Goal: Task Accomplishment & Management: Use online tool/utility

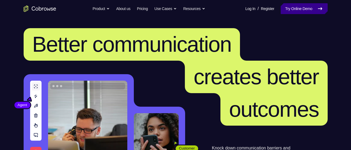
drag, startPoint x: 304, startPoint y: 11, endPoint x: 299, endPoint y: 11, distance: 5.5
click at [304, 11] on link "Try Online Demo" at bounding box center [304, 8] width 47 height 11
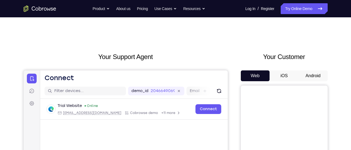
click at [310, 80] on button "Android" at bounding box center [313, 76] width 29 height 11
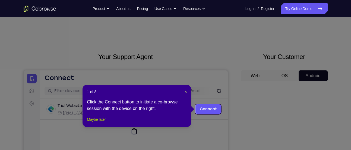
click at [97, 123] on button "Maybe later" at bounding box center [96, 119] width 19 height 7
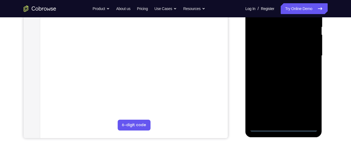
scroll to position [114, 0]
click at [283, 130] on div at bounding box center [283, 56] width 68 height 152
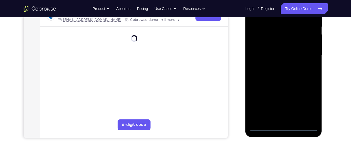
click at [305, 109] on div at bounding box center [283, 56] width 68 height 152
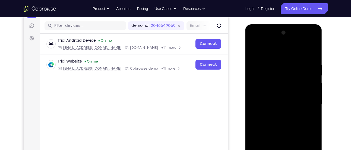
scroll to position [64, 0]
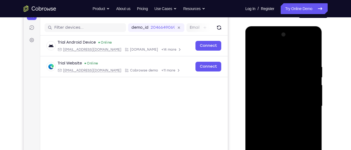
click at [278, 52] on div at bounding box center [283, 106] width 68 height 152
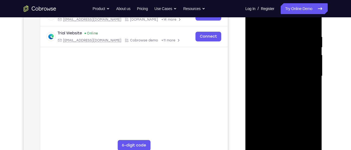
click at [305, 73] on div at bounding box center [283, 76] width 68 height 152
click at [274, 122] on div at bounding box center [283, 76] width 68 height 152
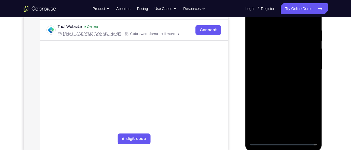
click at [276, 80] on div at bounding box center [283, 70] width 68 height 152
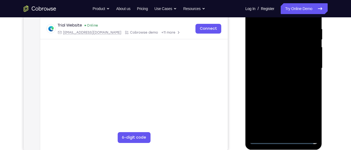
click at [277, 62] on div at bounding box center [283, 68] width 68 height 152
click at [275, 57] on div at bounding box center [283, 68] width 68 height 152
click at [279, 68] on div at bounding box center [283, 68] width 68 height 152
click at [274, 84] on div at bounding box center [283, 68] width 68 height 152
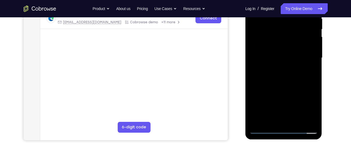
scroll to position [113, 0]
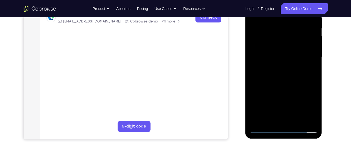
click at [288, 81] on div at bounding box center [283, 57] width 68 height 152
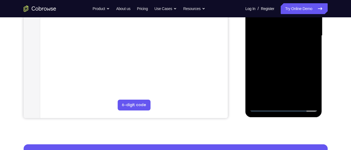
scroll to position [136, 0]
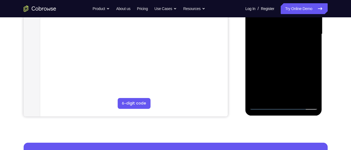
click at [293, 94] on div at bounding box center [283, 34] width 68 height 152
click at [298, 97] on div at bounding box center [283, 34] width 68 height 152
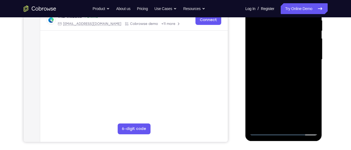
scroll to position [110, 0]
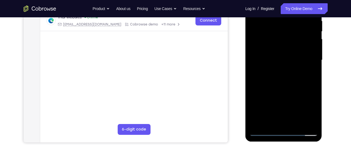
click at [288, 91] on div at bounding box center [283, 60] width 68 height 152
click at [283, 54] on div at bounding box center [283, 60] width 68 height 152
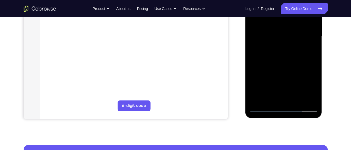
scroll to position [135, 0]
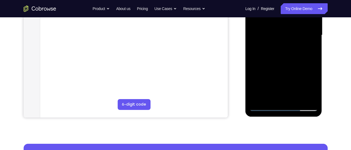
drag, startPoint x: 308, startPoint y: 37, endPoint x: 306, endPoint y: 74, distance: 37.0
click at [306, 74] on div at bounding box center [283, 35] width 68 height 152
drag, startPoint x: 306, startPoint y: 48, endPoint x: 305, endPoint y: 82, distance: 34.0
click at [305, 82] on div at bounding box center [283, 35] width 68 height 152
drag, startPoint x: 306, startPoint y: 40, endPoint x: 305, endPoint y: 74, distance: 33.7
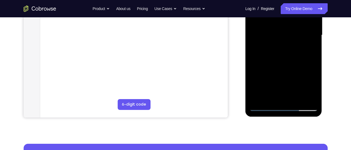
click at [305, 74] on div at bounding box center [283, 35] width 68 height 152
click at [288, 52] on div at bounding box center [283, 35] width 68 height 152
click at [283, 53] on div at bounding box center [283, 35] width 68 height 152
click at [268, 96] on div at bounding box center [283, 35] width 68 height 152
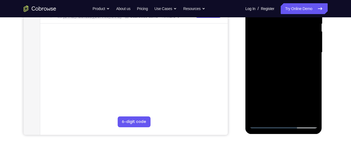
scroll to position [114, 0]
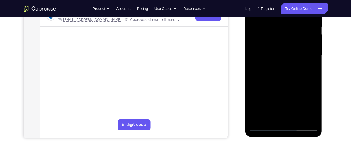
click at [297, 85] on div at bounding box center [283, 56] width 68 height 152
click at [308, 65] on div at bounding box center [283, 56] width 68 height 152
drag, startPoint x: 305, startPoint y: 26, endPoint x: 305, endPoint y: 65, distance: 39.6
click at [305, 65] on div at bounding box center [283, 56] width 68 height 152
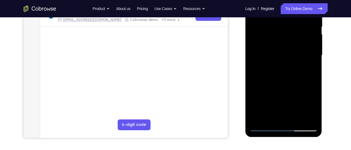
drag, startPoint x: 305, startPoint y: 26, endPoint x: 304, endPoint y: 58, distance: 31.5
click at [304, 58] on div at bounding box center [283, 56] width 68 height 152
drag, startPoint x: 305, startPoint y: 27, endPoint x: 305, endPoint y: 62, distance: 34.2
click at [305, 62] on div at bounding box center [283, 56] width 68 height 152
drag, startPoint x: 304, startPoint y: 34, endPoint x: 304, endPoint y: 51, distance: 17.1
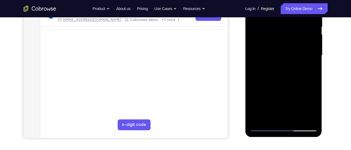
click at [304, 51] on div at bounding box center [283, 56] width 68 height 152
click at [291, 37] on div at bounding box center [283, 56] width 68 height 152
click at [295, 37] on div at bounding box center [283, 56] width 68 height 152
click at [309, 69] on div at bounding box center [283, 56] width 68 height 152
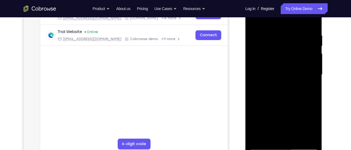
scroll to position [95, 0]
drag, startPoint x: 302, startPoint y: 38, endPoint x: 301, endPoint y: 74, distance: 36.7
click at [301, 74] on div at bounding box center [283, 75] width 68 height 152
drag, startPoint x: 305, startPoint y: 40, endPoint x: 304, endPoint y: 71, distance: 30.4
click at [304, 71] on div at bounding box center [283, 75] width 68 height 152
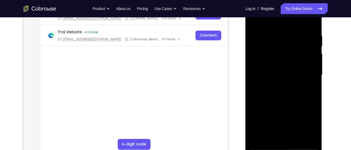
drag, startPoint x: 306, startPoint y: 52, endPoint x: 308, endPoint y: 37, distance: 14.8
click at [308, 37] on div at bounding box center [283, 75] width 68 height 152
click at [302, 58] on div at bounding box center [283, 75] width 68 height 152
click at [307, 57] on div at bounding box center [283, 75] width 68 height 152
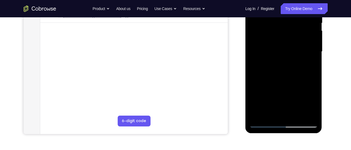
scroll to position [118, 0]
click at [309, 65] on div at bounding box center [283, 52] width 68 height 152
drag, startPoint x: 291, startPoint y: 29, endPoint x: 292, endPoint y: 57, distance: 28.2
click at [292, 57] on div at bounding box center [283, 52] width 68 height 152
drag, startPoint x: 288, startPoint y: 30, endPoint x: 286, endPoint y: 60, distance: 30.2
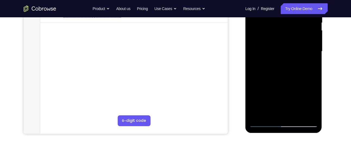
click at [286, 60] on div at bounding box center [283, 52] width 68 height 152
drag, startPoint x: 287, startPoint y: 29, endPoint x: 286, endPoint y: 52, distance: 22.3
click at [286, 52] on div at bounding box center [283, 52] width 68 height 152
click at [283, 31] on div at bounding box center [283, 52] width 68 height 152
click at [290, 29] on div at bounding box center [283, 52] width 68 height 152
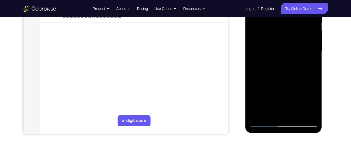
click at [271, 113] on div at bounding box center [283, 52] width 68 height 152
click at [253, 82] on div at bounding box center [283, 52] width 68 height 152
click at [309, 60] on div at bounding box center [283, 52] width 68 height 152
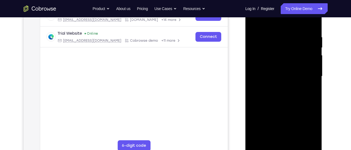
scroll to position [93, 0]
drag, startPoint x: 302, startPoint y: 57, endPoint x: 298, endPoint y: 78, distance: 21.5
click at [298, 78] on div at bounding box center [283, 77] width 68 height 152
drag, startPoint x: 301, startPoint y: 51, endPoint x: 298, endPoint y: 78, distance: 27.0
click at [298, 78] on div at bounding box center [283, 77] width 68 height 152
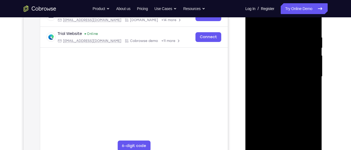
drag, startPoint x: 297, startPoint y: 46, endPoint x: 295, endPoint y: 77, distance: 31.0
click at [295, 77] on div at bounding box center [283, 77] width 68 height 152
click at [297, 45] on div at bounding box center [283, 77] width 68 height 152
click at [307, 50] on div at bounding box center [283, 77] width 68 height 152
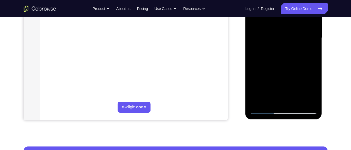
scroll to position [132, 0]
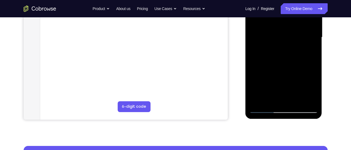
click at [270, 98] on div at bounding box center [283, 37] width 68 height 152
click at [255, 67] on div at bounding box center [283, 37] width 68 height 152
click at [310, 47] on div at bounding box center [283, 37] width 68 height 152
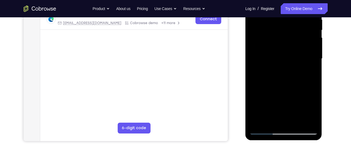
scroll to position [110, 0]
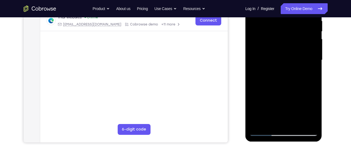
drag, startPoint x: 267, startPoint y: 33, endPoint x: 265, endPoint y: 66, distance: 33.4
click at [265, 66] on div at bounding box center [283, 60] width 68 height 152
drag, startPoint x: 272, startPoint y: 49, endPoint x: 270, endPoint y: 56, distance: 7.6
click at [270, 56] on div at bounding box center [283, 60] width 68 height 152
click at [262, 56] on div at bounding box center [283, 60] width 68 height 152
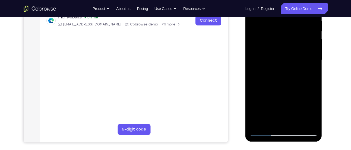
click at [274, 66] on div at bounding box center [283, 60] width 68 height 152
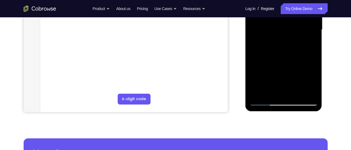
scroll to position [140, 0]
click at [270, 90] on div at bounding box center [283, 30] width 68 height 152
click at [255, 62] on div at bounding box center [283, 30] width 68 height 152
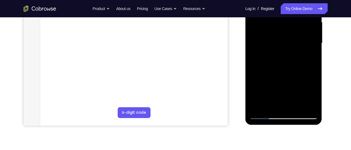
scroll to position [126, 0]
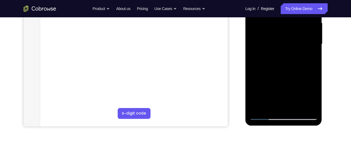
click at [307, 53] on div at bounding box center [283, 44] width 68 height 152
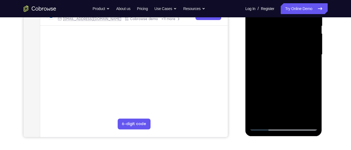
scroll to position [115, 0]
click at [309, 63] on div at bounding box center [283, 55] width 68 height 152
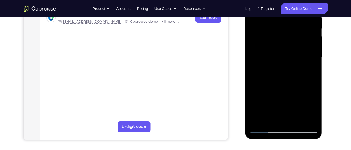
scroll to position [112, 0]
drag, startPoint x: 297, startPoint y: 34, endPoint x: 302, endPoint y: 17, distance: 18.5
click at [302, 17] on div at bounding box center [283, 58] width 68 height 152
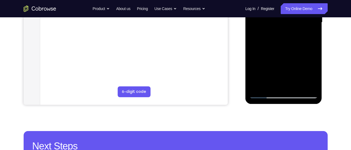
scroll to position [122, 0]
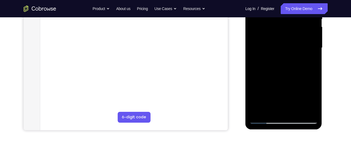
click at [272, 29] on div at bounding box center [283, 48] width 68 height 152
click at [285, 74] on div at bounding box center [283, 48] width 68 height 152
click at [270, 110] on div at bounding box center [283, 48] width 68 height 152
click at [255, 79] on div at bounding box center [283, 48] width 68 height 152
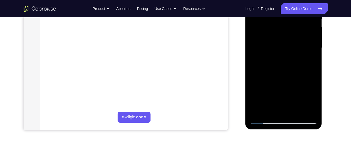
click at [310, 56] on div at bounding box center [283, 48] width 68 height 152
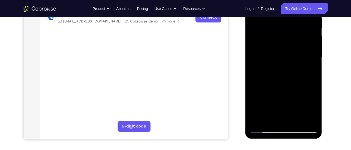
scroll to position [112, 0]
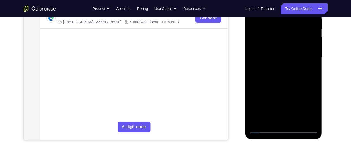
click at [308, 70] on div at bounding box center [283, 58] width 68 height 152
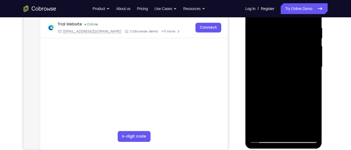
scroll to position [101, 0]
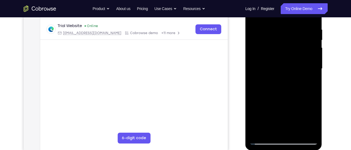
click at [307, 81] on div at bounding box center [283, 69] width 68 height 152
click at [292, 58] on div at bounding box center [283, 69] width 68 height 152
click at [306, 109] on div at bounding box center [283, 69] width 68 height 152
click at [308, 109] on div at bounding box center [283, 69] width 68 height 152
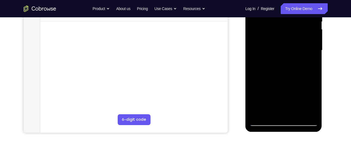
scroll to position [120, 0]
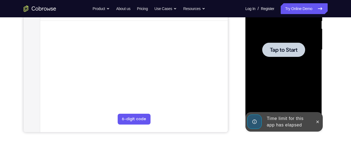
click at [291, 81] on div at bounding box center [283, 50] width 68 height 152
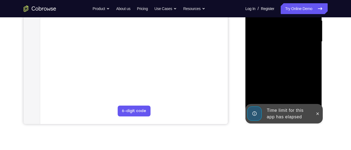
scroll to position [129, 0]
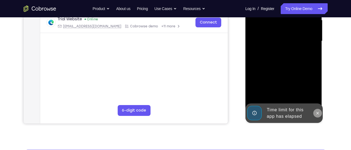
click at [319, 114] on icon at bounding box center [317, 113] width 4 height 4
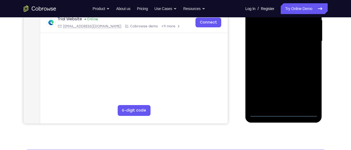
click at [283, 112] on div at bounding box center [283, 41] width 68 height 152
click at [308, 87] on div at bounding box center [283, 41] width 68 height 152
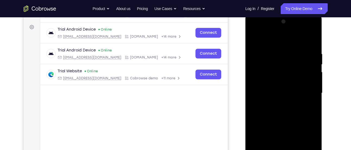
scroll to position [76, 0]
click at [274, 45] on div at bounding box center [283, 94] width 68 height 152
click at [304, 93] on div at bounding box center [283, 94] width 68 height 152
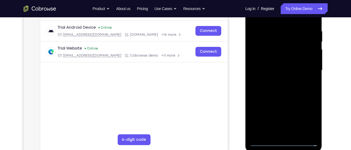
click at [279, 136] on div at bounding box center [283, 71] width 68 height 152
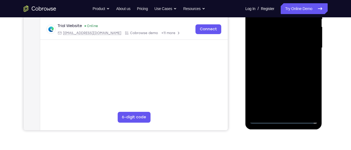
click at [292, 40] on div at bounding box center [283, 48] width 68 height 152
click at [283, 38] on div at bounding box center [283, 48] width 68 height 152
click at [275, 49] on div at bounding box center [283, 48] width 68 height 152
click at [267, 67] on div at bounding box center [283, 48] width 68 height 152
click at [271, 65] on div at bounding box center [283, 48] width 68 height 152
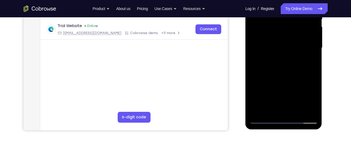
click at [279, 73] on div at bounding box center [283, 48] width 68 height 152
click at [295, 111] on div at bounding box center [283, 48] width 68 height 152
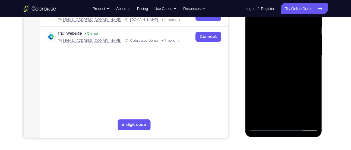
scroll to position [105, 0]
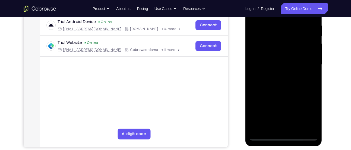
click at [280, 97] on div at bounding box center [283, 65] width 68 height 152
click at [286, 60] on div at bounding box center [283, 65] width 68 height 152
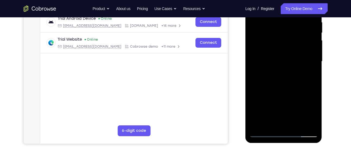
scroll to position [108, 0]
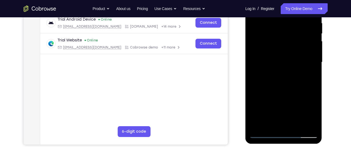
click at [290, 86] on div at bounding box center [283, 62] width 68 height 152
click at [288, 93] on div at bounding box center [283, 62] width 68 height 152
click at [292, 96] on div at bounding box center [283, 62] width 68 height 152
click at [269, 124] on div at bounding box center [283, 62] width 68 height 152
click at [296, 93] on div at bounding box center [283, 62] width 68 height 152
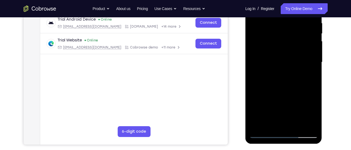
click at [296, 93] on div at bounding box center [283, 62] width 68 height 152
click at [309, 72] on div at bounding box center [283, 62] width 68 height 152
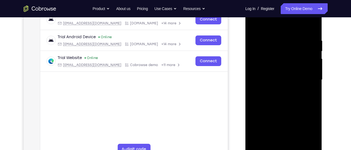
scroll to position [90, 0]
drag, startPoint x: 300, startPoint y: 48, endPoint x: 300, endPoint y: 54, distance: 5.7
click at [300, 54] on div at bounding box center [283, 80] width 68 height 152
click at [307, 60] on div at bounding box center [283, 80] width 68 height 152
click at [307, 111] on div at bounding box center [283, 80] width 68 height 152
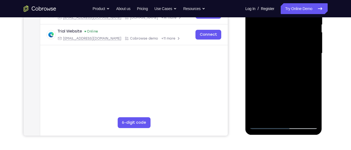
scroll to position [117, 0]
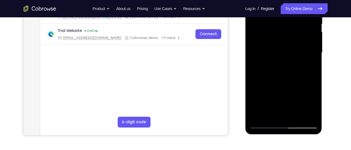
click at [270, 115] on div at bounding box center [283, 53] width 68 height 152
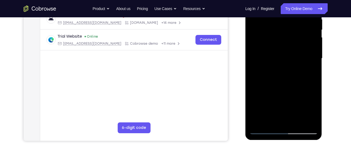
click at [254, 90] on div at bounding box center [283, 59] width 68 height 152
click at [309, 67] on div at bounding box center [283, 59] width 68 height 152
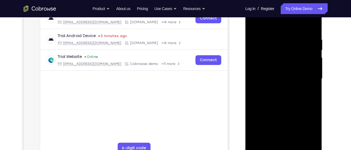
scroll to position [90, 0]
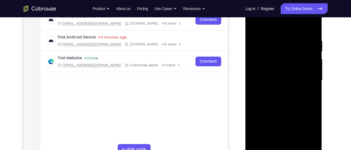
drag, startPoint x: 297, startPoint y: 44, endPoint x: 294, endPoint y: 78, distance: 33.8
click at [294, 78] on div at bounding box center [283, 80] width 68 height 152
drag, startPoint x: 299, startPoint y: 50, endPoint x: 296, endPoint y: 78, distance: 28.1
click at [296, 78] on div at bounding box center [283, 80] width 68 height 152
drag, startPoint x: 296, startPoint y: 52, endPoint x: 293, endPoint y: 69, distance: 17.1
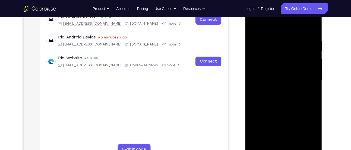
click at [293, 69] on div at bounding box center [283, 80] width 68 height 152
click at [303, 52] on div at bounding box center [283, 80] width 68 height 152
click at [308, 52] on div at bounding box center [283, 80] width 68 height 152
click at [310, 96] on div at bounding box center [283, 80] width 68 height 152
drag, startPoint x: 279, startPoint y: 59, endPoint x: 277, endPoint y: 84, distance: 25.6
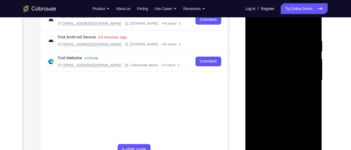
click at [277, 84] on div at bounding box center [283, 80] width 68 height 152
click at [274, 55] on div at bounding box center [283, 80] width 68 height 152
click at [282, 77] on div at bounding box center [283, 80] width 68 height 152
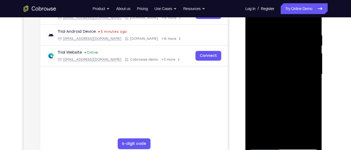
scroll to position [96, 0]
drag, startPoint x: 286, startPoint y: 48, endPoint x: 277, endPoint y: 90, distance: 42.4
click at [277, 90] on div at bounding box center [283, 74] width 68 height 152
drag, startPoint x: 287, startPoint y: 46, endPoint x: 282, endPoint y: 91, distance: 45.8
click at [282, 91] on div at bounding box center [283, 74] width 68 height 152
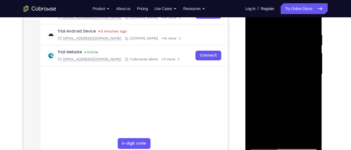
drag, startPoint x: 286, startPoint y: 41, endPoint x: 283, endPoint y: 72, distance: 31.3
click at [283, 72] on div at bounding box center [283, 74] width 68 height 152
drag, startPoint x: 287, startPoint y: 36, endPoint x: 285, endPoint y: 72, distance: 36.2
click at [285, 72] on div at bounding box center [283, 74] width 68 height 152
drag, startPoint x: 289, startPoint y: 48, endPoint x: 286, endPoint y: 77, distance: 28.4
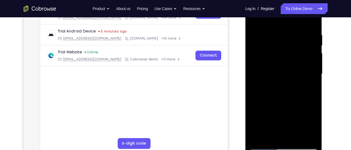
click at [286, 77] on div at bounding box center [283, 74] width 68 height 152
drag, startPoint x: 289, startPoint y: 48, endPoint x: 287, endPoint y: 71, distance: 23.7
click at [287, 71] on div at bounding box center [283, 74] width 68 height 152
drag, startPoint x: 292, startPoint y: 44, endPoint x: 289, endPoint y: 65, distance: 21.1
click at [289, 65] on div at bounding box center [283, 74] width 68 height 152
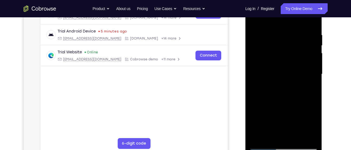
drag, startPoint x: 292, startPoint y: 43, endPoint x: 289, endPoint y: 66, distance: 23.5
click at [289, 66] on div at bounding box center [283, 74] width 68 height 152
drag, startPoint x: 292, startPoint y: 43, endPoint x: 287, endPoint y: 76, distance: 33.1
click at [287, 76] on div at bounding box center [283, 74] width 68 height 152
click at [297, 39] on div at bounding box center [283, 74] width 68 height 152
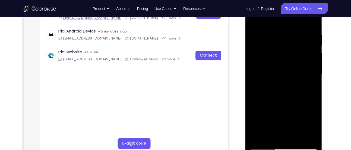
click at [293, 44] on div at bounding box center [283, 74] width 68 height 152
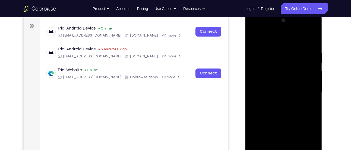
scroll to position [98, 0]
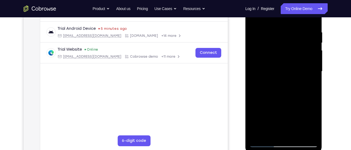
click at [315, 75] on div at bounding box center [283, 72] width 68 height 152
click at [315, 76] on div at bounding box center [283, 72] width 68 height 152
click at [317, 73] on div at bounding box center [283, 72] width 68 height 152
click at [314, 75] on div at bounding box center [283, 72] width 68 height 152
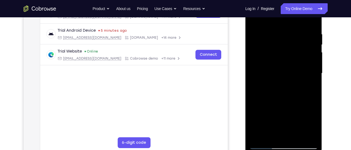
scroll to position [96, 0]
click at [317, 81] on div at bounding box center [283, 74] width 68 height 152
drag, startPoint x: 303, startPoint y: 102, endPoint x: 307, endPoint y: 51, distance: 50.9
click at [307, 51] on div at bounding box center [283, 74] width 68 height 152
drag, startPoint x: 299, startPoint y: 95, endPoint x: 304, endPoint y: 57, distance: 38.3
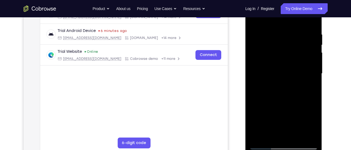
click at [304, 57] on div at bounding box center [283, 74] width 68 height 152
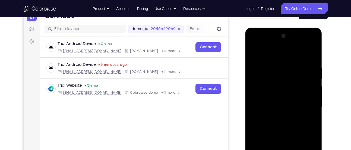
scroll to position [60, 0]
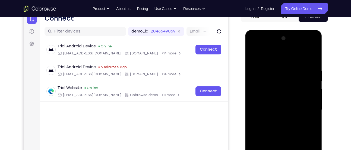
click at [255, 56] on div at bounding box center [283, 110] width 68 height 152
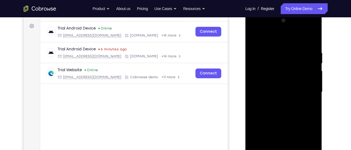
scroll to position [116, 0]
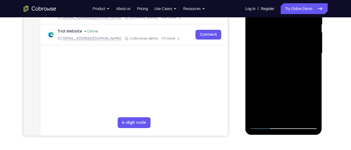
click at [298, 119] on div at bounding box center [283, 53] width 68 height 152
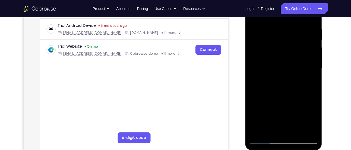
scroll to position [101, 0]
click at [288, 62] on div at bounding box center [283, 69] width 68 height 152
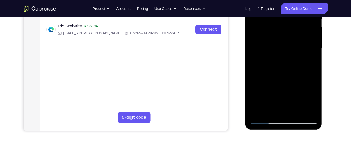
drag, startPoint x: 294, startPoint y: 70, endPoint x: 290, endPoint y: 98, distance: 29.0
click at [290, 98] on div at bounding box center [283, 48] width 68 height 152
click at [267, 49] on div at bounding box center [283, 48] width 68 height 152
click at [282, 49] on div at bounding box center [283, 48] width 68 height 152
click at [271, 109] on div at bounding box center [283, 48] width 68 height 152
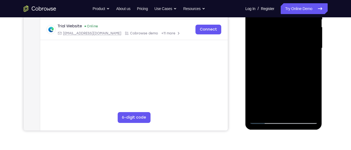
click at [254, 82] on div at bounding box center [283, 48] width 68 height 152
click at [309, 58] on div at bounding box center [283, 48] width 68 height 152
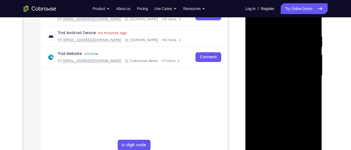
scroll to position [93, 0]
drag, startPoint x: 298, startPoint y: 46, endPoint x: 296, endPoint y: 62, distance: 16.2
click at [296, 62] on div at bounding box center [283, 77] width 68 height 152
click at [293, 57] on div at bounding box center [283, 77] width 68 height 152
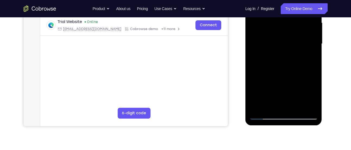
scroll to position [126, 0]
drag, startPoint x: 289, startPoint y: 89, endPoint x: 293, endPoint y: 68, distance: 21.0
click at [293, 68] on div at bounding box center [283, 44] width 68 height 152
click at [269, 76] on div at bounding box center [283, 44] width 68 height 152
click at [281, 77] on div at bounding box center [283, 44] width 68 height 152
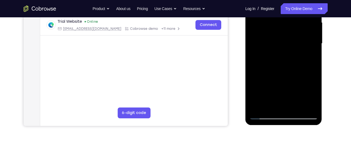
click at [270, 107] on div at bounding box center [283, 44] width 68 height 152
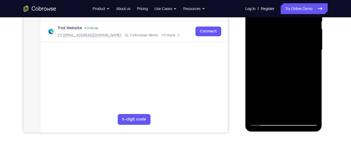
scroll to position [119, 0]
click at [254, 80] on div at bounding box center [283, 50] width 68 height 152
click at [312, 60] on div at bounding box center [283, 50] width 68 height 152
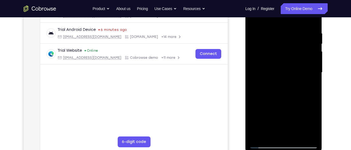
scroll to position [97, 0]
click at [268, 70] on div at bounding box center [283, 73] width 68 height 152
click at [307, 118] on div at bounding box center [283, 73] width 68 height 152
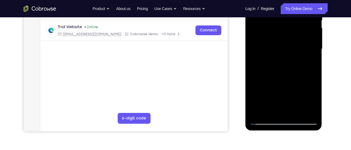
click at [268, 110] on div at bounding box center [283, 49] width 68 height 152
click at [254, 79] on div at bounding box center [283, 49] width 68 height 152
click at [308, 59] on div at bounding box center [283, 49] width 68 height 152
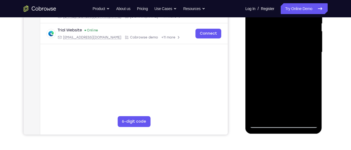
scroll to position [118, 0]
click at [269, 113] on div at bounding box center [283, 52] width 68 height 152
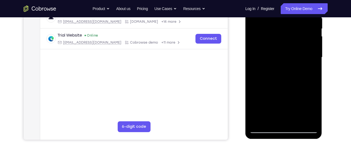
scroll to position [112, 0]
click at [255, 87] on div at bounding box center [283, 58] width 68 height 152
click at [310, 67] on div at bounding box center [283, 58] width 68 height 152
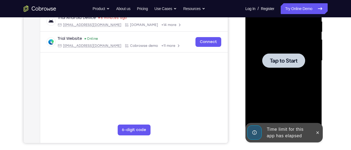
click at [291, 61] on span "Tap to Start" at bounding box center [284, 60] width 28 height 5
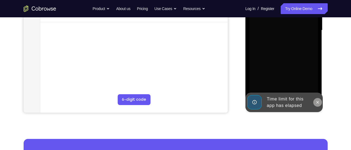
click at [318, 102] on icon at bounding box center [318, 102] width 2 height 2
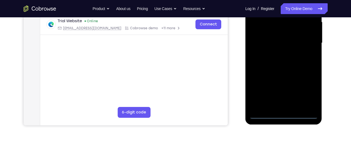
scroll to position [128, 0]
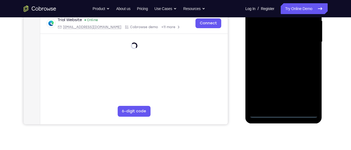
click at [282, 113] on div at bounding box center [283, 42] width 68 height 152
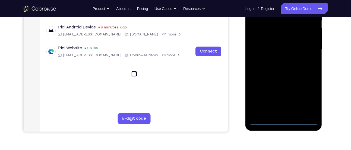
scroll to position [119, 0]
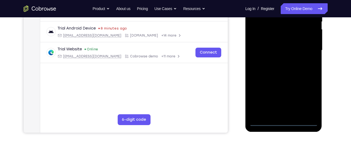
click at [307, 100] on div at bounding box center [283, 50] width 68 height 152
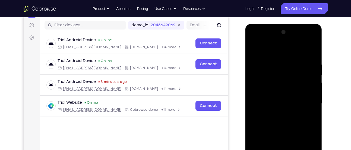
scroll to position [66, 0]
click at [283, 53] on div at bounding box center [283, 104] width 68 height 152
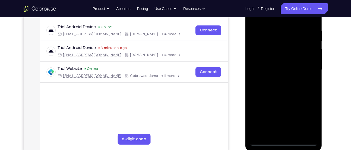
click at [308, 69] on div at bounding box center [283, 70] width 68 height 152
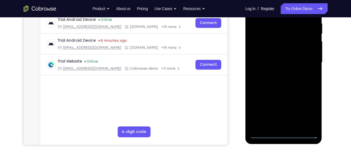
scroll to position [108, 0]
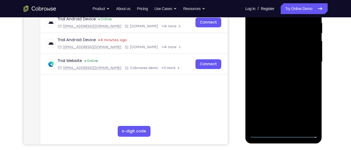
click at [279, 73] on div at bounding box center [283, 62] width 68 height 152
click at [280, 56] on div at bounding box center [283, 62] width 68 height 152
click at [260, 49] on div at bounding box center [283, 62] width 68 height 152
click at [271, 62] on div at bounding box center [283, 62] width 68 height 152
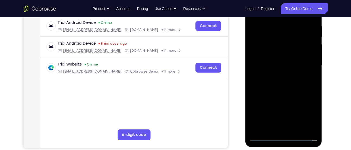
scroll to position [92, 0]
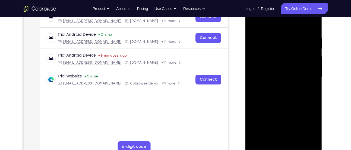
click at [263, 94] on div at bounding box center [283, 78] width 68 height 152
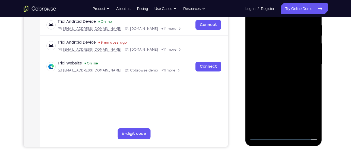
scroll to position [106, 0]
click at [279, 83] on div at bounding box center [283, 64] width 68 height 152
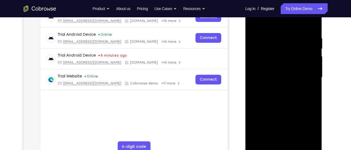
scroll to position [92, 0]
click at [288, 100] on div at bounding box center [283, 78] width 68 height 152
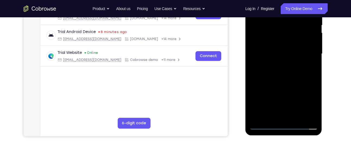
click at [297, 118] on div at bounding box center [283, 54] width 68 height 152
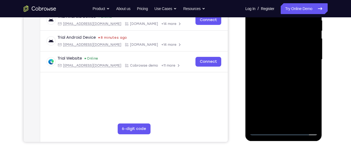
scroll to position [110, 0]
click at [282, 88] on div at bounding box center [283, 60] width 68 height 152
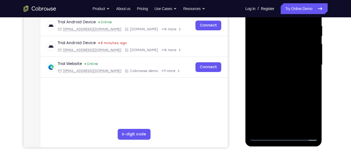
scroll to position [105, 0]
click at [288, 55] on div at bounding box center [283, 65] width 68 height 152
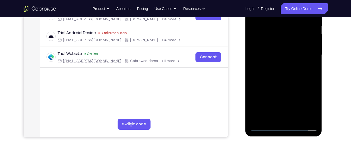
scroll to position [118, 0]
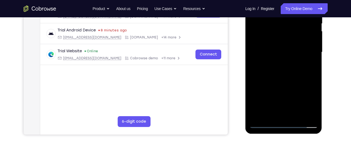
click at [291, 64] on div at bounding box center [283, 52] width 68 height 152
click at [265, 84] on div at bounding box center [283, 52] width 68 height 152
click at [274, 84] on div at bounding box center [283, 52] width 68 height 152
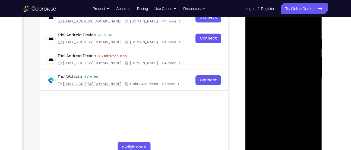
scroll to position [109, 0]
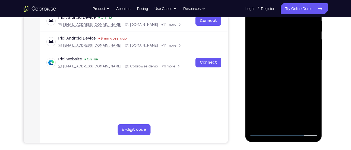
click at [268, 122] on div at bounding box center [283, 61] width 68 height 152
click at [296, 91] on div at bounding box center [283, 61] width 68 height 152
click at [312, 70] on div at bounding box center [283, 61] width 68 height 152
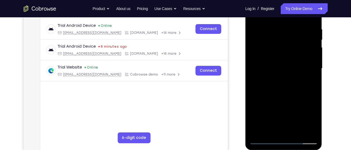
scroll to position [101, 0]
click at [277, 55] on div at bounding box center [283, 69] width 68 height 152
click at [288, 100] on div at bounding box center [283, 69] width 68 height 152
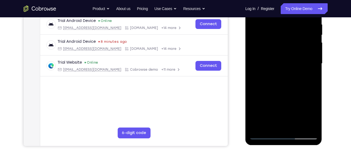
scroll to position [122, 0]
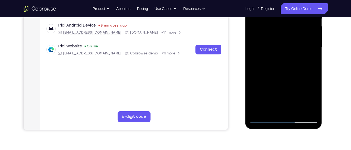
click at [271, 109] on div at bounding box center [283, 47] width 68 height 152
click at [256, 77] on div at bounding box center [283, 47] width 68 height 152
click at [308, 57] on div at bounding box center [283, 47] width 68 height 152
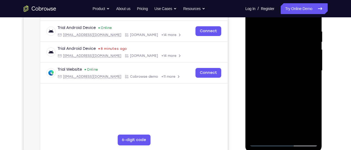
scroll to position [99, 0]
drag, startPoint x: 277, startPoint y: 40, endPoint x: 275, endPoint y: 70, distance: 29.9
click at [275, 70] on div at bounding box center [283, 71] width 68 height 152
drag, startPoint x: 288, startPoint y: 52, endPoint x: 285, endPoint y: 71, distance: 19.0
click at [285, 71] on div at bounding box center [283, 71] width 68 height 152
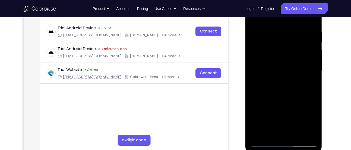
click at [290, 41] on div at bounding box center [283, 71] width 68 height 152
click at [307, 47] on div at bounding box center [283, 71] width 68 height 152
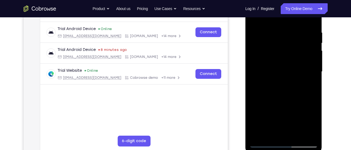
drag, startPoint x: 271, startPoint y: 56, endPoint x: 276, endPoint y: 9, distance: 47.5
click at [276, 9] on div at bounding box center [283, 72] width 68 height 152
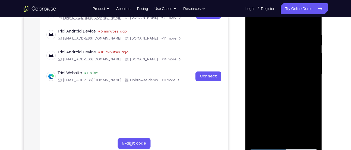
scroll to position [95, 0]
click at [307, 88] on div at bounding box center [283, 75] width 68 height 152
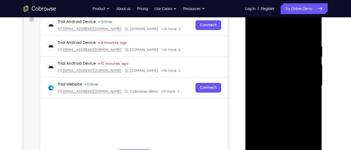
scroll to position [84, 0]
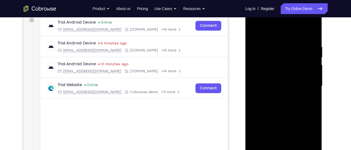
click at [269, 57] on div at bounding box center [283, 86] width 68 height 152
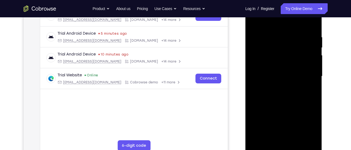
click at [281, 99] on div at bounding box center [283, 77] width 68 height 152
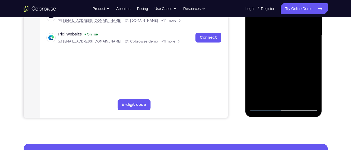
scroll to position [137, 0]
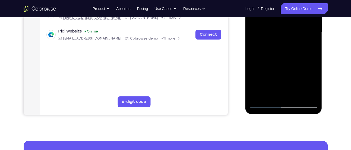
click at [269, 95] on div at bounding box center [283, 33] width 68 height 152
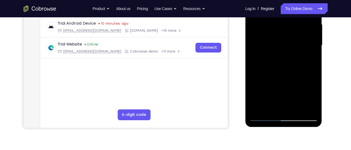
scroll to position [124, 0]
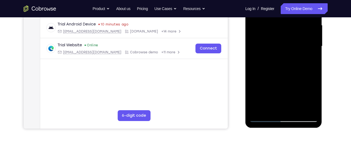
click at [257, 75] on div at bounding box center [283, 46] width 68 height 152
click at [311, 56] on div at bounding box center [283, 46] width 68 height 152
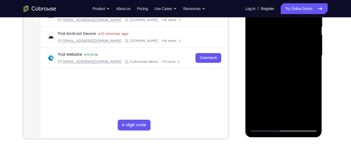
scroll to position [113, 0]
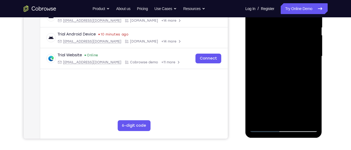
click at [273, 67] on div at bounding box center [283, 56] width 68 height 152
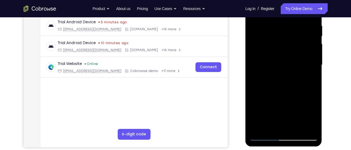
scroll to position [104, 0]
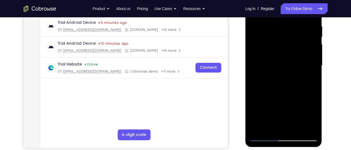
click at [276, 78] on div at bounding box center [283, 66] width 68 height 152
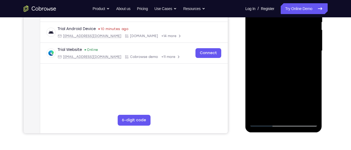
scroll to position [119, 0]
click at [268, 112] on div at bounding box center [283, 51] width 68 height 152
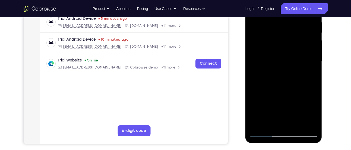
scroll to position [108, 0]
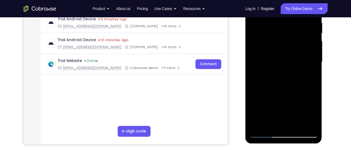
click at [254, 93] on div at bounding box center [283, 62] width 68 height 152
click at [309, 71] on div at bounding box center [283, 62] width 68 height 152
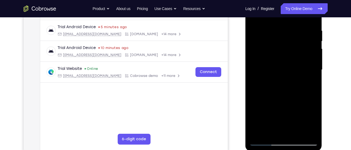
scroll to position [99, 0]
click at [287, 60] on div at bounding box center [283, 71] width 68 height 152
click at [298, 108] on div at bounding box center [283, 71] width 68 height 152
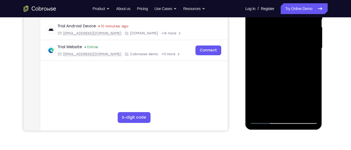
scroll to position [122, 0]
click at [309, 60] on div at bounding box center [283, 48] width 68 height 152
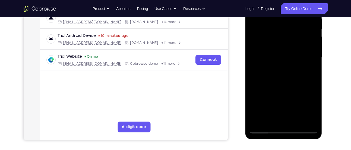
scroll to position [111, 0]
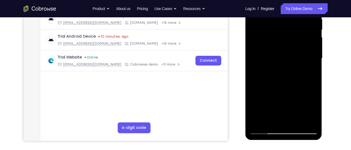
drag, startPoint x: 265, startPoint y: 45, endPoint x: 263, endPoint y: 60, distance: 15.1
click at [263, 60] on div at bounding box center [283, 59] width 68 height 152
drag, startPoint x: 270, startPoint y: 54, endPoint x: 275, endPoint y: 9, distance: 45.0
click at [275, 9] on div at bounding box center [283, 59] width 68 height 152
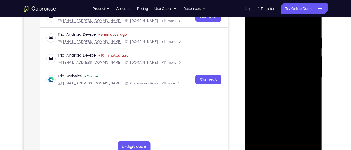
scroll to position [97, 0]
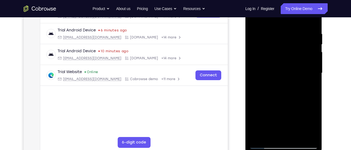
click at [312, 87] on div at bounding box center [283, 73] width 68 height 152
click at [282, 64] on div at bounding box center [283, 73] width 68 height 152
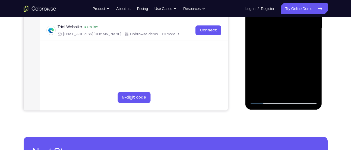
scroll to position [142, 0]
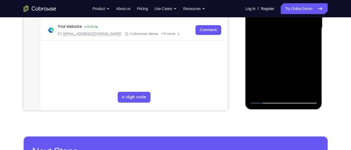
click at [295, 64] on div at bounding box center [283, 28] width 68 height 152
click at [273, 75] on div at bounding box center [283, 28] width 68 height 152
click at [274, 79] on div at bounding box center [283, 28] width 68 height 152
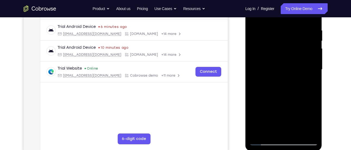
scroll to position [113, 0]
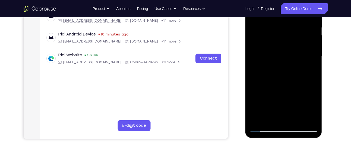
click at [270, 119] on div at bounding box center [283, 56] width 68 height 152
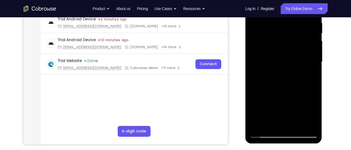
scroll to position [108, 0]
click at [257, 93] on div at bounding box center [283, 62] width 68 height 152
click at [258, 72] on div at bounding box center [283, 62] width 68 height 152
click at [258, 71] on div at bounding box center [283, 62] width 68 height 152
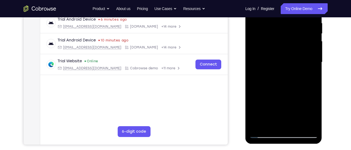
click at [309, 70] on div at bounding box center [283, 62] width 68 height 152
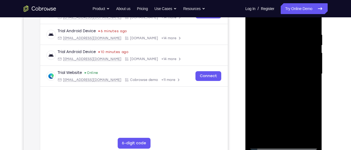
scroll to position [95, 0]
click at [275, 53] on div at bounding box center [283, 75] width 68 height 152
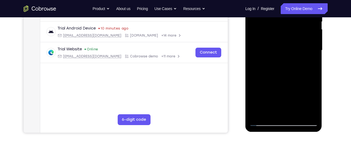
click at [285, 84] on div at bounding box center [283, 50] width 68 height 152
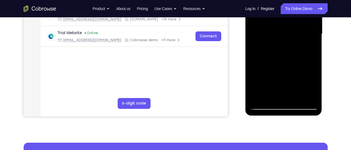
scroll to position [136, 0]
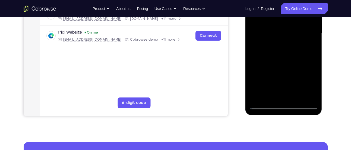
click at [269, 95] on div at bounding box center [283, 34] width 68 height 152
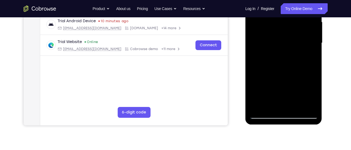
scroll to position [127, 0]
click at [255, 72] on div at bounding box center [283, 43] width 68 height 152
click at [311, 54] on div at bounding box center [283, 43] width 68 height 152
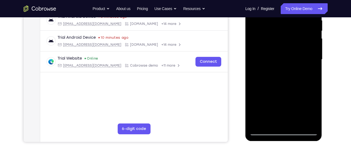
scroll to position [103, 0]
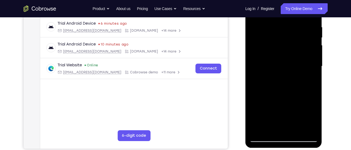
click at [275, 47] on div at bounding box center [283, 66] width 68 height 152
click at [286, 96] on div at bounding box center [283, 66] width 68 height 152
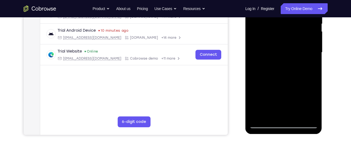
scroll to position [118, 0]
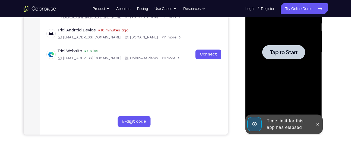
click at [276, 65] on div at bounding box center [283, 52] width 68 height 152
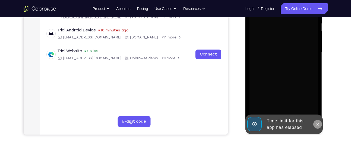
click at [317, 123] on icon at bounding box center [317, 124] width 4 height 4
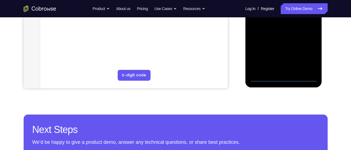
scroll to position [168, 0]
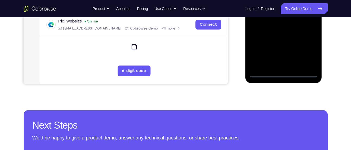
click at [284, 73] on div at bounding box center [283, 2] width 68 height 152
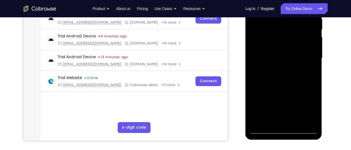
scroll to position [110, 0]
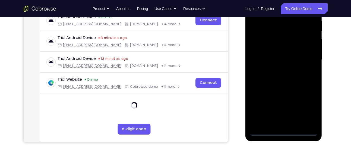
click at [308, 107] on div at bounding box center [283, 60] width 68 height 152
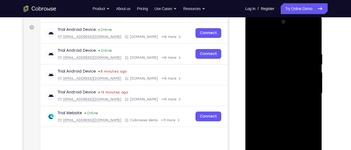
scroll to position [76, 0]
click at [260, 45] on div at bounding box center [283, 94] width 68 height 152
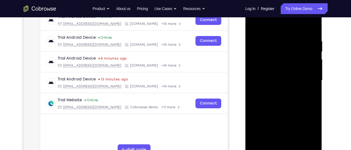
scroll to position [90, 0]
click at [305, 81] on div at bounding box center [283, 80] width 68 height 152
click at [278, 90] on div at bounding box center [283, 80] width 68 height 152
click at [276, 75] on div at bounding box center [283, 80] width 68 height 152
click at [272, 66] on div at bounding box center [283, 80] width 68 height 152
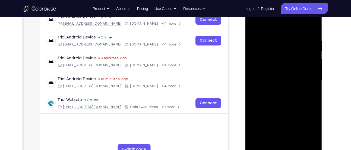
click at [269, 78] on div at bounding box center [283, 80] width 68 height 152
click at [259, 96] on div at bounding box center [283, 80] width 68 height 152
click at [282, 96] on div at bounding box center [283, 80] width 68 height 152
click at [286, 107] on div at bounding box center [283, 80] width 68 height 152
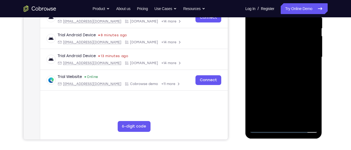
scroll to position [113, 0]
click at [298, 122] on div at bounding box center [283, 57] width 68 height 152
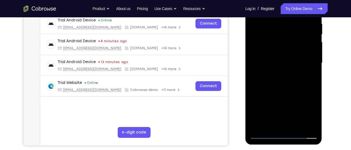
scroll to position [106, 0]
click at [285, 95] on div at bounding box center [283, 64] width 68 height 152
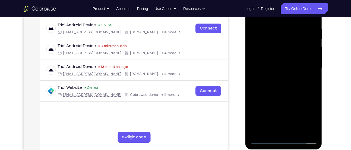
scroll to position [102, 0]
click at [291, 62] on div at bounding box center [283, 68] width 68 height 152
drag, startPoint x: 293, startPoint y: 109, endPoint x: 294, endPoint y: 96, distance: 13.1
click at [294, 96] on div at bounding box center [283, 68] width 68 height 152
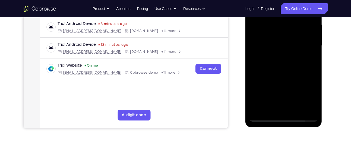
scroll to position [125, 0]
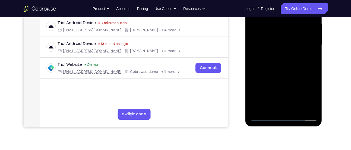
click at [271, 108] on div at bounding box center [283, 45] width 68 height 152
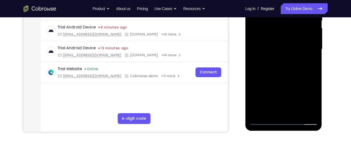
scroll to position [120, 0]
click at [272, 113] on div at bounding box center [283, 50] width 68 height 152
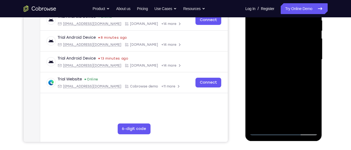
scroll to position [110, 0]
click at [298, 92] on div at bounding box center [283, 60] width 68 height 152
click at [310, 68] on div at bounding box center [283, 60] width 68 height 152
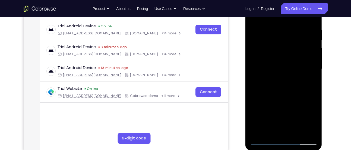
scroll to position [100, 0]
click at [310, 83] on div at bounding box center [283, 69] width 68 height 152
click at [270, 82] on div at bounding box center [283, 69] width 68 height 152
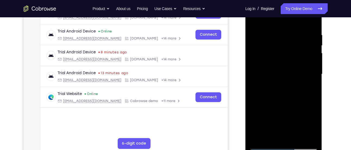
scroll to position [94, 0]
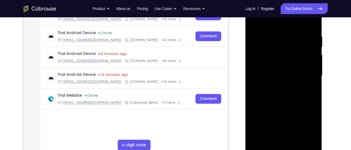
click at [303, 67] on div at bounding box center [283, 76] width 68 height 152
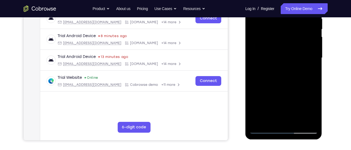
scroll to position [115, 0]
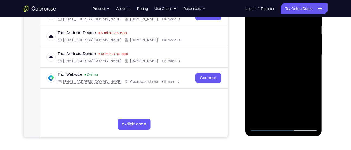
click at [308, 95] on div at bounding box center [283, 55] width 68 height 152
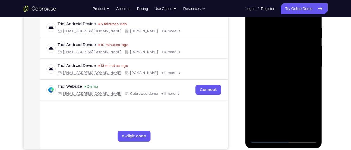
scroll to position [113, 0]
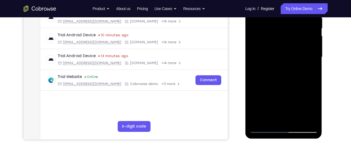
click at [270, 120] on div at bounding box center [283, 57] width 68 height 152
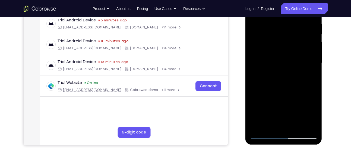
scroll to position [106, 0]
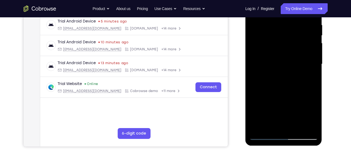
click at [254, 93] on div at bounding box center [283, 64] width 68 height 152
click at [311, 74] on div at bounding box center [283, 64] width 68 height 152
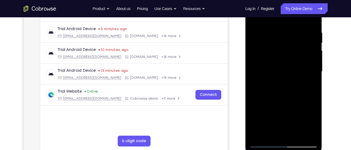
scroll to position [93, 0]
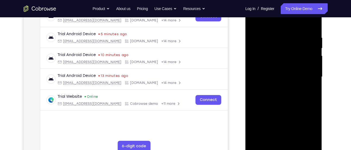
click at [291, 47] on div at bounding box center [283, 77] width 68 height 152
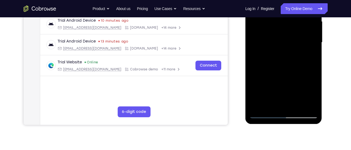
scroll to position [127, 0]
click at [268, 104] on div at bounding box center [283, 43] width 68 height 152
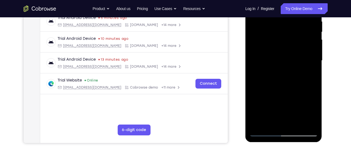
scroll to position [109, 0]
click at [276, 75] on div at bounding box center [283, 61] width 68 height 152
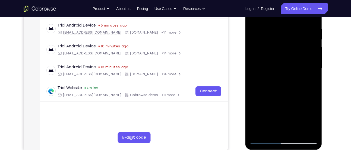
scroll to position [101, 0]
click at [308, 83] on div at bounding box center [283, 69] width 68 height 152
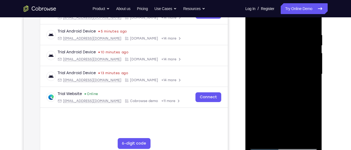
scroll to position [95, 0]
click at [278, 87] on div at bounding box center [283, 75] width 68 height 152
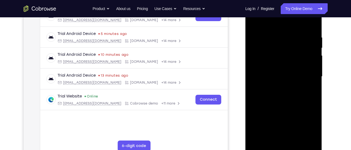
scroll to position [93, 0]
click at [310, 90] on div at bounding box center [283, 77] width 68 height 152
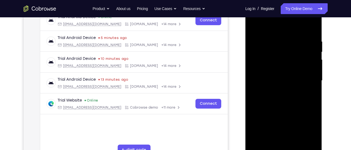
scroll to position [89, 0]
click at [274, 94] on div at bounding box center [283, 81] width 68 height 152
click at [309, 93] on div at bounding box center [283, 81] width 68 height 152
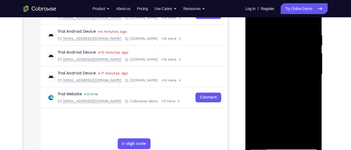
scroll to position [96, 0]
click at [273, 87] on div at bounding box center [283, 74] width 68 height 152
click at [312, 87] on div at bounding box center [283, 74] width 68 height 152
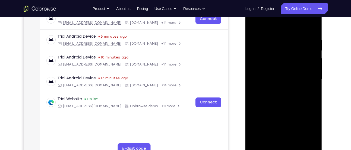
scroll to position [90, 0]
click at [310, 92] on div at bounding box center [283, 80] width 68 height 152
click at [272, 49] on div at bounding box center [283, 80] width 68 height 152
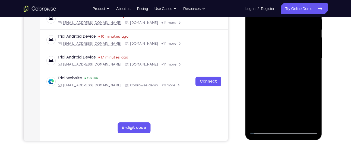
scroll to position [112, 0]
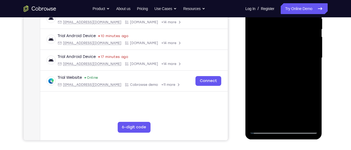
click at [280, 74] on div at bounding box center [283, 58] width 68 height 152
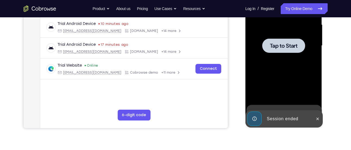
click at [273, 80] on div at bounding box center [283, 46] width 68 height 152
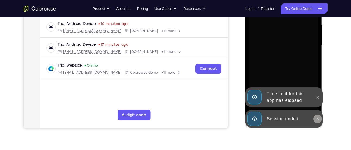
click at [315, 117] on icon at bounding box center [317, 119] width 4 height 4
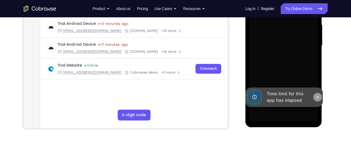
click at [317, 99] on icon at bounding box center [317, 97] width 4 height 4
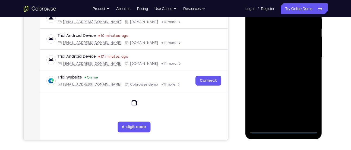
scroll to position [114, 0]
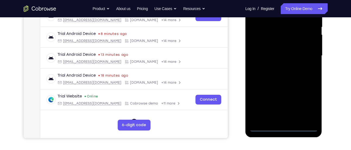
click at [286, 129] on div at bounding box center [283, 56] width 68 height 152
click at [303, 105] on div at bounding box center [283, 56] width 68 height 152
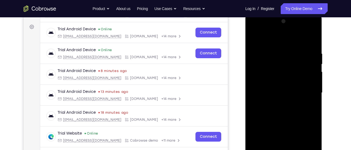
scroll to position [77, 0]
click at [284, 45] on div at bounding box center [283, 93] width 68 height 152
click at [307, 94] on div at bounding box center [283, 93] width 68 height 152
click at [275, 103] on div at bounding box center [283, 93] width 68 height 152
click at [282, 87] on div at bounding box center [283, 93] width 68 height 152
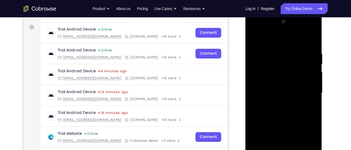
click at [271, 81] on div at bounding box center [283, 93] width 68 height 152
click at [257, 95] on div at bounding box center [283, 93] width 68 height 152
click at [271, 112] on div at bounding box center [283, 93] width 68 height 152
click at [279, 111] on div at bounding box center [283, 93] width 68 height 152
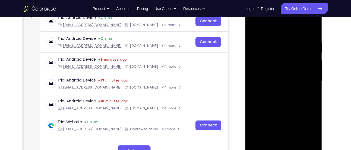
scroll to position [89, 0]
click at [311, 34] on div at bounding box center [283, 81] width 68 height 152
click at [312, 38] on div at bounding box center [283, 81] width 68 height 152
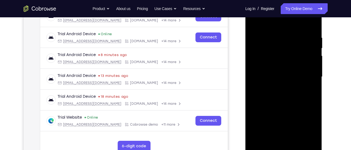
click at [292, 95] on div at bounding box center [283, 77] width 68 height 152
click at [312, 33] on div at bounding box center [283, 77] width 68 height 152
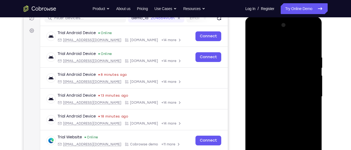
scroll to position [72, 0]
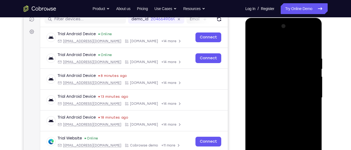
click at [299, 45] on div at bounding box center [283, 98] width 68 height 152
click at [280, 51] on div at bounding box center [283, 98] width 68 height 152
click at [312, 52] on div at bounding box center [283, 98] width 68 height 152
click at [284, 116] on div at bounding box center [283, 98] width 68 height 152
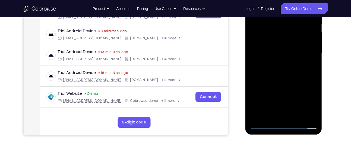
click at [285, 117] on div at bounding box center [283, 53] width 68 height 152
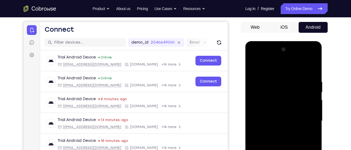
scroll to position [48, 0]
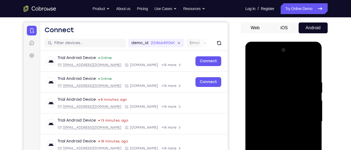
click at [274, 57] on div at bounding box center [283, 122] width 68 height 152
click at [258, 78] on div at bounding box center [283, 122] width 68 height 152
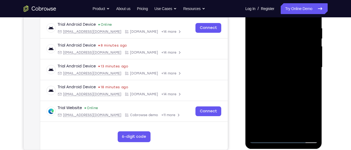
scroll to position [107, 0]
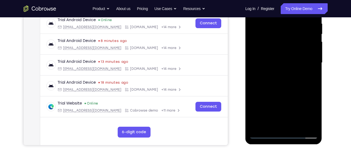
click at [296, 89] on div at bounding box center [283, 63] width 68 height 152
click at [296, 127] on div at bounding box center [283, 63] width 68 height 152
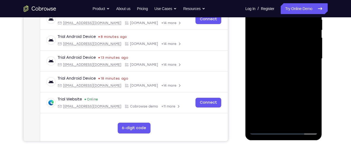
scroll to position [111, 0]
click at [286, 89] on div at bounding box center [283, 59] width 68 height 152
click at [301, 48] on div at bounding box center [283, 59] width 68 height 152
click at [271, 93] on div at bounding box center [283, 59] width 68 height 152
click at [282, 93] on div at bounding box center [283, 59] width 68 height 152
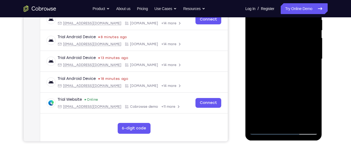
click at [309, 73] on div at bounding box center [283, 59] width 68 height 152
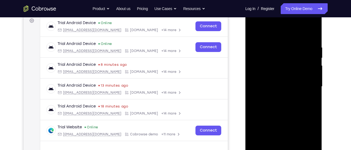
scroll to position [83, 0]
drag, startPoint x: 298, startPoint y: 52, endPoint x: 298, endPoint y: 84, distance: 31.2
click at [298, 84] on div at bounding box center [283, 87] width 68 height 152
drag, startPoint x: 295, startPoint y: 58, endPoint x: 295, endPoint y: 85, distance: 27.4
click at [295, 85] on div at bounding box center [283, 87] width 68 height 152
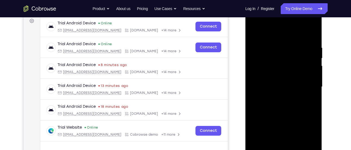
drag, startPoint x: 300, startPoint y: 51, endPoint x: 301, endPoint y: 89, distance: 37.7
click at [301, 89] on div at bounding box center [283, 87] width 68 height 152
click at [265, 50] on div at bounding box center [283, 87] width 68 height 152
click at [281, 52] on div at bounding box center [283, 87] width 68 height 152
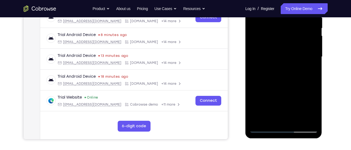
scroll to position [113, 0]
click at [270, 118] on div at bounding box center [283, 57] width 68 height 152
click at [300, 87] on div at bounding box center [283, 57] width 68 height 152
click at [311, 67] on div at bounding box center [283, 57] width 68 height 152
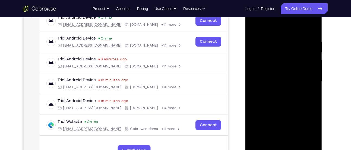
scroll to position [85, 0]
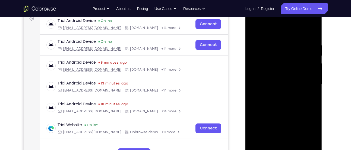
drag, startPoint x: 298, startPoint y: 55, endPoint x: 298, endPoint y: 79, distance: 23.3
click at [298, 79] on div at bounding box center [283, 85] width 68 height 152
drag, startPoint x: 293, startPoint y: 49, endPoint x: 291, endPoint y: 77, distance: 28.1
click at [291, 77] on div at bounding box center [283, 85] width 68 height 152
drag, startPoint x: 292, startPoint y: 64, endPoint x: 291, endPoint y: 78, distance: 14.1
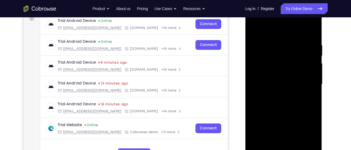
click at [291, 78] on div at bounding box center [283, 85] width 68 height 152
click at [301, 70] on div at bounding box center [283, 85] width 68 height 152
click at [307, 70] on div at bounding box center [283, 85] width 68 height 152
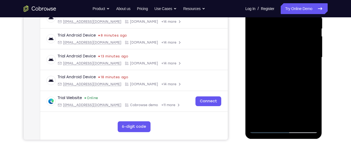
scroll to position [116, 0]
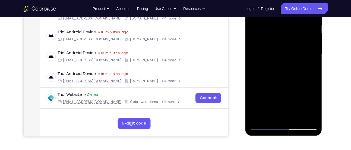
click at [271, 115] on div at bounding box center [283, 54] width 68 height 152
click at [292, 107] on div at bounding box center [283, 54] width 68 height 152
click at [310, 64] on div at bounding box center [283, 54] width 68 height 152
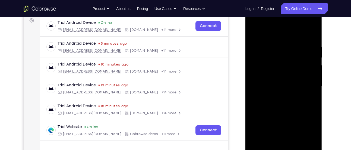
scroll to position [82, 0]
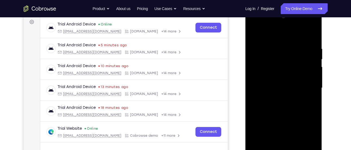
drag, startPoint x: 273, startPoint y: 55, endPoint x: 273, endPoint y: 78, distance: 22.3
click at [273, 78] on div at bounding box center [283, 88] width 68 height 152
drag, startPoint x: 291, startPoint y: 64, endPoint x: 290, endPoint y: 26, distance: 38.0
click at [290, 26] on div at bounding box center [283, 88] width 68 height 152
drag, startPoint x: 275, startPoint y: 83, endPoint x: 268, endPoint y: 16, distance: 67.4
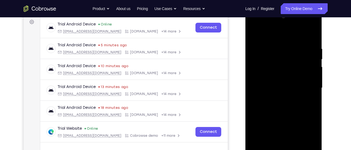
click at [268, 16] on div at bounding box center [283, 88] width 68 height 152
click at [268, 101] on div at bounding box center [283, 88] width 68 height 152
click at [290, 90] on div at bounding box center [283, 88] width 68 height 152
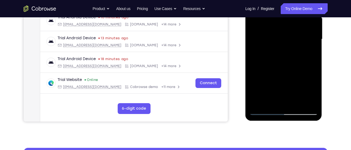
scroll to position [131, 0]
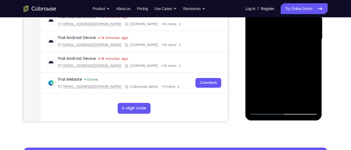
click at [302, 91] on div at bounding box center [283, 39] width 68 height 152
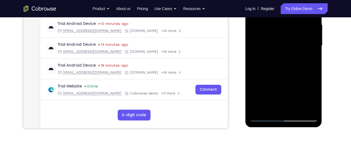
scroll to position [124, 0]
click at [271, 105] on div at bounding box center [283, 46] width 68 height 152
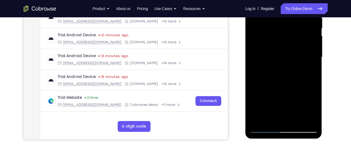
click at [311, 65] on div at bounding box center [283, 57] width 68 height 152
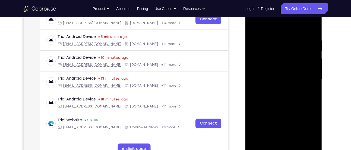
scroll to position [88, 0]
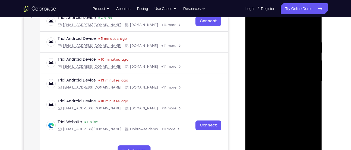
click at [268, 95] on div at bounding box center [283, 82] width 68 height 152
click at [305, 43] on div at bounding box center [283, 82] width 68 height 152
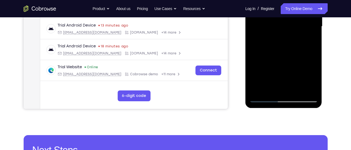
scroll to position [144, 0]
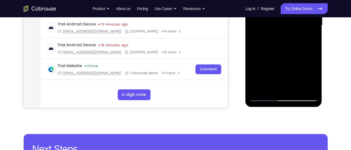
click at [280, 86] on div at bounding box center [283, 26] width 68 height 152
click at [310, 38] on div at bounding box center [283, 26] width 68 height 152
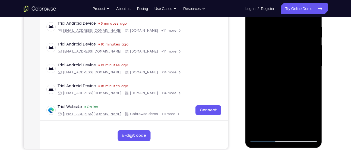
scroll to position [102, 0]
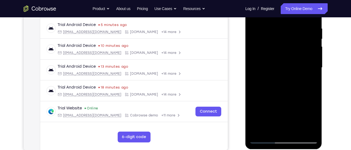
click at [273, 79] on div at bounding box center [283, 68] width 68 height 152
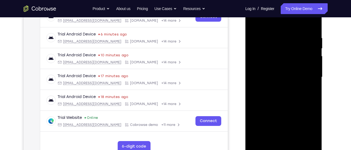
scroll to position [109, 0]
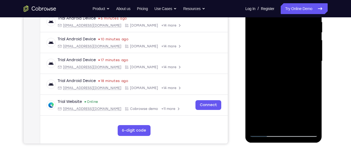
click at [271, 122] on div at bounding box center [283, 61] width 68 height 152
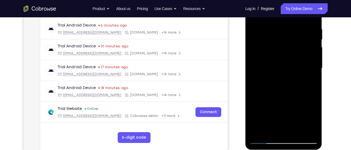
click at [259, 98] on div at bounding box center [283, 68] width 68 height 152
click at [308, 77] on div at bounding box center [283, 68] width 68 height 152
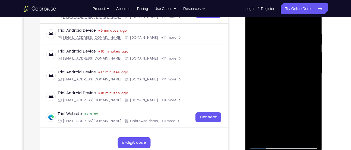
scroll to position [96, 0]
click at [296, 61] on div at bounding box center [283, 74] width 68 height 152
click at [304, 103] on div at bounding box center [283, 74] width 68 height 152
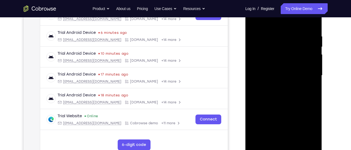
scroll to position [93, 0]
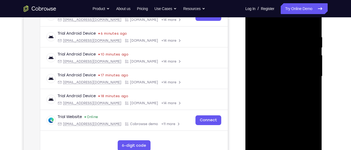
click at [312, 79] on div at bounding box center [283, 77] width 68 height 152
click at [282, 52] on div at bounding box center [283, 77] width 68 height 152
click at [292, 101] on div at bounding box center [283, 77] width 68 height 152
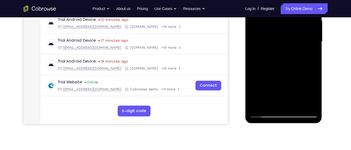
scroll to position [128, 0]
click at [269, 104] on div at bounding box center [283, 42] width 68 height 152
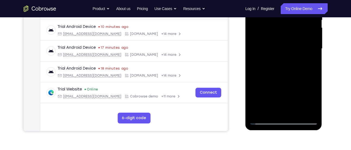
scroll to position [121, 0]
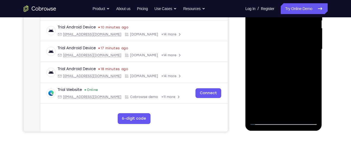
click at [256, 81] on div at bounding box center [283, 49] width 68 height 152
click at [311, 60] on div at bounding box center [283, 49] width 68 height 152
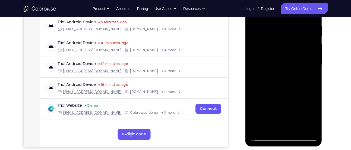
scroll to position [105, 0]
drag, startPoint x: 301, startPoint y: 42, endPoint x: 303, endPoint y: 59, distance: 17.3
click at [303, 59] on div at bounding box center [283, 65] width 68 height 152
click at [307, 49] on div at bounding box center [283, 65] width 68 height 152
click at [308, 81] on div at bounding box center [283, 65] width 68 height 152
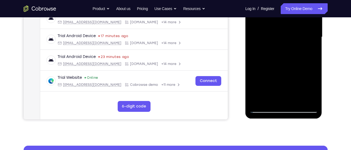
scroll to position [114, 0]
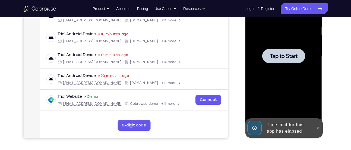
click at [298, 91] on div at bounding box center [283, 56] width 68 height 152
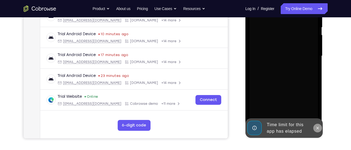
click at [317, 126] on button at bounding box center [317, 128] width 9 height 9
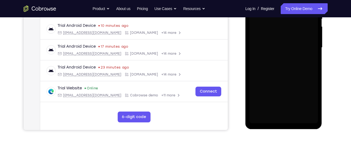
scroll to position [124, 0]
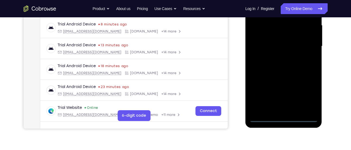
click at [283, 120] on div at bounding box center [283, 46] width 68 height 152
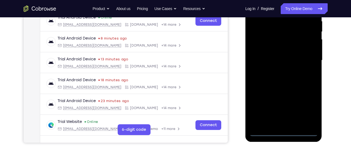
scroll to position [109, 0]
click at [307, 110] on div at bounding box center [283, 61] width 68 height 152
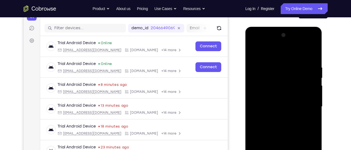
scroll to position [63, 0]
click at [274, 54] on div at bounding box center [283, 107] width 68 height 152
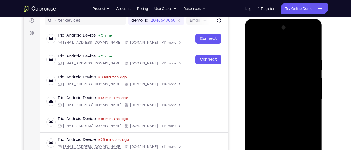
scroll to position [71, 0]
click at [306, 98] on div at bounding box center [283, 99] width 68 height 152
click at [279, 109] on div at bounding box center [283, 99] width 68 height 152
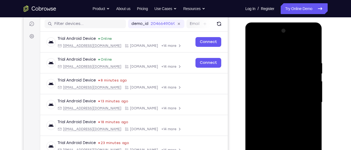
scroll to position [67, 0]
click at [280, 95] on div at bounding box center [283, 103] width 68 height 152
click at [280, 91] on div at bounding box center [283, 103] width 68 height 152
click at [257, 103] on div at bounding box center [283, 103] width 68 height 152
click at [269, 121] on div at bounding box center [283, 103] width 68 height 152
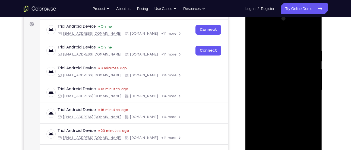
scroll to position [80, 0]
click at [278, 105] on div at bounding box center [283, 90] width 68 height 152
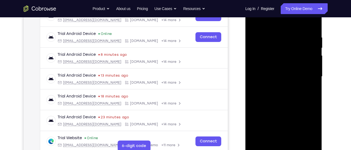
scroll to position [93, 0]
click at [283, 101] on div at bounding box center [283, 77] width 68 height 152
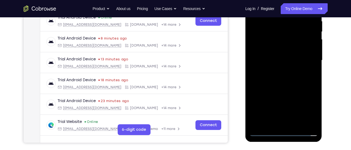
scroll to position [110, 0]
click at [298, 122] on div at bounding box center [283, 60] width 68 height 152
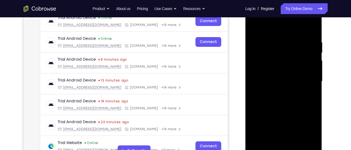
scroll to position [88, 0]
click at [285, 112] on div at bounding box center [283, 82] width 68 height 152
click at [295, 70] on div at bounding box center [283, 82] width 68 height 152
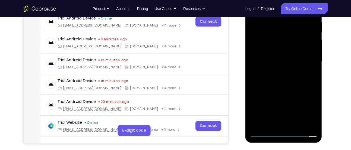
scroll to position [109, 0]
drag, startPoint x: 294, startPoint y: 55, endPoint x: 301, endPoint y: 108, distance: 53.7
click at [301, 108] on div at bounding box center [283, 61] width 68 height 152
click at [296, 68] on div at bounding box center [283, 61] width 68 height 152
click at [308, 64] on div at bounding box center [283, 61] width 68 height 152
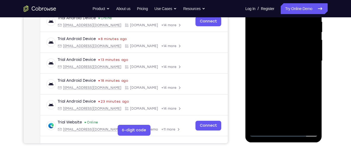
click at [271, 124] on div at bounding box center [283, 61] width 68 height 152
click at [298, 91] on div at bounding box center [283, 61] width 68 height 152
click at [310, 71] on div at bounding box center [283, 61] width 68 height 152
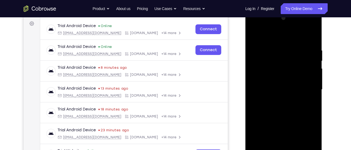
scroll to position [78, 0]
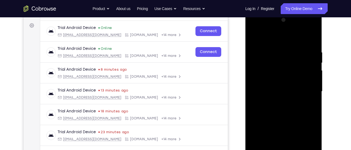
drag, startPoint x: 302, startPoint y: 60, endPoint x: 302, endPoint y: 74, distance: 14.1
click at [302, 74] on div at bounding box center [283, 92] width 68 height 152
click at [299, 72] on div at bounding box center [283, 92] width 68 height 152
click at [307, 103] on div at bounding box center [283, 92] width 68 height 152
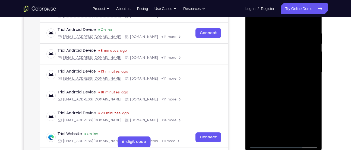
scroll to position [97, 0]
drag, startPoint x: 273, startPoint y: 58, endPoint x: 274, endPoint y: 8, distance: 50.5
click at [274, 8] on div at bounding box center [283, 72] width 68 height 152
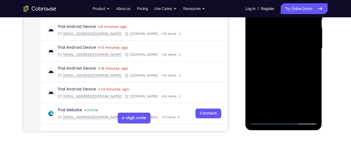
scroll to position [122, 0]
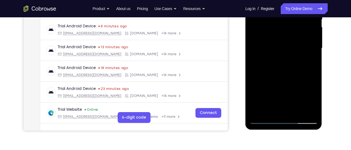
click at [307, 61] on div at bounding box center [283, 48] width 68 height 152
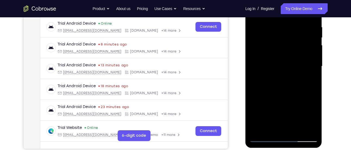
scroll to position [102, 0]
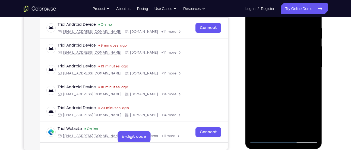
click at [274, 80] on div at bounding box center [283, 68] width 68 height 152
click at [262, 82] on div at bounding box center [283, 68] width 68 height 152
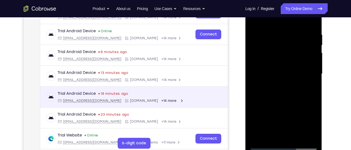
scroll to position [93, 0]
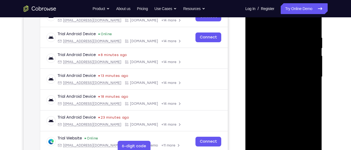
click at [266, 89] on div at bounding box center [283, 77] width 68 height 152
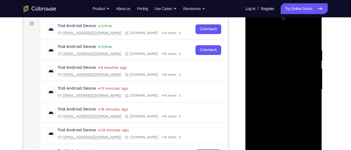
scroll to position [80, 0]
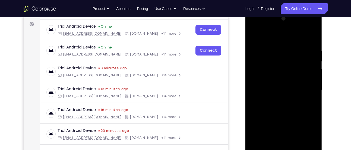
click at [273, 102] on div at bounding box center [283, 90] width 68 height 152
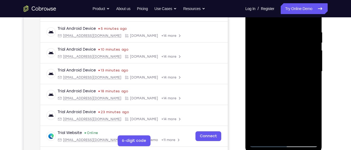
click at [308, 86] on div at bounding box center [283, 72] width 68 height 152
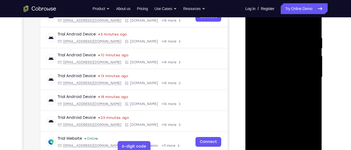
scroll to position [92, 0]
click at [281, 73] on div at bounding box center [283, 78] width 68 height 152
click at [289, 121] on div at bounding box center [283, 78] width 68 height 152
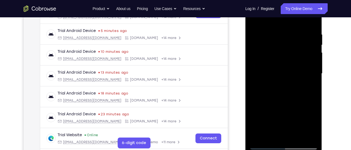
scroll to position [87, 0]
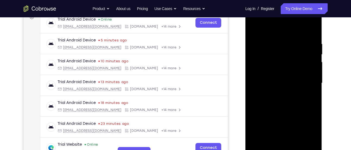
click at [294, 46] on div at bounding box center [283, 83] width 68 height 152
click at [302, 92] on div at bounding box center [283, 83] width 68 height 152
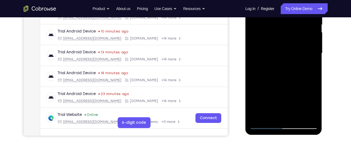
scroll to position [117, 0]
click at [271, 117] on div at bounding box center [283, 53] width 68 height 152
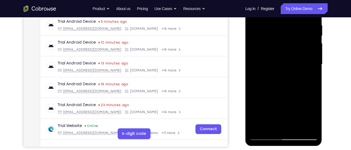
scroll to position [105, 0]
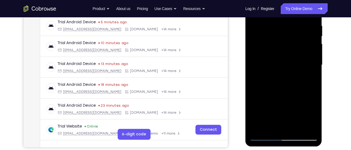
click at [257, 99] on div at bounding box center [283, 65] width 68 height 152
click at [310, 74] on div at bounding box center [283, 65] width 68 height 152
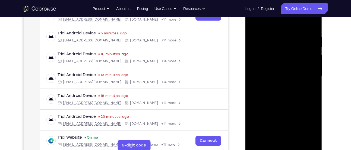
scroll to position [93, 0]
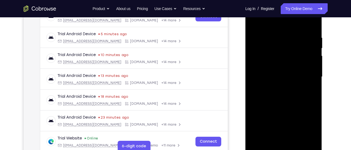
click at [276, 56] on div at bounding box center [283, 77] width 68 height 152
click at [288, 109] on div at bounding box center [283, 77] width 68 height 152
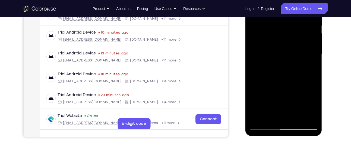
scroll to position [116, 0]
click at [270, 117] on div at bounding box center [283, 54] width 68 height 152
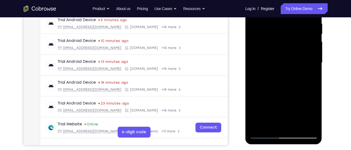
click at [251, 93] on div at bounding box center [283, 63] width 68 height 152
click at [308, 72] on div at bounding box center [283, 63] width 68 height 152
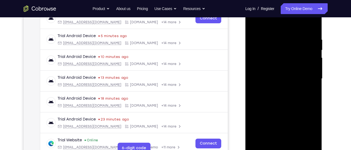
scroll to position [91, 0]
click at [271, 93] on div at bounding box center [283, 79] width 68 height 152
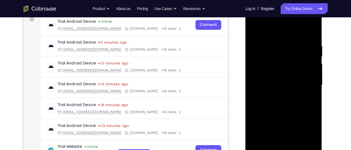
scroll to position [84, 0]
click at [285, 84] on div at bounding box center [283, 86] width 68 height 152
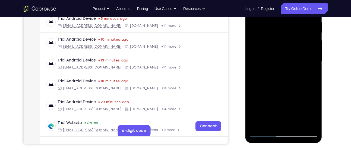
scroll to position [109, 0]
click at [294, 105] on div at bounding box center [283, 61] width 68 height 152
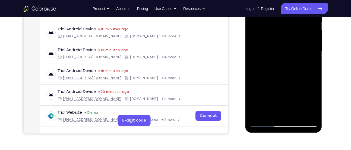
scroll to position [122, 0]
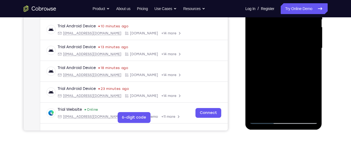
click at [270, 109] on div at bounding box center [283, 48] width 68 height 152
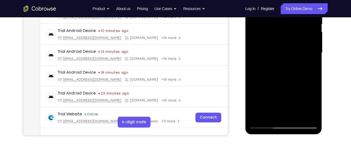
scroll to position [116, 0]
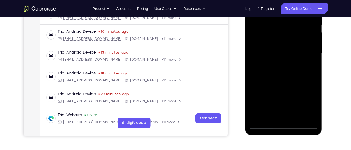
click at [253, 81] on div at bounding box center [283, 54] width 68 height 152
click at [309, 65] on div at bounding box center [283, 54] width 68 height 152
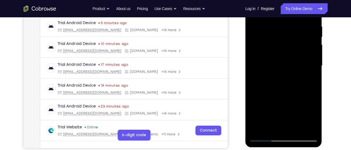
scroll to position [104, 0]
click at [309, 81] on div at bounding box center [283, 66] width 68 height 152
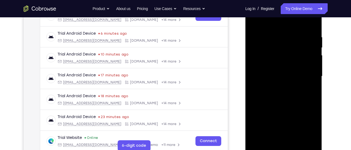
scroll to position [103, 0]
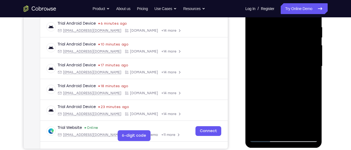
click at [269, 83] on div at bounding box center [283, 66] width 68 height 152
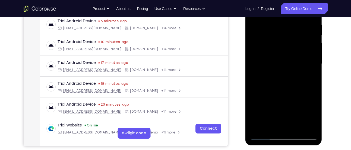
scroll to position [102, 0]
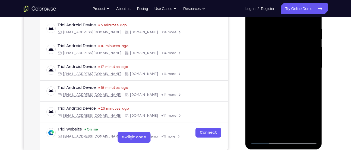
click at [263, 81] on div at bounding box center [283, 68] width 68 height 152
click at [311, 81] on div at bounding box center [283, 68] width 68 height 152
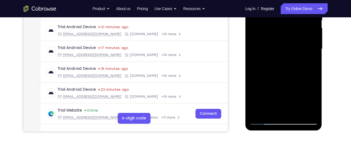
scroll to position [108, 0]
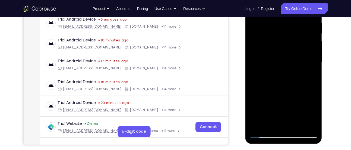
click at [309, 76] on div at bounding box center [283, 62] width 68 height 152
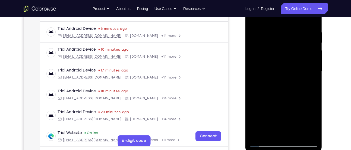
scroll to position [133, 0]
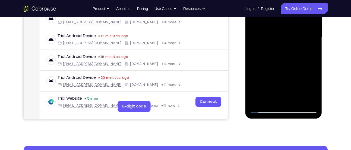
click at [309, 97] on div at bounding box center [283, 37] width 68 height 152
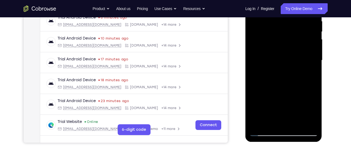
scroll to position [109, 0]
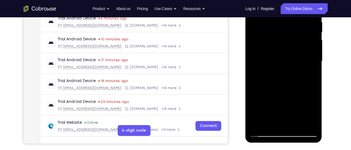
click at [288, 50] on div at bounding box center [283, 61] width 68 height 152
click at [302, 100] on div at bounding box center [283, 61] width 68 height 152
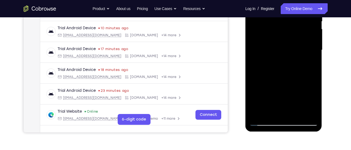
scroll to position [120, 0]
click at [308, 64] on div at bounding box center [283, 50] width 68 height 152
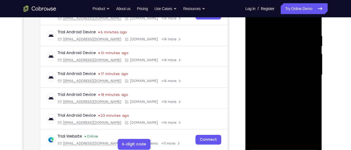
scroll to position [94, 0]
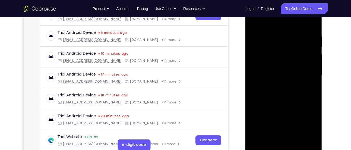
click at [268, 44] on div at bounding box center [283, 76] width 68 height 152
click at [278, 90] on div at bounding box center [283, 76] width 68 height 152
click at [308, 89] on div at bounding box center [283, 76] width 68 height 152
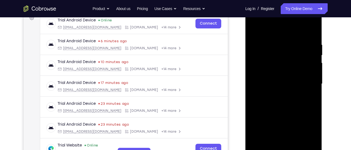
click at [308, 97] on div at bounding box center [283, 84] width 68 height 152
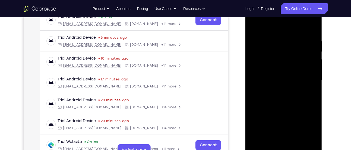
click at [293, 83] on div at bounding box center [283, 81] width 68 height 152
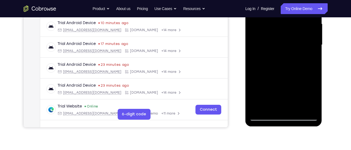
scroll to position [126, 0]
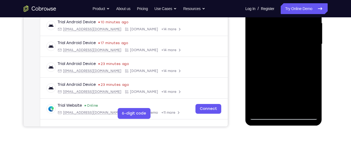
click at [280, 105] on div at bounding box center [283, 44] width 68 height 152
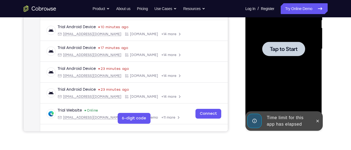
scroll to position [119, 0]
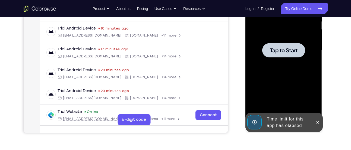
click at [285, 62] on div at bounding box center [283, 50] width 68 height 152
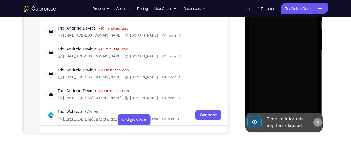
click at [321, 122] on button at bounding box center [317, 122] width 9 height 9
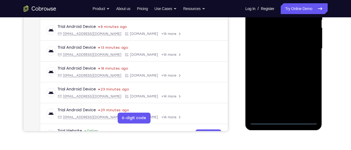
scroll to position [121, 0]
click at [282, 119] on div at bounding box center [283, 49] width 68 height 152
click at [306, 97] on div at bounding box center [283, 49] width 68 height 152
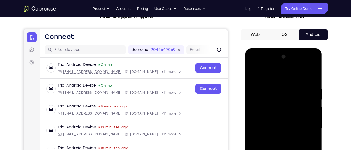
scroll to position [54, 0]
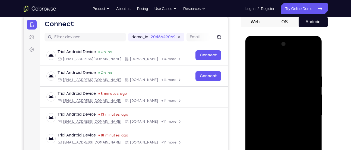
click at [277, 67] on div at bounding box center [283, 116] width 68 height 152
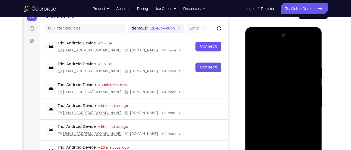
scroll to position [63, 0]
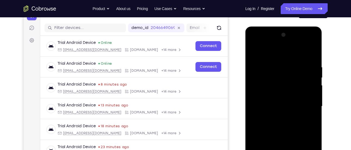
click at [304, 101] on div at bounding box center [283, 107] width 68 height 152
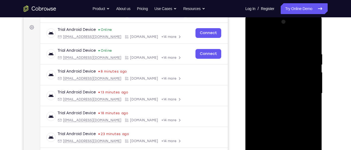
scroll to position [89, 0]
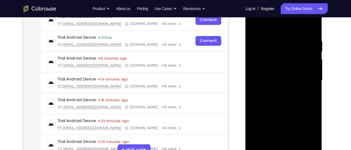
click at [278, 91] on div at bounding box center [283, 81] width 68 height 152
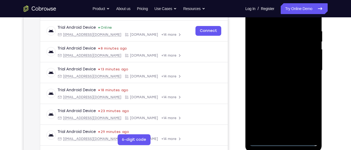
scroll to position [100, 0]
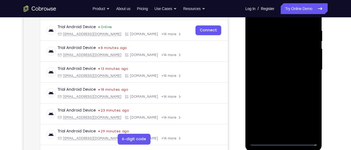
click at [279, 63] on div at bounding box center [283, 70] width 68 height 152
click at [275, 58] on div at bounding box center [283, 70] width 68 height 152
click at [254, 69] on div at bounding box center [283, 70] width 68 height 152
click at [263, 87] on div at bounding box center [283, 70] width 68 height 152
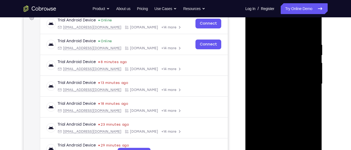
scroll to position [86, 0]
click at [269, 100] on div at bounding box center [283, 84] width 68 height 152
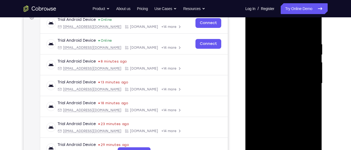
scroll to position [86, 0]
click at [287, 107] on div at bounding box center [283, 84] width 68 height 152
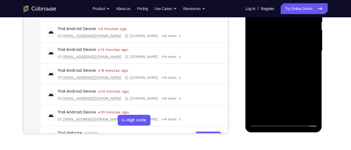
scroll to position [119, 0]
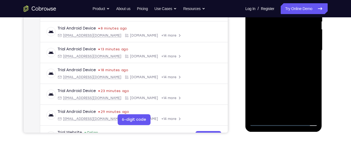
click at [296, 113] on div at bounding box center [283, 50] width 68 height 152
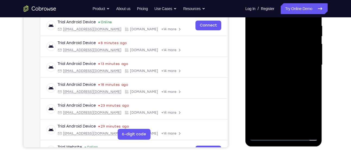
scroll to position [104, 0]
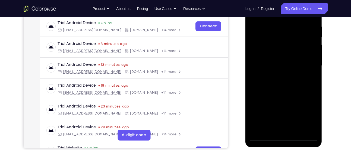
click at [286, 95] on div at bounding box center [283, 66] width 68 height 152
click at [284, 56] on div at bounding box center [283, 66] width 68 height 152
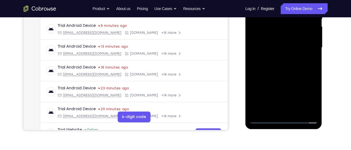
scroll to position [124, 0]
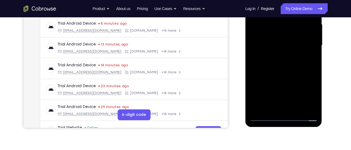
click at [276, 108] on div at bounding box center [283, 46] width 68 height 152
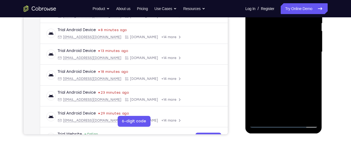
click at [269, 114] on div at bounding box center [283, 52] width 68 height 152
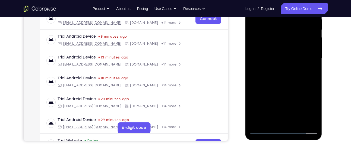
scroll to position [111, 0]
click at [297, 90] on div at bounding box center [283, 59] width 68 height 152
click at [310, 69] on div at bounding box center [283, 59] width 68 height 152
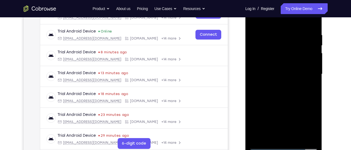
scroll to position [87, 0]
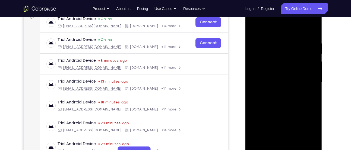
click at [290, 75] on div at bounding box center [283, 83] width 68 height 152
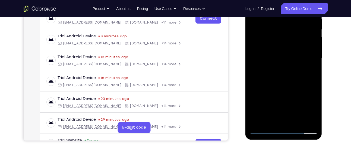
drag, startPoint x: 298, startPoint y: 85, endPoint x: 297, endPoint y: 99, distance: 14.7
click at [297, 99] on div at bounding box center [283, 58] width 68 height 152
click at [279, 69] on div at bounding box center [283, 58] width 68 height 152
click at [276, 88] on div at bounding box center [283, 58] width 68 height 152
click at [286, 86] on div at bounding box center [283, 58] width 68 height 152
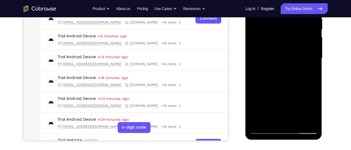
click at [270, 119] on div at bounding box center [283, 58] width 68 height 152
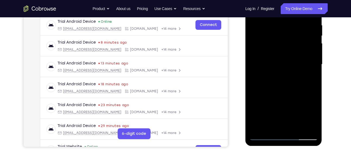
scroll to position [105, 0]
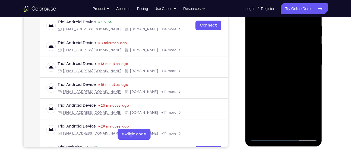
click at [254, 93] on div at bounding box center [283, 65] width 68 height 152
click at [310, 76] on div at bounding box center [283, 65] width 68 height 152
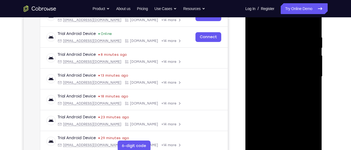
click at [271, 52] on div at bounding box center [283, 77] width 68 height 152
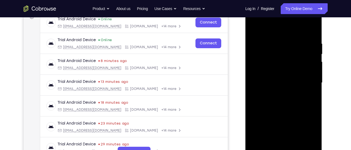
scroll to position [84, 0]
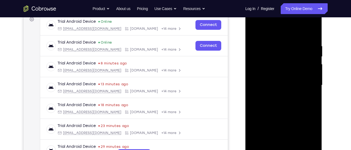
click at [283, 107] on div at bounding box center [283, 86] width 68 height 152
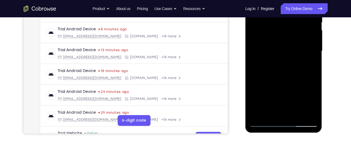
scroll to position [118, 0]
click at [270, 115] on div at bounding box center [283, 52] width 68 height 152
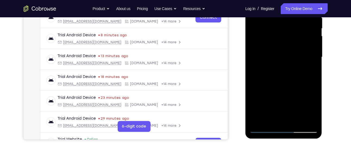
scroll to position [112, 0]
click at [254, 88] on div at bounding box center [283, 58] width 68 height 152
click at [311, 67] on div at bounding box center [283, 58] width 68 height 152
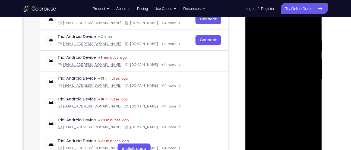
scroll to position [90, 0]
click at [283, 66] on div at bounding box center [283, 80] width 68 height 152
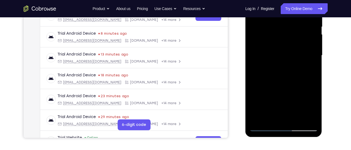
scroll to position [115, 0]
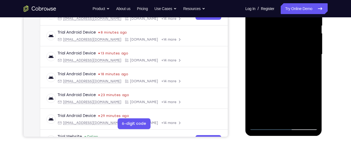
click at [308, 81] on div at bounding box center [283, 55] width 68 height 152
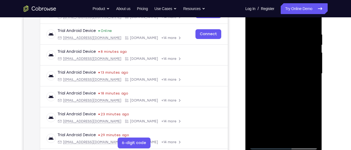
scroll to position [96, 0]
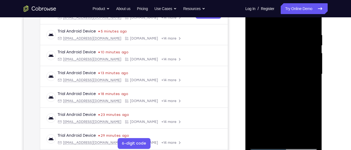
click at [310, 90] on div at bounding box center [283, 74] width 68 height 152
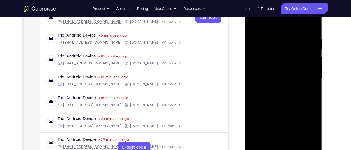
click at [305, 59] on div at bounding box center [283, 78] width 68 height 152
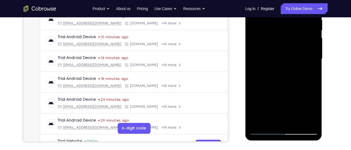
scroll to position [112, 0]
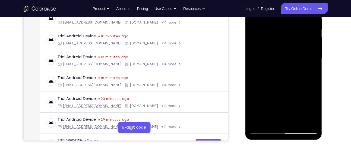
click at [308, 87] on div at bounding box center [283, 58] width 68 height 152
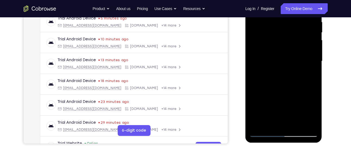
scroll to position [108, 0]
click at [309, 77] on div at bounding box center [283, 62] width 68 height 152
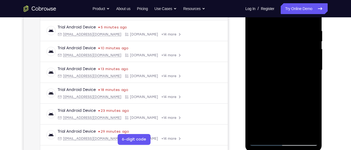
scroll to position [93, 0]
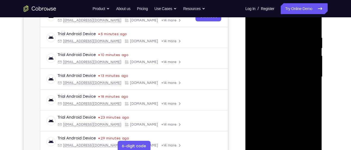
click at [260, 88] on div at bounding box center [283, 77] width 68 height 152
click at [311, 90] on div at bounding box center [283, 77] width 68 height 152
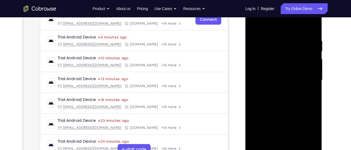
scroll to position [90, 0]
click at [310, 94] on div at bounding box center [283, 80] width 68 height 152
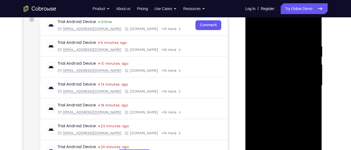
scroll to position [86, 0]
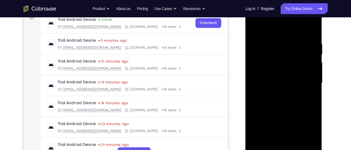
click at [276, 87] on div at bounding box center [283, 84] width 68 height 152
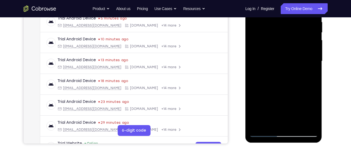
scroll to position [112, 0]
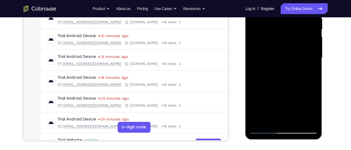
click at [291, 103] on div at bounding box center [283, 58] width 68 height 152
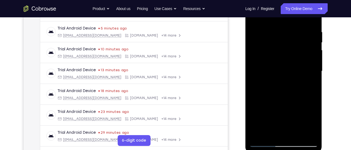
scroll to position [98, 0]
click at [313, 74] on div at bounding box center [283, 72] width 68 height 152
click at [282, 49] on div at bounding box center [283, 72] width 68 height 152
click at [291, 97] on div at bounding box center [283, 72] width 68 height 152
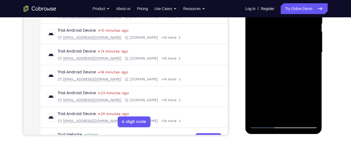
scroll to position [118, 0]
click at [310, 65] on div at bounding box center [283, 52] width 68 height 152
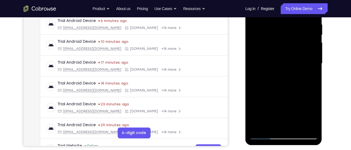
scroll to position [99, 0]
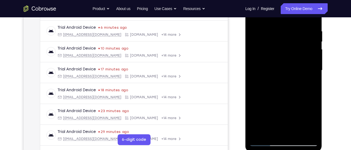
click at [280, 53] on div at bounding box center [283, 71] width 68 height 152
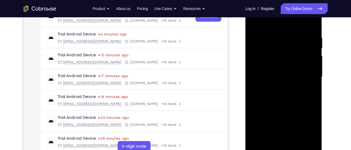
scroll to position [107, 0]
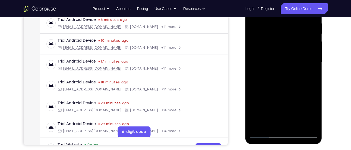
click at [280, 72] on div at bounding box center [283, 63] width 68 height 152
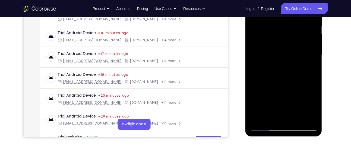
scroll to position [115, 0]
click at [270, 113] on div at bounding box center [283, 55] width 68 height 152
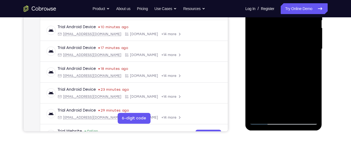
scroll to position [122, 0]
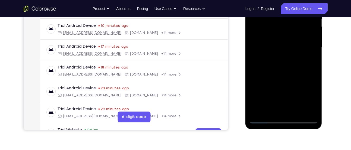
click at [309, 62] on div at bounding box center [283, 48] width 68 height 152
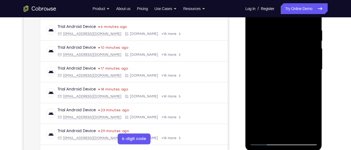
scroll to position [100, 0]
click at [273, 83] on div at bounding box center [283, 70] width 68 height 152
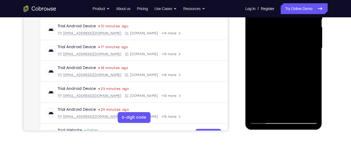
scroll to position [122, 0]
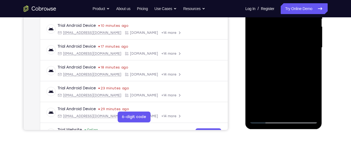
click at [272, 61] on div at bounding box center [283, 48] width 68 height 152
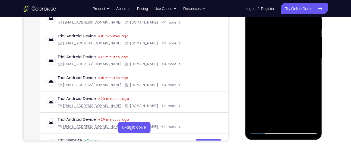
scroll to position [111, 0]
click at [313, 72] on div at bounding box center [283, 59] width 68 height 152
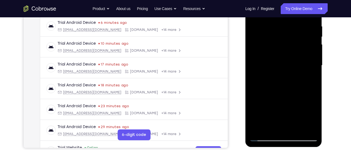
scroll to position [102, 0]
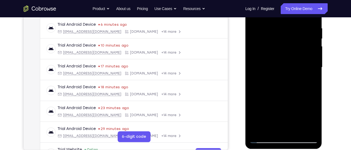
drag, startPoint x: 305, startPoint y: 47, endPoint x: 305, endPoint y: 52, distance: 5.2
click at [305, 52] on div at bounding box center [283, 68] width 68 height 152
click at [298, 54] on div at bounding box center [283, 68] width 68 height 152
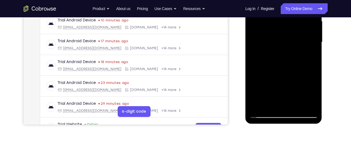
scroll to position [128, 0]
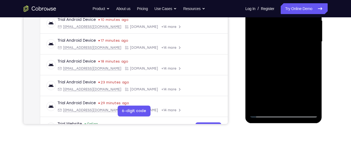
click at [278, 102] on div at bounding box center [283, 42] width 68 height 152
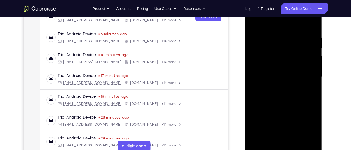
scroll to position [93, 0]
drag, startPoint x: 290, startPoint y: 59, endPoint x: 293, endPoint y: 8, distance: 50.6
click at [293, 8] on div at bounding box center [283, 77] width 68 height 152
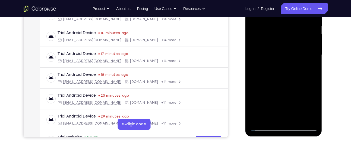
scroll to position [125, 0]
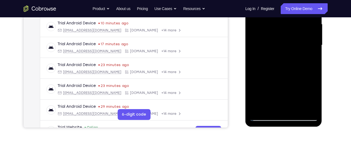
click at [307, 59] on div at bounding box center [283, 45] width 68 height 152
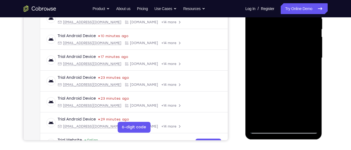
click at [280, 58] on div at bounding box center [283, 58] width 68 height 152
click at [288, 110] on div at bounding box center [283, 58] width 68 height 152
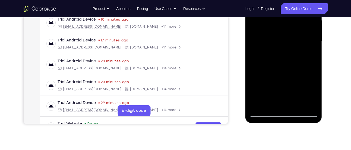
click at [270, 83] on div at bounding box center [283, 42] width 68 height 152
click at [286, 86] on div at bounding box center [283, 42] width 68 height 152
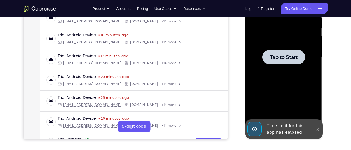
click at [285, 60] on span "Tap to Start" at bounding box center [284, 57] width 28 height 5
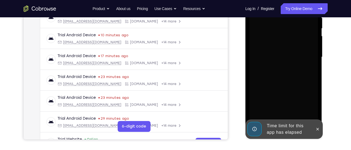
scroll to position [131, 0]
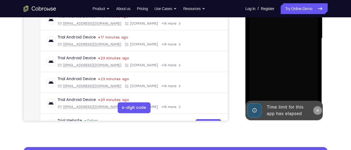
click at [316, 110] on icon at bounding box center [317, 111] width 4 height 4
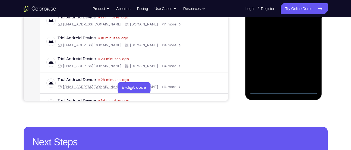
scroll to position [152, 0]
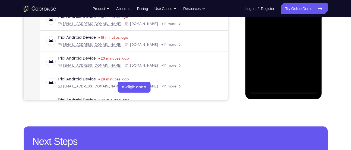
click at [285, 89] on div at bounding box center [283, 18] width 68 height 152
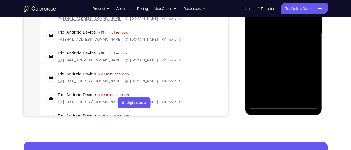
scroll to position [135, 0]
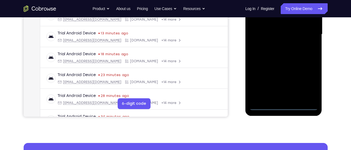
click at [309, 86] on div at bounding box center [283, 34] width 68 height 152
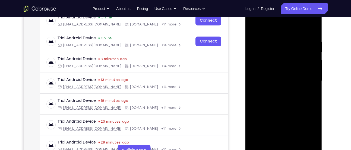
scroll to position [87, 0]
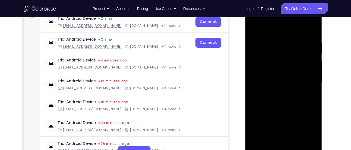
click at [288, 30] on div at bounding box center [283, 83] width 68 height 152
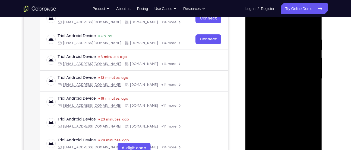
scroll to position [90, 0]
click at [307, 80] on div at bounding box center [283, 80] width 68 height 152
click at [276, 90] on div at bounding box center [283, 80] width 68 height 152
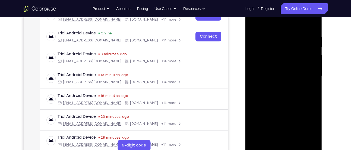
click at [274, 70] on div at bounding box center [283, 76] width 68 height 152
drag, startPoint x: 292, startPoint y: 68, endPoint x: 289, endPoint y: 70, distance: 3.7
click at [289, 70] on div at bounding box center [283, 76] width 68 height 152
click at [267, 62] on div at bounding box center [283, 76] width 68 height 152
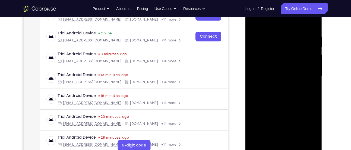
click at [262, 79] on div at bounding box center [283, 76] width 68 height 152
click at [278, 94] on div at bounding box center [283, 76] width 68 height 152
click at [282, 92] on div at bounding box center [283, 76] width 68 height 152
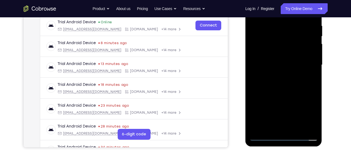
click at [295, 89] on div at bounding box center [283, 65] width 68 height 152
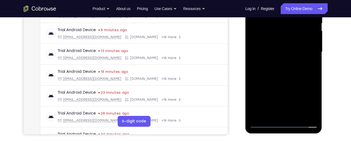
click at [299, 113] on div at bounding box center [283, 52] width 68 height 152
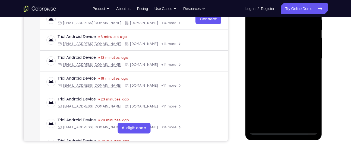
scroll to position [110, 0]
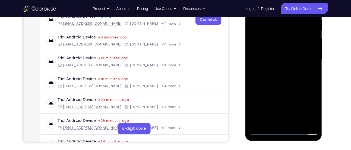
click at [281, 89] on div at bounding box center [283, 59] width 68 height 152
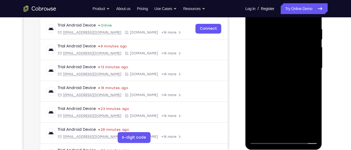
scroll to position [101, 0]
click at [290, 61] on div at bounding box center [283, 69] width 68 height 152
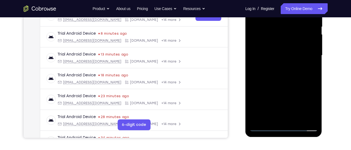
drag, startPoint x: 290, startPoint y: 106, endPoint x: 290, endPoint y: 92, distance: 13.8
click at [290, 92] on div at bounding box center [283, 56] width 68 height 152
click at [287, 107] on div at bounding box center [283, 56] width 68 height 152
click at [293, 108] on div at bounding box center [283, 56] width 68 height 152
click at [310, 69] on div at bounding box center [283, 56] width 68 height 152
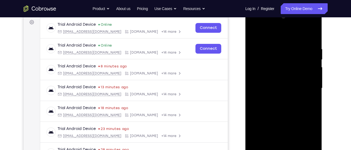
scroll to position [81, 0]
drag, startPoint x: 293, startPoint y: 87, endPoint x: 290, endPoint y: 69, distance: 18.7
click at [290, 69] on div at bounding box center [283, 89] width 68 height 152
click at [272, 67] on div at bounding box center [283, 89] width 68 height 152
click at [288, 102] on div at bounding box center [283, 89] width 68 height 152
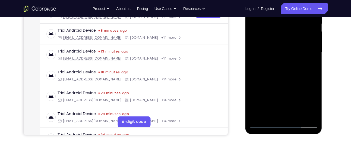
scroll to position [118, 0]
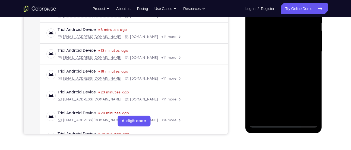
click at [269, 115] on div at bounding box center [283, 52] width 68 height 152
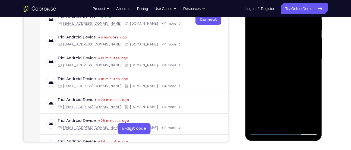
scroll to position [110, 0]
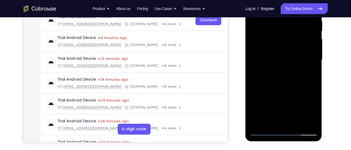
click at [298, 90] on div at bounding box center [283, 60] width 68 height 152
click at [310, 70] on div at bounding box center [283, 60] width 68 height 152
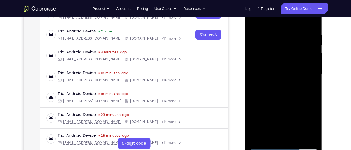
scroll to position [94, 0]
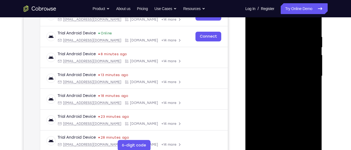
click at [269, 89] on div at bounding box center [283, 76] width 68 height 152
click at [265, 80] on div at bounding box center [283, 76] width 68 height 152
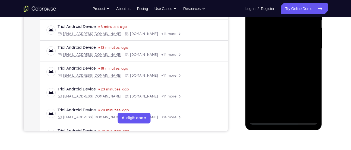
scroll to position [122, 0]
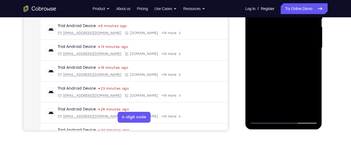
click at [301, 90] on div at bounding box center [283, 48] width 68 height 152
click at [286, 84] on div at bounding box center [283, 48] width 68 height 152
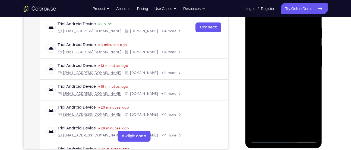
scroll to position [102, 0]
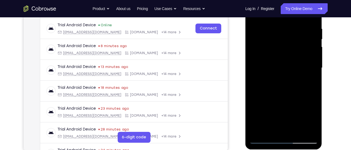
click at [270, 131] on div at bounding box center [283, 68] width 68 height 152
click at [254, 97] on div at bounding box center [283, 68] width 68 height 152
click at [309, 80] on div at bounding box center [283, 68] width 68 height 152
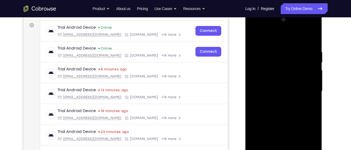
scroll to position [77, 0]
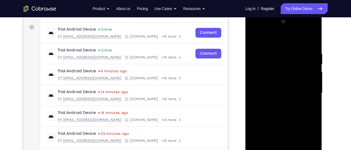
click at [280, 90] on div at bounding box center [283, 93] width 68 height 152
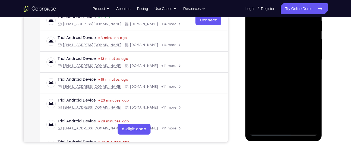
scroll to position [110, 0]
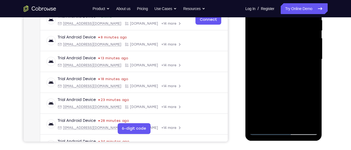
click at [257, 110] on div at bounding box center [283, 59] width 68 height 152
click at [264, 83] on div at bounding box center [283, 59] width 68 height 152
click at [256, 71] on div at bounding box center [283, 59] width 68 height 152
click at [311, 74] on div at bounding box center [283, 59] width 68 height 152
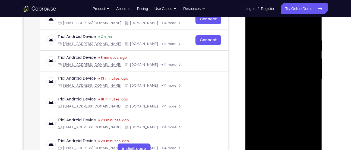
scroll to position [90, 0]
drag, startPoint x: 297, startPoint y: 64, endPoint x: 297, endPoint y: 77, distance: 13.3
click at [297, 77] on div at bounding box center [283, 80] width 68 height 152
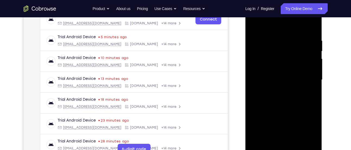
click at [288, 70] on div at bounding box center [283, 80] width 68 height 152
click at [266, 84] on div at bounding box center [283, 80] width 68 height 152
click at [273, 84] on div at bounding box center [283, 80] width 68 height 152
click at [268, 94] on div at bounding box center [283, 80] width 68 height 152
click at [270, 92] on div at bounding box center [283, 80] width 68 height 152
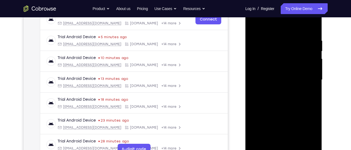
click at [309, 93] on div at bounding box center [283, 80] width 68 height 152
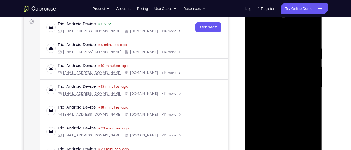
drag, startPoint x: 283, startPoint y: 72, endPoint x: 283, endPoint y: 79, distance: 6.8
click at [283, 79] on div at bounding box center [283, 88] width 68 height 152
click at [292, 70] on div at bounding box center [283, 88] width 68 height 152
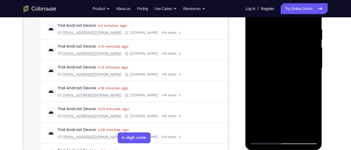
scroll to position [119, 0]
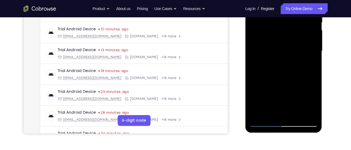
click at [274, 112] on div at bounding box center [283, 51] width 68 height 152
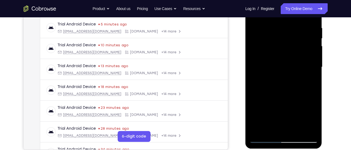
scroll to position [102, 0]
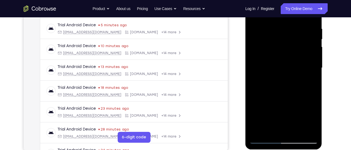
drag, startPoint x: 278, startPoint y: 56, endPoint x: 282, endPoint y: 16, distance: 40.3
click at [282, 16] on div at bounding box center [283, 68] width 68 height 152
drag, startPoint x: 279, startPoint y: 43, endPoint x: 279, endPoint y: 55, distance: 11.4
click at [279, 55] on div at bounding box center [283, 68] width 68 height 152
click at [285, 41] on div at bounding box center [283, 68] width 68 height 152
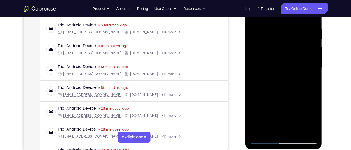
click at [299, 79] on div at bounding box center [283, 68] width 68 height 152
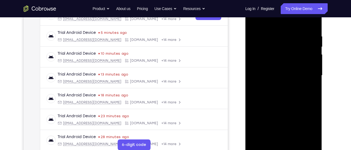
scroll to position [94, 0]
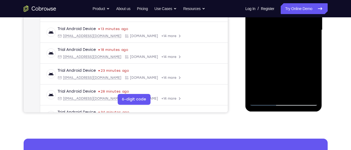
click at [270, 95] on div at bounding box center [283, 30] width 68 height 152
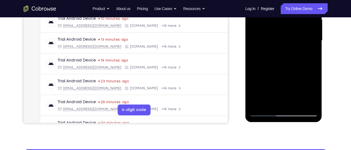
scroll to position [128, 0]
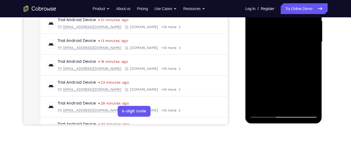
click at [254, 74] on div at bounding box center [283, 42] width 68 height 152
click at [257, 52] on div at bounding box center [283, 42] width 68 height 152
click at [262, 48] on div at bounding box center [283, 42] width 68 height 152
click at [309, 51] on div at bounding box center [283, 42] width 68 height 152
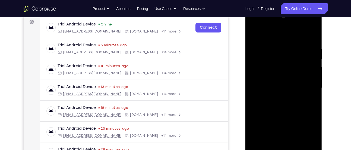
scroll to position [81, 0]
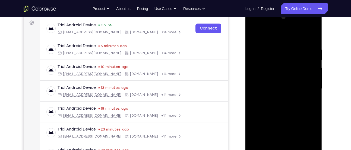
drag, startPoint x: 303, startPoint y: 64, endPoint x: 303, endPoint y: 74, distance: 10.6
click at [303, 74] on div at bounding box center [283, 89] width 68 height 152
click at [272, 73] on div at bounding box center [283, 89] width 68 height 152
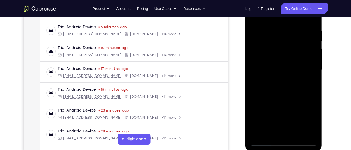
click at [283, 99] on div at bounding box center [283, 70] width 68 height 152
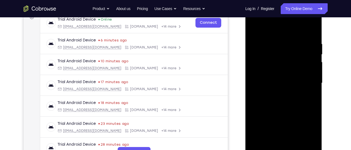
scroll to position [84, 0]
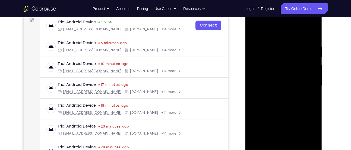
drag, startPoint x: 282, startPoint y: 76, endPoint x: 283, endPoint y: 16, distance: 59.7
click at [283, 16] on div at bounding box center [283, 86] width 68 height 152
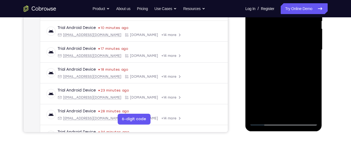
scroll to position [122, 0]
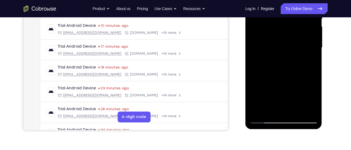
click at [270, 109] on div at bounding box center [283, 48] width 68 height 152
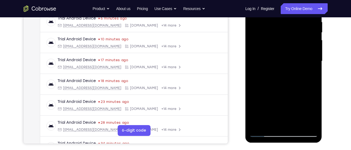
scroll to position [107, 0]
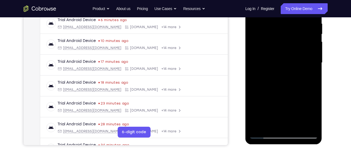
click at [254, 93] on div at bounding box center [283, 63] width 68 height 152
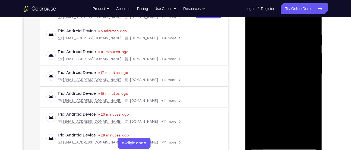
click at [309, 84] on div at bounding box center [283, 74] width 68 height 152
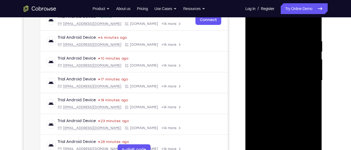
click at [311, 94] on div at bounding box center [283, 81] width 68 height 152
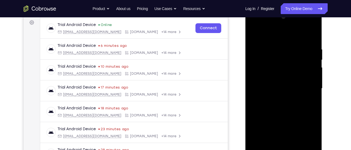
scroll to position [78, 0]
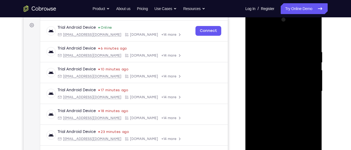
drag, startPoint x: 296, startPoint y: 75, endPoint x: 295, endPoint y: 99, distance: 23.9
click at [295, 99] on div at bounding box center [283, 91] width 68 height 152
drag, startPoint x: 291, startPoint y: 57, endPoint x: 290, endPoint y: 89, distance: 32.3
click at [290, 89] on div at bounding box center [283, 91] width 68 height 152
click at [279, 90] on div at bounding box center [283, 91] width 68 height 152
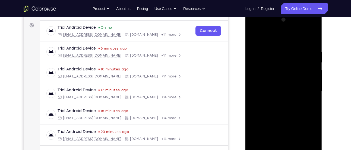
click at [290, 91] on div at bounding box center [283, 91] width 68 height 152
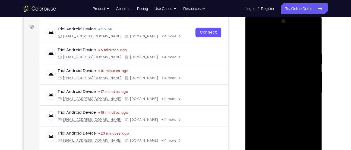
scroll to position [75, 0]
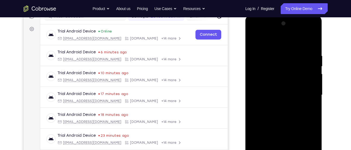
drag, startPoint x: 281, startPoint y: 84, endPoint x: 281, endPoint y: 16, distance: 67.3
click at [281, 16] on div at bounding box center [283, 96] width 77 height 162
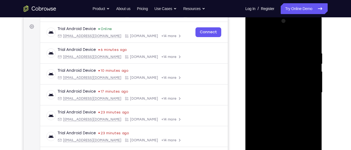
click at [265, 107] on div at bounding box center [283, 93] width 68 height 152
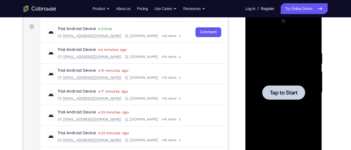
click at [267, 107] on div at bounding box center [283, 93] width 68 height 152
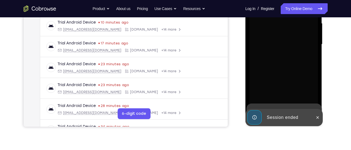
scroll to position [126, 0]
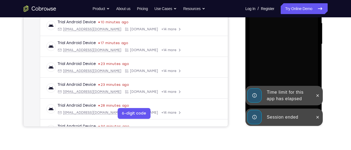
drag, startPoint x: 319, startPoint y: 118, endPoint x: 318, endPoint y: 112, distance: 6.7
click at [319, 118] on icon at bounding box center [317, 117] width 4 height 4
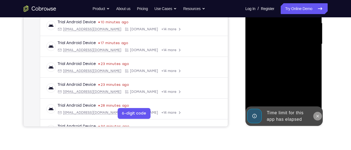
click at [318, 112] on button at bounding box center [317, 116] width 9 height 9
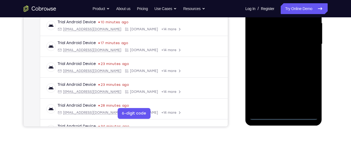
click at [283, 120] on div at bounding box center [283, 44] width 68 height 152
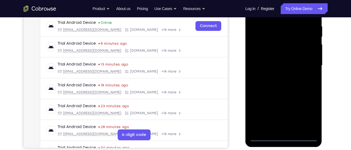
click at [311, 111] on div at bounding box center [283, 66] width 68 height 152
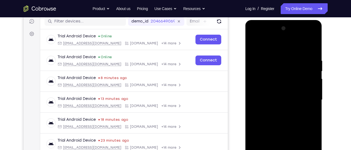
scroll to position [71, 0]
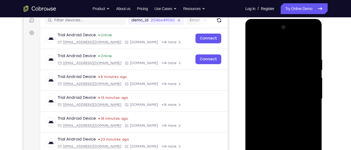
click at [281, 45] on div at bounding box center [283, 99] width 68 height 152
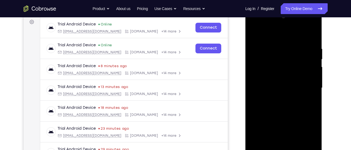
scroll to position [82, 0]
click at [306, 88] on div at bounding box center [283, 88] width 68 height 152
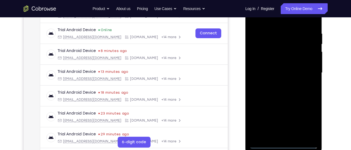
click at [279, 82] on div at bounding box center [283, 73] width 68 height 152
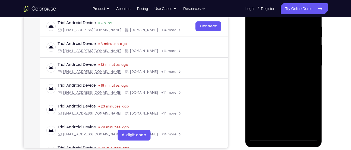
click at [284, 60] on div at bounding box center [283, 66] width 68 height 152
click at [283, 54] on div at bounding box center [283, 66] width 68 height 152
click at [259, 65] on div at bounding box center [283, 66] width 68 height 152
click at [264, 84] on div at bounding box center [283, 66] width 68 height 152
click at [273, 81] on div at bounding box center [283, 66] width 68 height 152
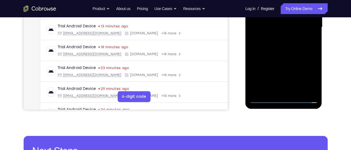
click at [280, 91] on div at bounding box center [283, 27] width 68 height 152
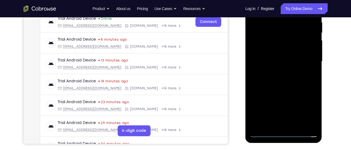
scroll to position [134, 0]
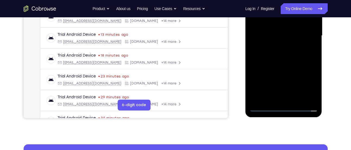
click at [278, 115] on div at bounding box center [283, 37] width 77 height 162
click at [286, 96] on div at bounding box center [283, 36] width 68 height 152
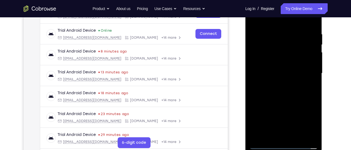
scroll to position [96, 0]
click at [280, 89] on div at bounding box center [283, 74] width 68 height 152
click at [280, 135] on div at bounding box center [283, 74] width 68 height 152
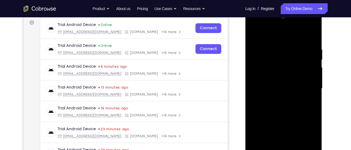
click at [279, 24] on div at bounding box center [283, 89] width 68 height 152
click at [257, 43] on div at bounding box center [283, 89] width 68 height 152
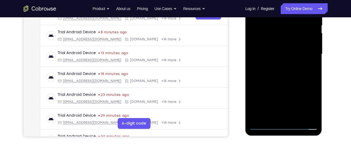
scroll to position [118, 0]
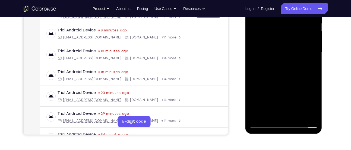
click at [290, 78] on div at bounding box center [283, 52] width 68 height 152
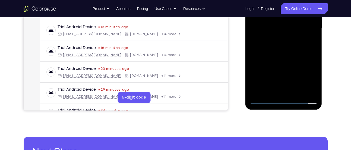
scroll to position [143, 0]
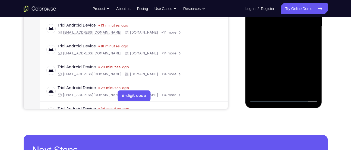
click at [298, 92] on div at bounding box center [283, 27] width 68 height 152
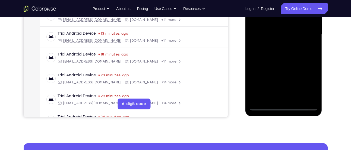
scroll to position [134, 0]
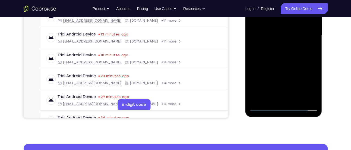
click at [289, 64] on div at bounding box center [283, 36] width 68 height 152
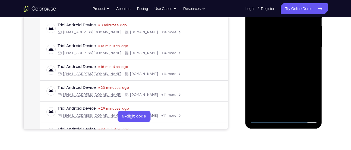
click at [290, 42] on div at bounding box center [283, 47] width 68 height 152
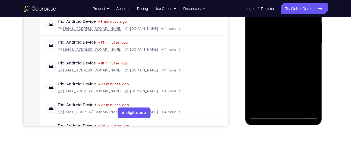
click at [280, 99] on div at bounding box center [283, 44] width 68 height 152
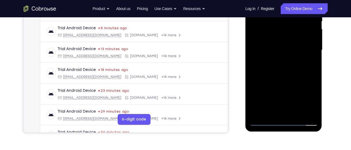
scroll to position [119, 0]
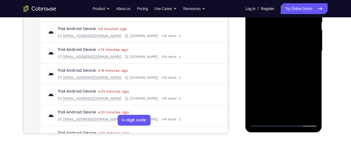
drag, startPoint x: 295, startPoint y: 49, endPoint x: 289, endPoint y: 96, distance: 46.6
click at [289, 96] on div at bounding box center [283, 51] width 68 height 152
click at [293, 57] on div at bounding box center [283, 51] width 68 height 152
click at [298, 56] on div at bounding box center [283, 51] width 68 height 152
click at [269, 112] on div at bounding box center [283, 51] width 68 height 152
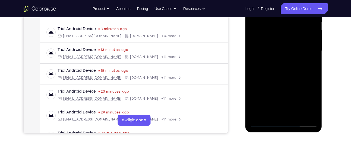
click at [297, 81] on div at bounding box center [283, 51] width 68 height 152
click at [308, 61] on div at bounding box center [283, 51] width 68 height 152
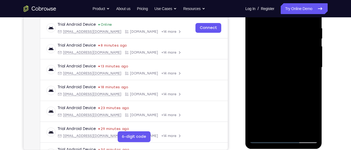
scroll to position [97, 0]
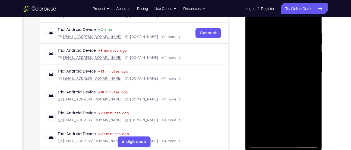
drag, startPoint x: 297, startPoint y: 39, endPoint x: 292, endPoint y: 77, distance: 38.4
click at [292, 77] on div at bounding box center [283, 73] width 68 height 152
drag, startPoint x: 292, startPoint y: 59, endPoint x: 290, endPoint y: 77, distance: 18.0
click at [290, 77] on div at bounding box center [283, 73] width 68 height 152
drag, startPoint x: 288, startPoint y: 62, endPoint x: 290, endPoint y: 50, distance: 12.1
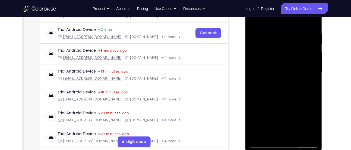
click at [290, 50] on div at bounding box center [283, 73] width 68 height 152
click at [287, 48] on div at bounding box center [283, 73] width 68 height 152
click at [298, 50] on div at bounding box center [283, 73] width 68 height 152
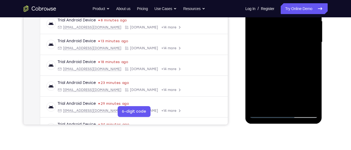
click at [271, 106] on div at bounding box center [283, 42] width 68 height 152
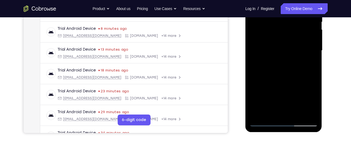
click at [257, 82] on div at bounding box center [283, 51] width 68 height 152
click at [308, 59] on div at bounding box center [283, 51] width 68 height 152
drag, startPoint x: 298, startPoint y: 35, endPoint x: 292, endPoint y: 62, distance: 27.6
click at [292, 62] on div at bounding box center [283, 51] width 68 height 152
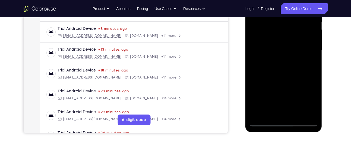
drag, startPoint x: 287, startPoint y: 37, endPoint x: 286, endPoint y: 52, distance: 14.2
click at [286, 52] on div at bounding box center [283, 51] width 68 height 152
drag, startPoint x: 292, startPoint y: 35, endPoint x: 290, endPoint y: 45, distance: 10.3
click at [290, 45] on div at bounding box center [283, 51] width 68 height 152
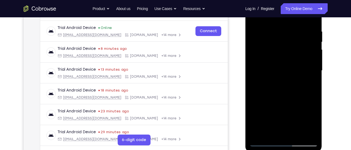
scroll to position [99, 0]
click at [275, 47] on div at bounding box center [283, 71] width 68 height 152
click at [280, 78] on div at bounding box center [283, 71] width 68 height 152
click at [285, 79] on div at bounding box center [283, 71] width 68 height 152
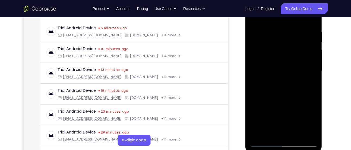
click at [311, 86] on div at bounding box center [283, 71] width 68 height 152
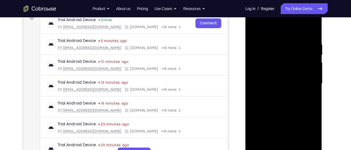
scroll to position [85, 0]
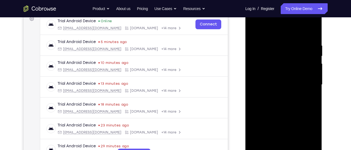
drag, startPoint x: 290, startPoint y: 48, endPoint x: 285, endPoint y: 78, distance: 29.6
click at [285, 78] on div at bounding box center [283, 85] width 68 height 152
drag, startPoint x: 293, startPoint y: 58, endPoint x: 290, endPoint y: 73, distance: 14.8
click at [290, 73] on div at bounding box center [283, 85] width 68 height 152
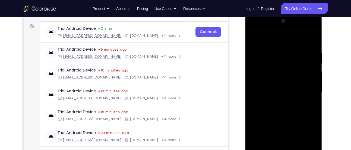
drag, startPoint x: 304, startPoint y: 56, endPoint x: 303, endPoint y: 76, distance: 19.3
click at [303, 76] on div at bounding box center [283, 93] width 68 height 152
click at [284, 79] on div at bounding box center [283, 93] width 68 height 152
click at [296, 80] on div at bounding box center [283, 93] width 68 height 152
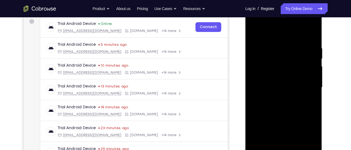
scroll to position [78, 0]
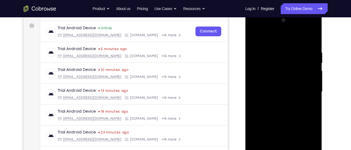
drag, startPoint x: 280, startPoint y: 86, endPoint x: 281, endPoint y: 76, distance: 9.9
click at [281, 76] on div at bounding box center [283, 92] width 68 height 152
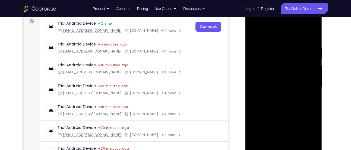
scroll to position [83, 0]
click at [275, 99] on div at bounding box center [283, 87] width 68 height 152
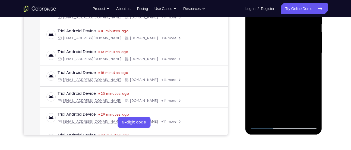
scroll to position [117, 0]
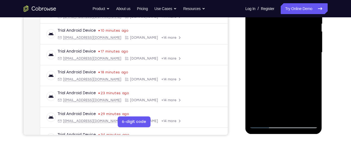
click at [271, 115] on div at bounding box center [283, 53] width 68 height 152
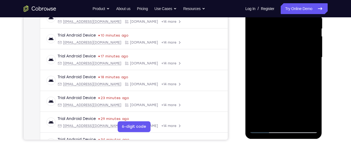
scroll to position [112, 0]
click at [254, 89] on div at bounding box center [283, 58] width 68 height 152
click at [310, 67] on div at bounding box center [283, 58] width 68 height 152
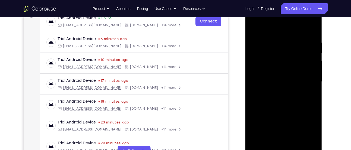
scroll to position [85, 0]
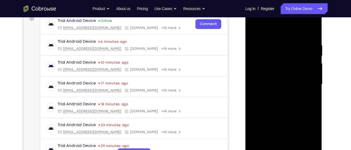
drag, startPoint x: 291, startPoint y: 46, endPoint x: 287, endPoint y: 80, distance: 34.4
click at [287, 80] on div at bounding box center [283, 85] width 68 height 152
drag, startPoint x: 286, startPoint y: 57, endPoint x: 285, endPoint y: 83, distance: 25.8
click at [285, 83] on div at bounding box center [283, 85] width 68 height 152
drag, startPoint x: 299, startPoint y: 53, endPoint x: 299, endPoint y: 58, distance: 4.1
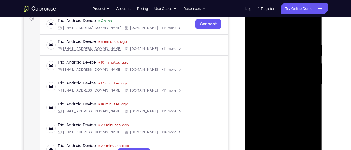
click at [299, 58] on div at bounding box center [283, 85] width 68 height 152
click at [298, 60] on div at bounding box center [283, 85] width 68 height 152
click at [308, 59] on div at bounding box center [283, 85] width 68 height 152
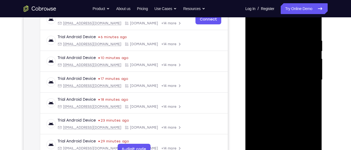
scroll to position [90, 0]
click at [309, 92] on div at bounding box center [283, 80] width 68 height 152
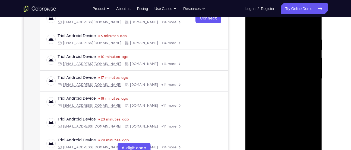
scroll to position [91, 0]
drag, startPoint x: 291, startPoint y: 62, endPoint x: 294, endPoint y: 47, distance: 15.5
click at [294, 47] on div at bounding box center [283, 79] width 68 height 152
click at [289, 59] on div at bounding box center [283, 79] width 68 height 152
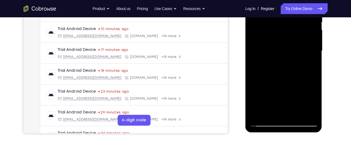
click at [299, 76] on div at bounding box center [283, 51] width 68 height 152
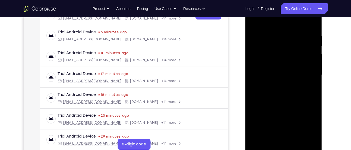
scroll to position [94, 0]
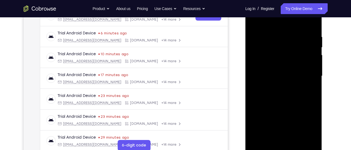
click at [312, 79] on div at bounding box center [283, 76] width 68 height 152
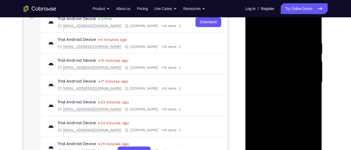
scroll to position [86, 0]
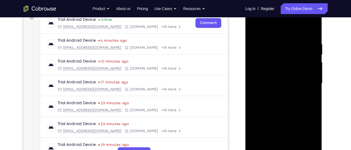
click at [294, 46] on div at bounding box center [283, 84] width 68 height 152
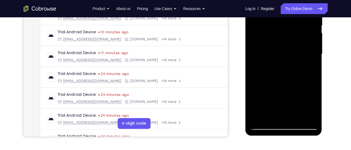
scroll to position [116, 0]
click at [300, 58] on div at bounding box center [283, 54] width 68 height 152
click at [298, 58] on div at bounding box center [283, 54] width 68 height 152
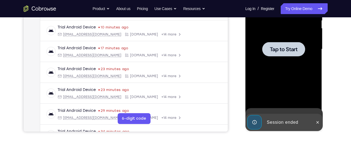
scroll to position [121, 0]
click at [263, 64] on div at bounding box center [283, 49] width 68 height 152
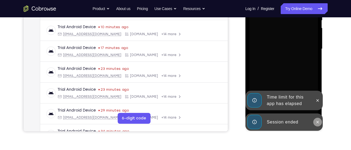
click at [317, 120] on icon at bounding box center [317, 122] width 4 height 4
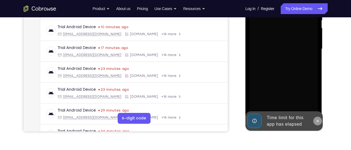
click at [316, 121] on icon at bounding box center [317, 121] width 4 height 4
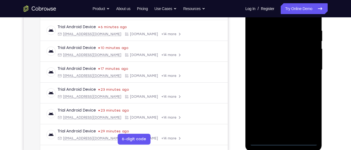
scroll to position [100, 0]
click at [284, 140] on div at bounding box center [283, 70] width 68 height 152
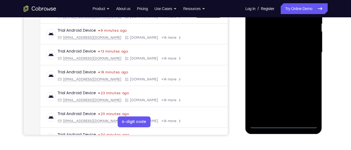
scroll to position [118, 0]
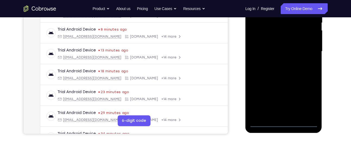
click at [285, 124] on div at bounding box center [283, 52] width 68 height 152
click at [306, 100] on div at bounding box center [283, 52] width 68 height 152
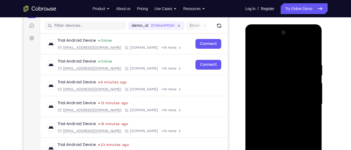
scroll to position [63, 0]
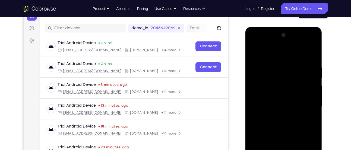
click at [279, 59] on div at bounding box center [283, 107] width 68 height 152
click at [281, 57] on div at bounding box center [283, 107] width 68 height 152
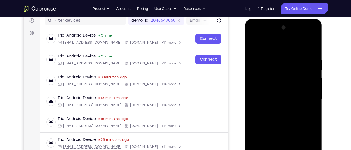
scroll to position [71, 0]
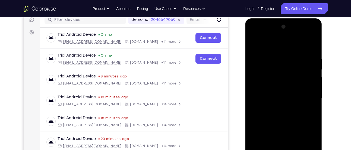
click at [304, 95] on div at bounding box center [283, 99] width 68 height 152
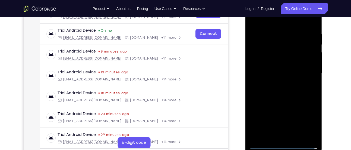
scroll to position [79, 0]
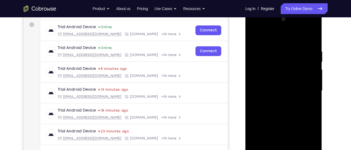
click at [277, 101] on div at bounding box center [283, 91] width 68 height 152
click at [283, 84] on div at bounding box center [283, 91] width 68 height 152
click at [274, 84] on div at bounding box center [283, 91] width 68 height 152
click at [266, 80] on div at bounding box center [283, 91] width 68 height 152
click at [259, 93] on div at bounding box center [283, 91] width 68 height 152
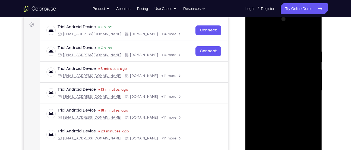
click at [263, 107] on div at bounding box center [283, 91] width 68 height 152
click at [274, 109] on div at bounding box center [283, 91] width 68 height 152
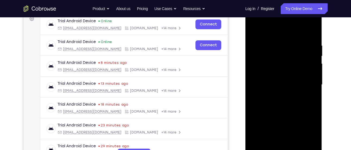
scroll to position [85, 0]
click at [288, 109] on div at bounding box center [283, 85] width 68 height 152
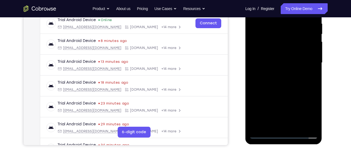
click at [298, 128] on div at bounding box center [283, 63] width 68 height 152
click at [284, 92] on div at bounding box center [283, 63] width 68 height 152
click at [287, 52] on div at bounding box center [283, 63] width 68 height 152
drag, startPoint x: 286, startPoint y: 76, endPoint x: 286, endPoint y: 86, distance: 10.3
click at [286, 86] on div at bounding box center [283, 63] width 68 height 152
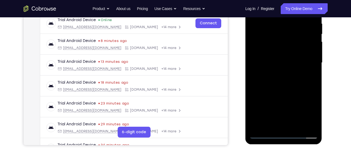
click at [283, 56] on div at bounding box center [283, 63] width 68 height 152
click at [299, 53] on div at bounding box center [283, 63] width 68 height 152
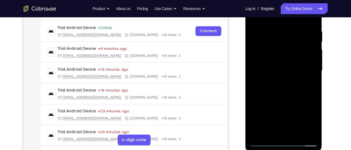
scroll to position [99, 0]
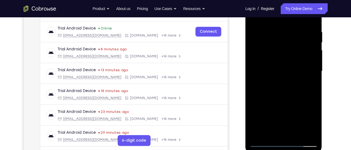
click at [271, 132] on div at bounding box center [283, 71] width 68 height 152
click at [298, 100] on div at bounding box center [283, 71] width 68 height 152
click at [310, 79] on div at bounding box center [283, 71] width 68 height 152
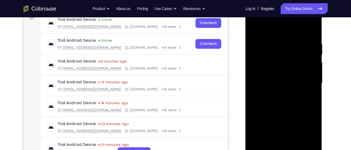
scroll to position [86, 0]
drag, startPoint x: 282, startPoint y: 71, endPoint x: 280, endPoint y: 84, distance: 13.6
click at [280, 84] on div at bounding box center [283, 84] width 68 height 152
click at [286, 52] on div at bounding box center [283, 84] width 68 height 152
click at [293, 88] on div at bounding box center [283, 84] width 68 height 152
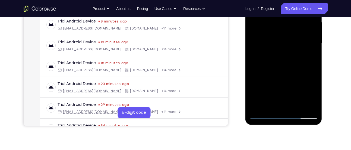
scroll to position [127, 0]
click at [271, 104] on div at bounding box center [283, 43] width 68 height 152
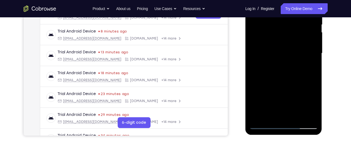
click at [256, 85] on div at bounding box center [283, 53] width 68 height 152
click at [307, 62] on div at bounding box center [283, 53] width 68 height 152
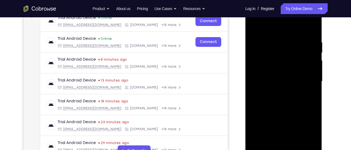
scroll to position [86, 0]
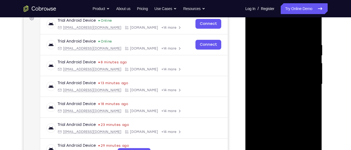
click at [308, 94] on div at bounding box center [283, 84] width 68 height 152
drag, startPoint x: 279, startPoint y: 58, endPoint x: 278, endPoint y: 78, distance: 20.4
click at [278, 78] on div at bounding box center [283, 84] width 68 height 152
click at [293, 65] on div at bounding box center [283, 84] width 68 height 152
click at [308, 94] on div at bounding box center [283, 84] width 68 height 152
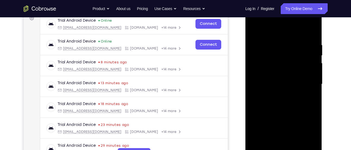
scroll to position [105, 0]
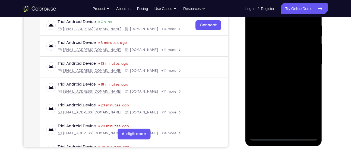
click at [268, 127] on div at bounding box center [283, 65] width 68 height 152
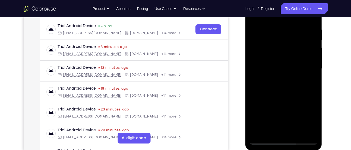
scroll to position [101, 0]
click at [254, 99] on div at bounding box center [283, 69] width 68 height 152
click at [310, 79] on div at bounding box center [283, 69] width 68 height 152
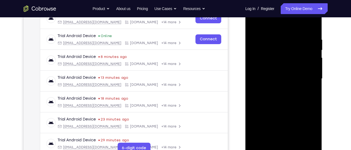
scroll to position [92, 0]
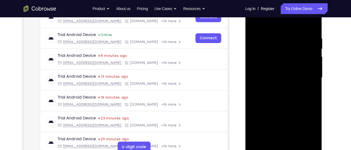
click at [274, 91] on div at bounding box center [283, 78] width 68 height 152
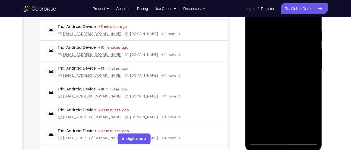
click at [269, 131] on div at bounding box center [283, 70] width 68 height 152
drag, startPoint x: 272, startPoint y: 122, endPoint x: 273, endPoint y: 111, distance: 11.1
click at [273, 111] on div at bounding box center [283, 70] width 68 height 152
drag, startPoint x: 277, startPoint y: 123, endPoint x: 277, endPoint y: 113, distance: 10.3
click at [277, 113] on div at bounding box center [283, 70] width 68 height 152
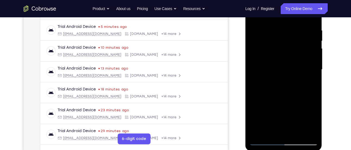
click at [262, 126] on div at bounding box center [283, 70] width 68 height 152
drag, startPoint x: 264, startPoint y: 102, endPoint x: 262, endPoint y: 136, distance: 34.0
click at [262, 136] on div at bounding box center [283, 70] width 68 height 152
click at [261, 100] on div at bounding box center [283, 70] width 68 height 152
click at [309, 80] on div at bounding box center [283, 70] width 68 height 152
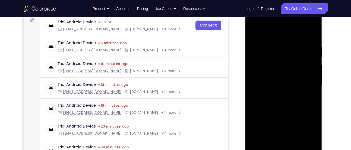
scroll to position [91, 0]
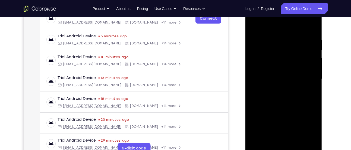
click at [241, 74] on div at bounding box center [284, 78] width 87 height 167
click at [275, 78] on div at bounding box center [283, 79] width 68 height 152
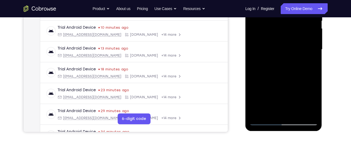
scroll to position [121, 0]
click at [279, 84] on div at bounding box center [283, 49] width 68 height 152
click at [288, 86] on div at bounding box center [283, 49] width 68 height 152
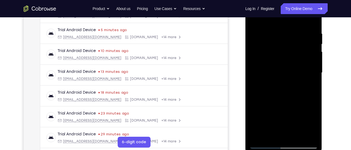
scroll to position [96, 0]
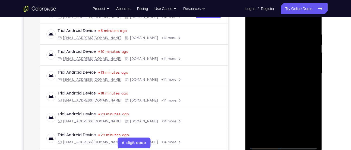
click at [311, 76] on div at bounding box center [283, 74] width 68 height 152
click at [279, 88] on div at bounding box center [283, 74] width 68 height 152
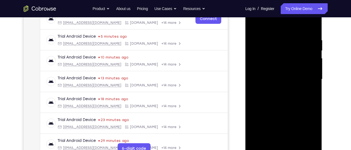
click at [305, 72] on div at bounding box center [283, 80] width 68 height 152
click at [300, 100] on div at bounding box center [283, 80] width 68 height 152
click at [308, 99] on div at bounding box center [283, 80] width 68 height 152
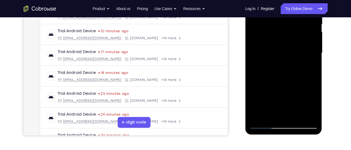
scroll to position [117, 0]
click at [310, 68] on div at bounding box center [283, 53] width 68 height 152
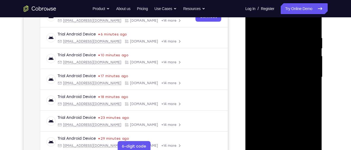
scroll to position [86, 0]
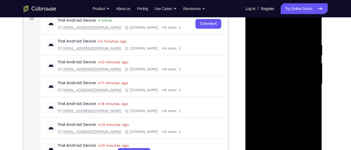
click at [301, 58] on div at bounding box center [283, 84] width 68 height 152
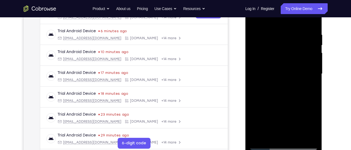
scroll to position [96, 0]
click at [307, 90] on div at bounding box center [283, 74] width 68 height 152
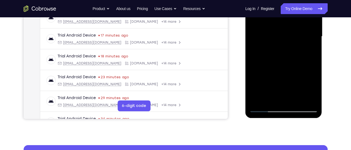
scroll to position [135, 0]
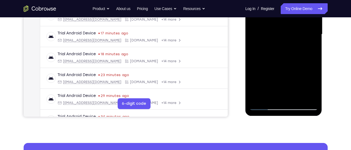
click at [268, 98] on div at bounding box center [283, 34] width 68 height 152
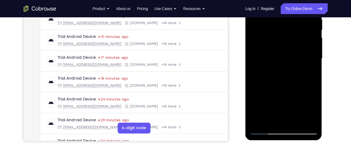
scroll to position [111, 0]
click at [255, 88] on div at bounding box center [283, 59] width 68 height 152
click at [311, 70] on div at bounding box center [283, 59] width 68 height 152
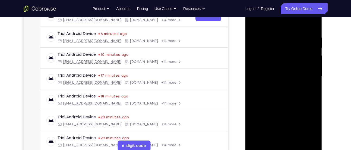
scroll to position [91, 0]
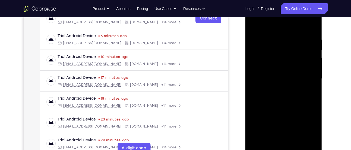
drag, startPoint x: 300, startPoint y: 48, endPoint x: 296, endPoint y: 33, distance: 15.2
click at [296, 33] on div at bounding box center [283, 79] width 68 height 152
click at [266, 92] on div at bounding box center [283, 79] width 68 height 152
drag, startPoint x: 285, startPoint y: 48, endPoint x: 284, endPoint y: 81, distance: 33.1
click at [284, 81] on div at bounding box center [283, 79] width 68 height 152
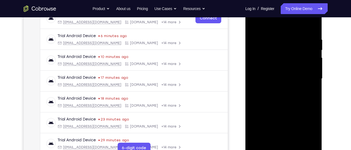
drag, startPoint x: 292, startPoint y: 54, endPoint x: 295, endPoint y: -3, distance: 57.1
click at [295, 0] on html "Online web based iOS Simulators and Android Emulators. Run iPhone, iPad, Mobile…" at bounding box center [283, 80] width 77 height 163
click at [274, 91] on div at bounding box center [283, 79] width 68 height 152
click at [271, 92] on div at bounding box center [283, 79] width 68 height 152
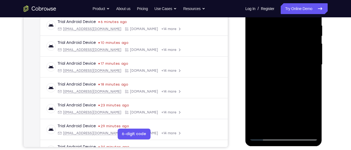
scroll to position [105, 0]
click at [309, 78] on div at bounding box center [283, 65] width 68 height 152
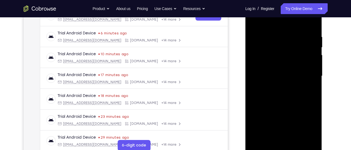
scroll to position [91, 0]
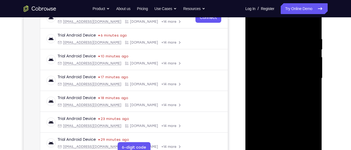
click at [271, 77] on div at bounding box center [283, 78] width 68 height 152
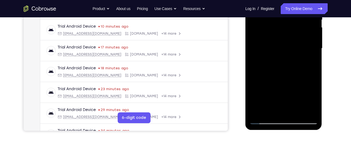
scroll to position [122, 0]
click at [283, 86] on div at bounding box center [283, 48] width 68 height 152
click at [293, 84] on div at bounding box center [283, 48] width 68 height 152
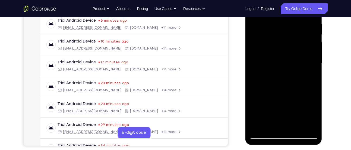
click at [313, 65] on div at bounding box center [283, 64] width 68 height 152
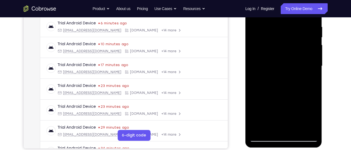
click at [292, 55] on div at bounding box center [283, 66] width 68 height 152
click at [293, 103] on div at bounding box center [283, 66] width 68 height 152
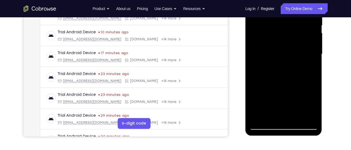
scroll to position [115, 0]
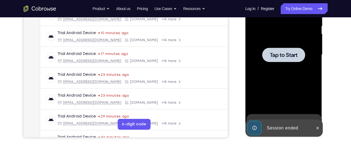
click at [270, 88] on div at bounding box center [283, 55] width 68 height 152
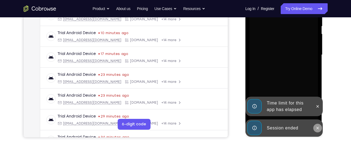
click at [314, 128] on button at bounding box center [317, 128] width 9 height 9
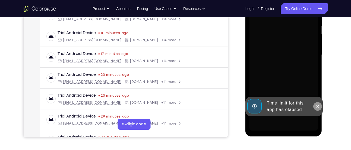
click at [318, 109] on button at bounding box center [317, 106] width 9 height 9
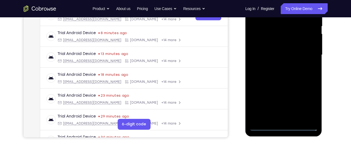
click at [284, 128] on div at bounding box center [283, 55] width 68 height 152
click at [311, 106] on div at bounding box center [283, 55] width 68 height 152
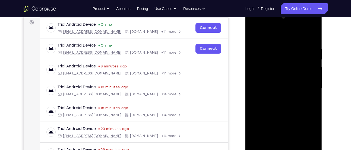
scroll to position [81, 0]
click at [279, 34] on div at bounding box center [283, 89] width 68 height 152
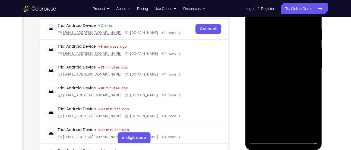
click at [305, 65] on div at bounding box center [283, 69] width 68 height 152
click at [278, 77] on div at bounding box center [283, 69] width 68 height 152
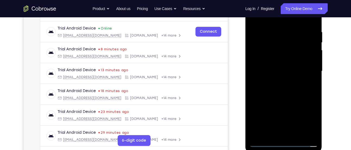
scroll to position [98, 0]
click at [283, 60] on div at bounding box center [283, 72] width 68 height 152
click at [272, 68] on div at bounding box center [283, 72] width 68 height 152
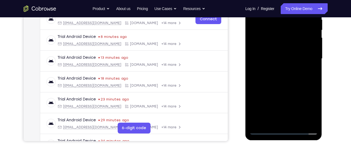
click at [267, 68] on div at bounding box center [283, 59] width 68 height 152
click at [282, 45] on div at bounding box center [283, 59] width 68 height 152
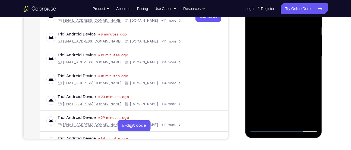
click at [297, 121] on div at bounding box center [283, 56] width 68 height 152
click at [278, 86] on div at bounding box center [283, 56] width 68 height 152
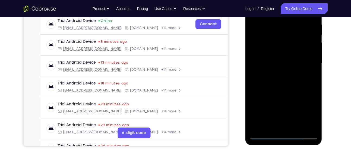
click at [285, 56] on div at bounding box center [283, 64] width 68 height 152
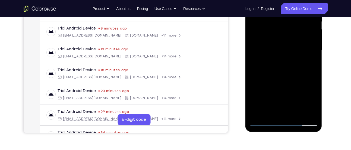
scroll to position [120, 0]
drag, startPoint x: 301, startPoint y: 48, endPoint x: 300, endPoint y: 71, distance: 23.6
click at [300, 71] on div at bounding box center [283, 50] width 68 height 152
click at [286, 68] on div at bounding box center [283, 50] width 68 height 152
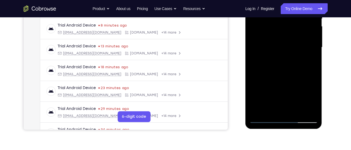
scroll to position [123, 0]
click at [270, 108] on div at bounding box center [283, 47] width 68 height 152
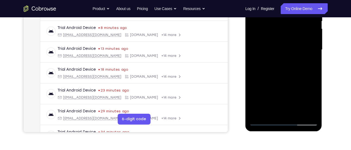
click at [298, 82] on div at bounding box center [283, 50] width 68 height 152
click at [308, 60] on div at bounding box center [283, 50] width 68 height 152
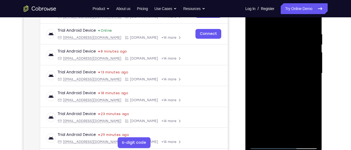
scroll to position [93, 0]
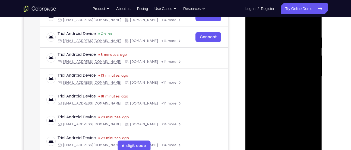
drag, startPoint x: 309, startPoint y: 43, endPoint x: 308, endPoint y: 66, distance: 23.4
click at [308, 66] on div at bounding box center [283, 77] width 68 height 152
drag, startPoint x: 307, startPoint y: 75, endPoint x: 307, endPoint y: 64, distance: 11.4
click at [307, 64] on div at bounding box center [283, 77] width 68 height 152
drag, startPoint x: 306, startPoint y: 71, endPoint x: 306, endPoint y: 58, distance: 12.8
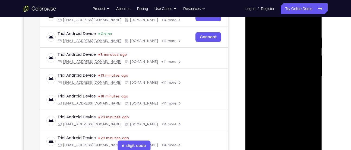
click at [306, 58] on div at bounding box center [283, 77] width 68 height 152
click at [292, 59] on div at bounding box center [283, 77] width 68 height 152
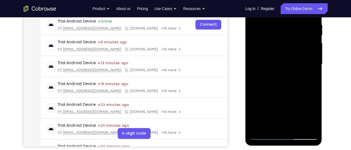
click at [307, 84] on div at bounding box center [283, 64] width 68 height 152
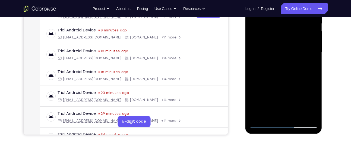
scroll to position [119, 0]
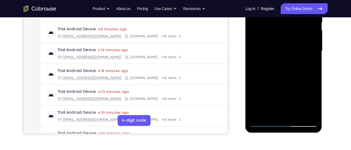
click at [271, 112] on div at bounding box center [283, 51] width 68 height 152
click at [255, 81] on div at bounding box center [283, 51] width 68 height 152
click at [310, 59] on div at bounding box center [283, 51] width 68 height 152
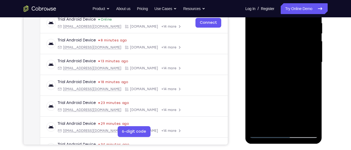
scroll to position [106, 0]
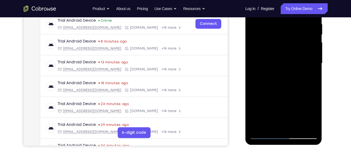
drag, startPoint x: 266, startPoint y: 43, endPoint x: 265, endPoint y: 52, distance: 9.9
click at [265, 52] on div at bounding box center [283, 64] width 68 height 152
drag, startPoint x: 264, startPoint y: 57, endPoint x: 264, endPoint y: 62, distance: 4.9
click at [264, 62] on div at bounding box center [283, 64] width 68 height 152
click at [273, 49] on div at bounding box center [283, 64] width 68 height 152
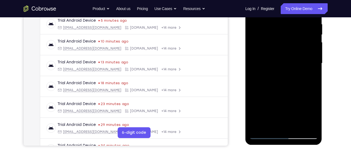
click at [280, 85] on div at bounding box center [283, 64] width 68 height 152
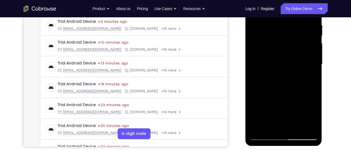
scroll to position [105, 0]
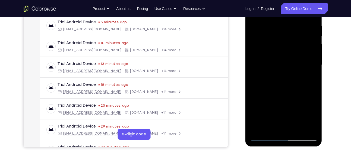
drag, startPoint x: 282, startPoint y: 52, endPoint x: 280, endPoint y: 3, distance: 48.4
click at [280, 3] on div at bounding box center [283, 65] width 68 height 152
click at [264, 78] on div at bounding box center [283, 65] width 68 height 152
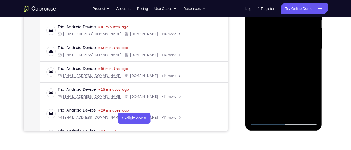
scroll to position [121, 0]
click at [269, 112] on div at bounding box center [283, 49] width 68 height 152
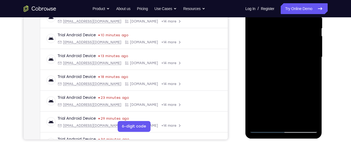
scroll to position [112, 0]
click at [255, 87] on div at bounding box center [283, 58] width 68 height 152
click at [309, 68] on div at bounding box center [283, 58] width 68 height 152
drag, startPoint x: 271, startPoint y: 43, endPoint x: 274, endPoint y: 36, distance: 7.2
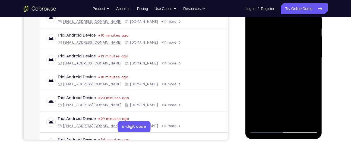
click at [274, 36] on div at bounding box center [283, 58] width 68 height 152
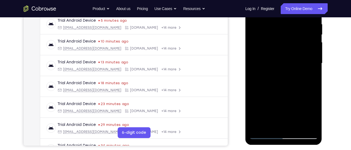
scroll to position [102, 0]
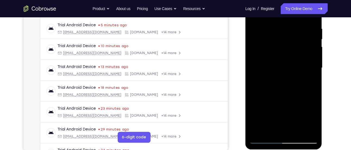
click at [265, 81] on div at bounding box center [283, 68] width 68 height 152
click at [260, 82] on div at bounding box center [283, 68] width 68 height 152
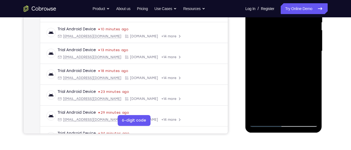
scroll to position [119, 0]
click at [268, 113] on div at bounding box center [283, 51] width 68 height 152
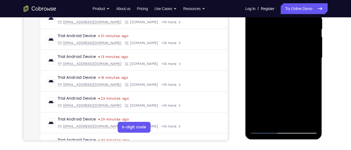
click at [255, 86] on div at bounding box center [283, 58] width 68 height 152
click at [309, 69] on div at bounding box center [283, 58] width 68 height 152
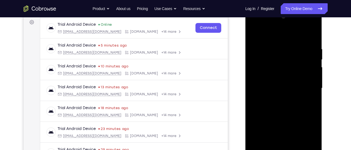
scroll to position [80, 0]
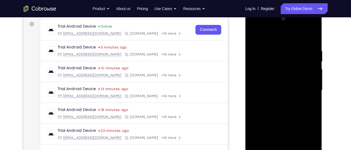
drag, startPoint x: 272, startPoint y: 75, endPoint x: 277, endPoint y: 50, distance: 25.9
click at [277, 50] on div at bounding box center [283, 90] width 68 height 152
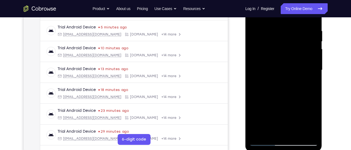
scroll to position [100, 0]
click at [268, 83] on div at bounding box center [283, 70] width 68 height 152
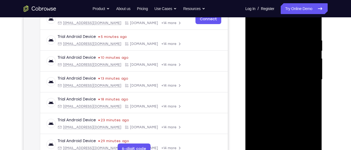
scroll to position [98, 0]
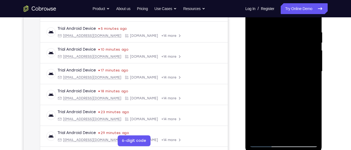
click at [267, 84] on div at bounding box center [283, 72] width 68 height 152
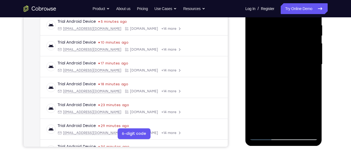
scroll to position [106, 0]
click at [258, 77] on div at bounding box center [283, 64] width 68 height 152
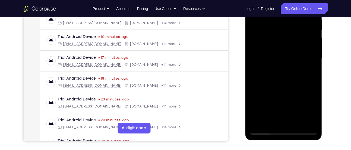
scroll to position [111, 0]
click at [275, 71] on div at bounding box center [283, 59] width 68 height 152
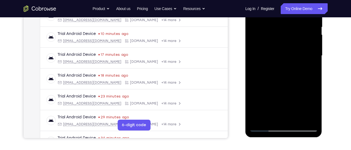
click at [264, 69] on div at bounding box center [283, 56] width 68 height 152
click at [269, 68] on div at bounding box center [283, 56] width 68 height 152
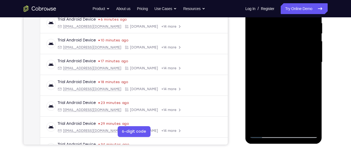
click at [269, 75] on div at bounding box center [283, 62] width 68 height 152
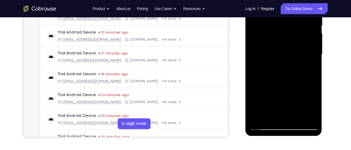
scroll to position [116, 0]
click at [270, 117] on div at bounding box center [283, 54] width 68 height 152
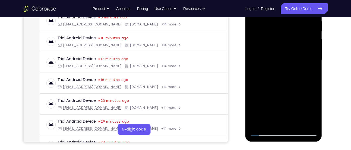
scroll to position [109, 0]
click at [254, 92] on div at bounding box center [283, 61] width 68 height 152
click at [310, 72] on div at bounding box center [283, 61] width 68 height 152
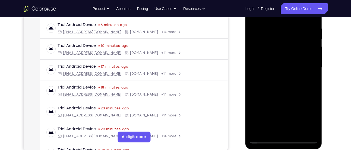
click at [259, 80] on div at bounding box center [283, 68] width 68 height 152
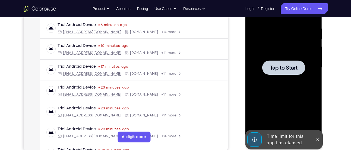
click at [273, 75] on div at bounding box center [283, 68] width 68 height 152
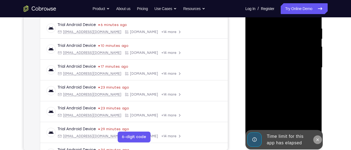
click at [318, 137] on button at bounding box center [317, 140] width 9 height 9
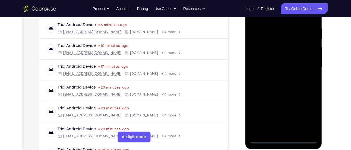
click at [284, 140] on div at bounding box center [283, 68] width 68 height 152
click at [306, 114] on div at bounding box center [283, 68] width 68 height 152
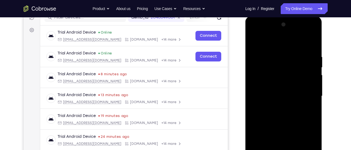
scroll to position [71, 0]
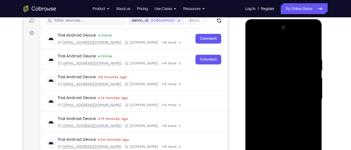
click at [283, 44] on div at bounding box center [283, 99] width 68 height 152
click at [308, 96] on div at bounding box center [283, 99] width 68 height 152
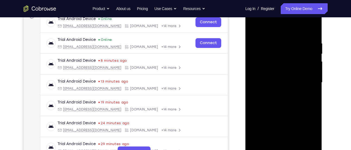
click at [277, 93] on div at bounding box center [283, 83] width 68 height 152
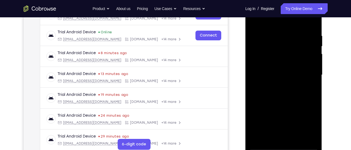
click at [282, 70] on div at bounding box center [283, 75] width 68 height 152
click at [282, 67] on div at bounding box center [283, 75] width 68 height 152
click at [260, 75] on div at bounding box center [283, 75] width 68 height 152
click at [275, 93] on div at bounding box center [283, 75] width 68 height 152
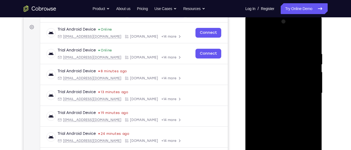
scroll to position [76, 0]
click at [278, 111] on div at bounding box center [283, 94] width 68 height 152
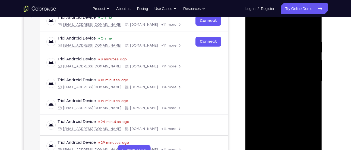
scroll to position [87, 0]
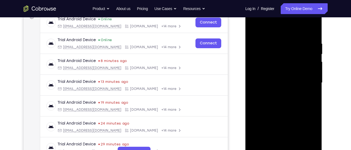
click at [282, 105] on div at bounding box center [283, 83] width 68 height 152
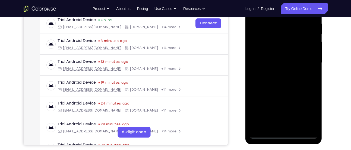
scroll to position [107, 0]
click at [298, 129] on div at bounding box center [283, 63] width 68 height 152
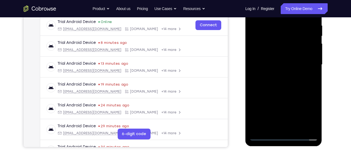
click at [283, 93] on div at bounding box center [283, 65] width 68 height 152
click at [300, 61] on div at bounding box center [283, 65] width 68 height 152
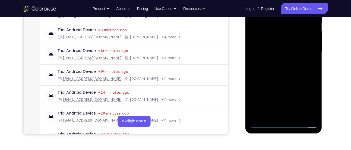
scroll to position [117, 0]
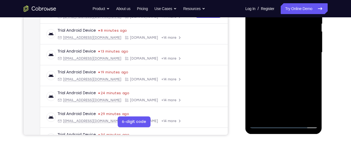
click at [299, 70] on div at bounding box center [283, 53] width 68 height 152
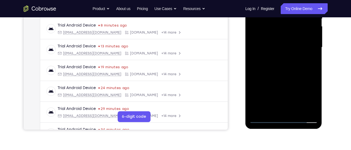
scroll to position [123, 0]
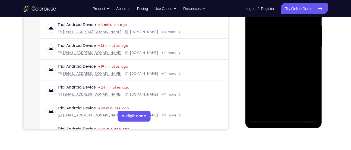
click at [278, 108] on div at bounding box center [283, 47] width 68 height 152
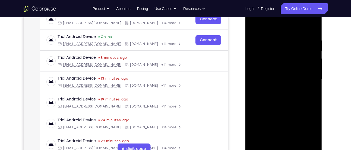
scroll to position [88, 0]
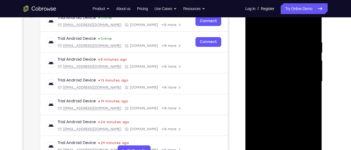
click at [296, 49] on div at bounding box center [283, 82] width 68 height 152
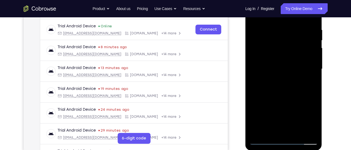
scroll to position [117, 0]
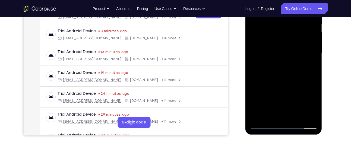
click at [308, 70] on div at bounding box center [283, 53] width 68 height 152
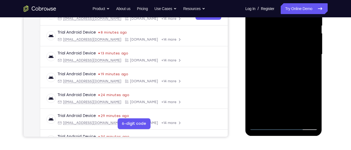
scroll to position [118, 0]
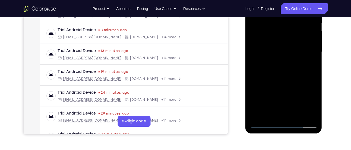
click at [270, 113] on div at bounding box center [283, 52] width 68 height 152
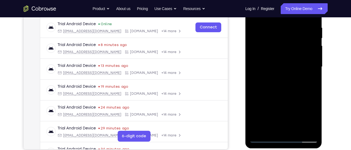
click at [297, 96] on div at bounding box center [283, 67] width 68 height 152
click at [311, 78] on div at bounding box center [283, 67] width 68 height 152
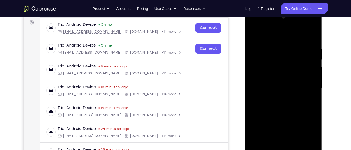
scroll to position [80, 0]
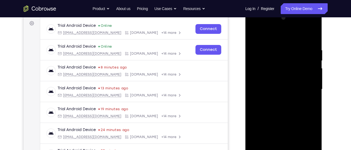
drag, startPoint x: 305, startPoint y: 62, endPoint x: 304, endPoint y: 68, distance: 6.9
click at [304, 68] on div at bounding box center [283, 90] width 68 height 152
click at [281, 63] on div at bounding box center [283, 90] width 68 height 152
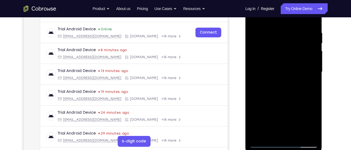
click at [293, 87] on div at bounding box center [283, 72] width 68 height 152
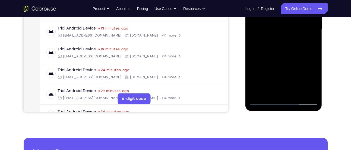
scroll to position [141, 0]
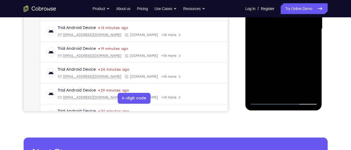
click at [270, 93] on div at bounding box center [283, 29] width 68 height 152
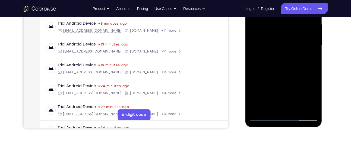
scroll to position [124, 0]
click at [254, 75] on div at bounding box center [283, 46] width 68 height 152
click at [310, 57] on div at bounding box center [283, 46] width 68 height 152
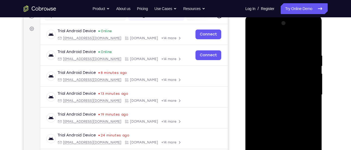
scroll to position [71, 0]
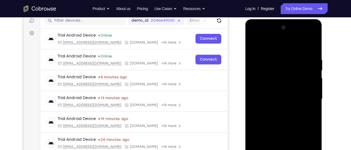
drag, startPoint x: 292, startPoint y: 63, endPoint x: 290, endPoint y: 79, distance: 15.9
click at [290, 79] on div at bounding box center [283, 99] width 68 height 152
click at [298, 67] on div at bounding box center [283, 99] width 68 height 152
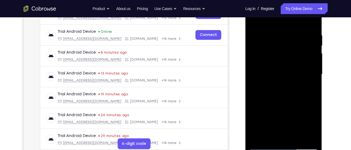
scroll to position [96, 0]
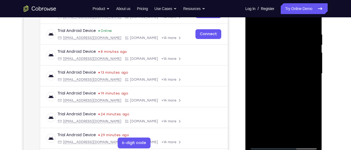
click at [307, 78] on div at bounding box center [283, 74] width 68 height 152
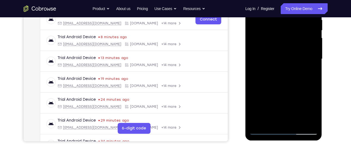
scroll to position [112, 0]
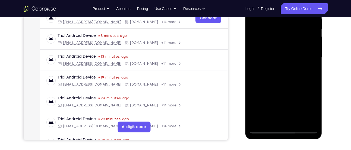
click at [271, 121] on div at bounding box center [283, 58] width 68 height 152
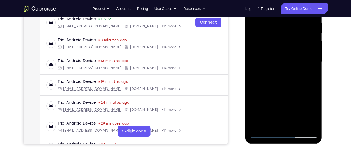
scroll to position [107, 0]
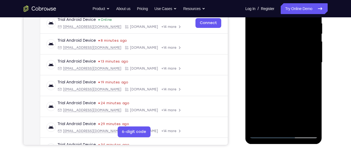
click at [254, 91] on div at bounding box center [283, 63] width 68 height 152
drag, startPoint x: 254, startPoint y: 91, endPoint x: 261, endPoint y: 89, distance: 7.3
click at [254, 91] on div at bounding box center [283, 63] width 68 height 152
click at [257, 72] on div at bounding box center [283, 63] width 68 height 152
click at [258, 69] on div at bounding box center [283, 63] width 68 height 152
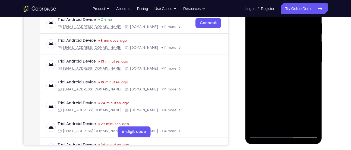
click at [275, 73] on div at bounding box center [283, 63] width 68 height 152
click at [312, 74] on div at bounding box center [283, 63] width 68 height 152
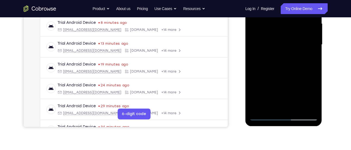
scroll to position [129, 0]
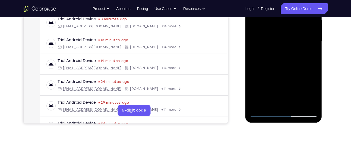
click at [269, 104] on div at bounding box center [283, 41] width 68 height 152
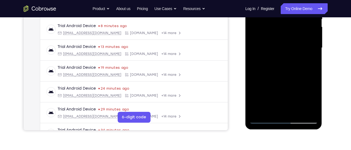
scroll to position [121, 0]
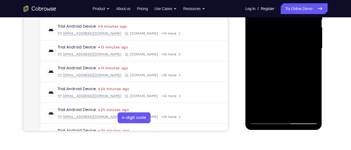
click at [252, 80] on div at bounding box center [283, 49] width 68 height 152
click at [310, 59] on div at bounding box center [283, 49] width 68 height 152
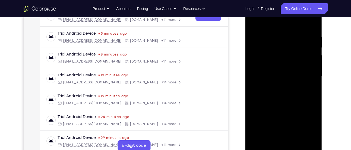
scroll to position [86, 0]
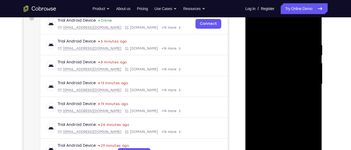
drag, startPoint x: 274, startPoint y: 53, endPoint x: 274, endPoint y: 91, distance: 38.3
click at [274, 91] on div at bounding box center [283, 84] width 68 height 152
click at [286, 60] on div at bounding box center [283, 84] width 68 height 152
click at [297, 71] on div at bounding box center [283, 84] width 68 height 152
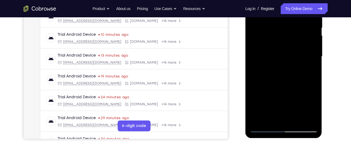
scroll to position [114, 0]
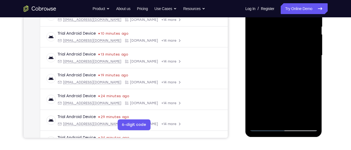
click at [307, 69] on div at bounding box center [283, 56] width 68 height 152
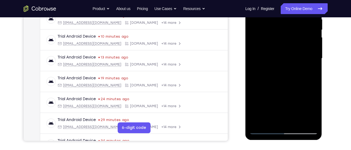
click at [308, 72] on div at bounding box center [283, 59] width 68 height 152
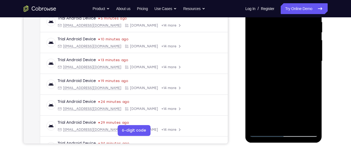
scroll to position [108, 0]
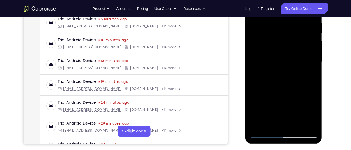
drag, startPoint x: 280, startPoint y: 56, endPoint x: 277, endPoint y: 62, distance: 6.4
click at [277, 62] on div at bounding box center [283, 62] width 68 height 152
click at [279, 44] on div at bounding box center [283, 62] width 68 height 152
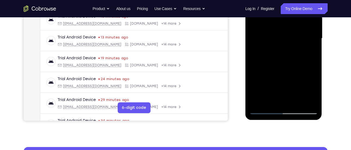
scroll to position [132, 0]
click at [300, 64] on div at bounding box center [283, 38] width 68 height 152
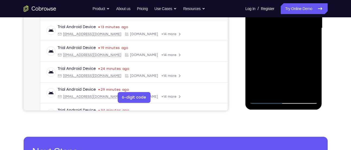
scroll to position [120, 0]
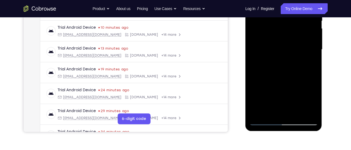
click at [312, 51] on div at bounding box center [283, 50] width 68 height 152
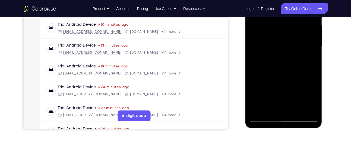
drag, startPoint x: 284, startPoint y: 42, endPoint x: 284, endPoint y: 12, distance: 30.7
click at [284, 12] on div at bounding box center [283, 47] width 68 height 152
drag, startPoint x: 312, startPoint y: 96, endPoint x: 309, endPoint y: 94, distance: 3.8
click at [312, 96] on div at bounding box center [283, 47] width 68 height 152
click at [271, 106] on div at bounding box center [283, 47] width 68 height 152
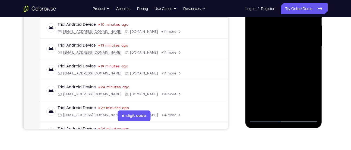
scroll to position [151, 0]
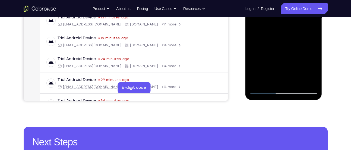
click at [269, 78] on div at bounding box center [283, 18] width 68 height 152
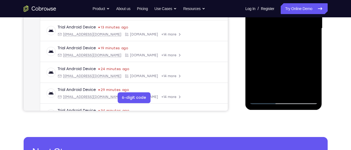
scroll to position [141, 0]
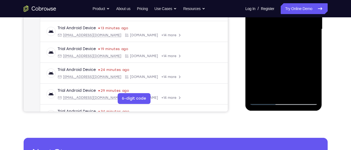
click at [252, 61] on div at bounding box center [283, 29] width 68 height 152
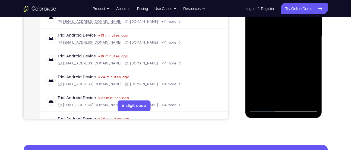
scroll to position [133, 0]
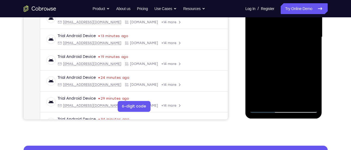
click at [308, 45] on div at bounding box center [283, 37] width 68 height 152
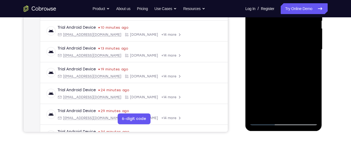
scroll to position [120, 0]
drag, startPoint x: 291, startPoint y: 33, endPoint x: 290, endPoint y: 48, distance: 15.0
click at [290, 48] on div at bounding box center [283, 50] width 68 height 152
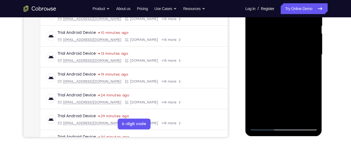
scroll to position [114, 0]
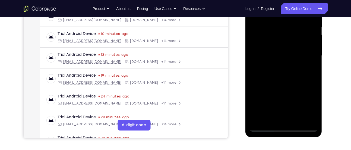
click at [283, 49] on div at bounding box center [283, 56] width 68 height 152
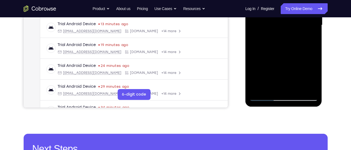
scroll to position [145, 0]
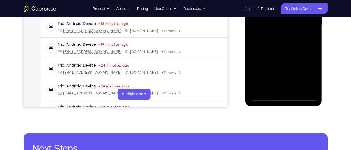
click at [297, 56] on div at bounding box center [283, 25] width 68 height 152
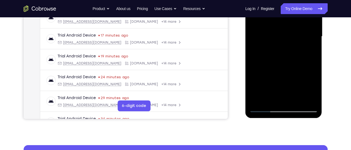
scroll to position [134, 0]
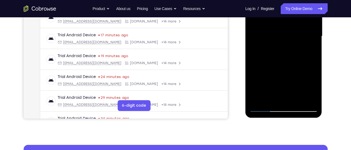
click at [270, 98] on div at bounding box center [283, 36] width 68 height 152
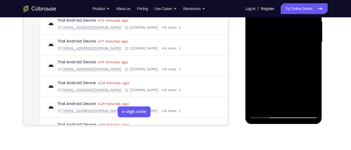
scroll to position [127, 0]
click at [254, 75] on div at bounding box center [283, 43] width 68 height 152
click at [307, 52] on div at bounding box center [283, 43] width 68 height 152
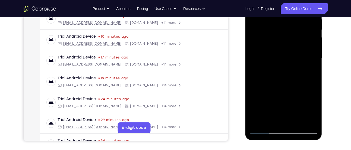
scroll to position [108, 0]
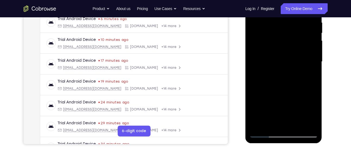
click at [307, 72] on div at bounding box center [283, 62] width 68 height 152
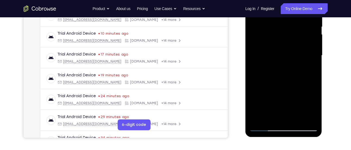
click at [304, 32] on div at bounding box center [283, 56] width 68 height 152
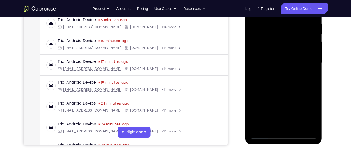
scroll to position [121, 0]
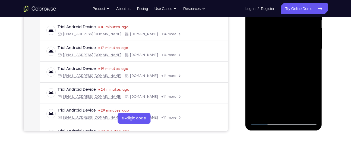
click at [308, 74] on div at bounding box center [283, 49] width 68 height 152
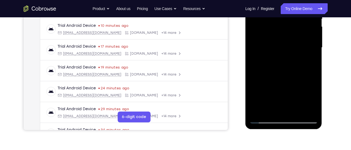
click at [270, 110] on div at bounding box center [283, 48] width 68 height 152
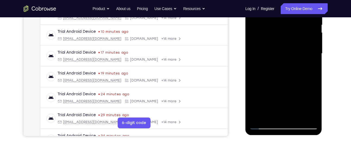
scroll to position [116, 0]
click at [253, 84] on div at bounding box center [283, 54] width 68 height 152
click at [309, 64] on div at bounding box center [283, 54] width 68 height 152
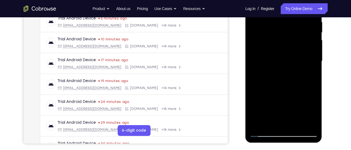
scroll to position [108, 0]
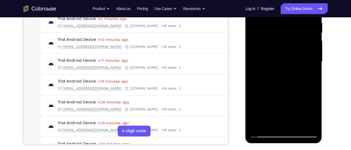
click at [277, 38] on div at bounding box center [283, 62] width 68 height 152
click at [292, 89] on div at bounding box center [283, 62] width 68 height 152
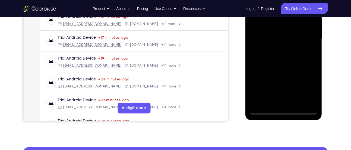
scroll to position [132, 0]
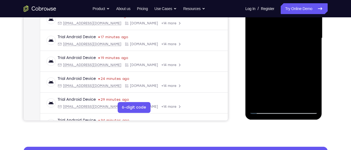
click at [282, 54] on div at bounding box center [283, 38] width 68 height 152
click at [292, 56] on div at bounding box center [283, 38] width 68 height 152
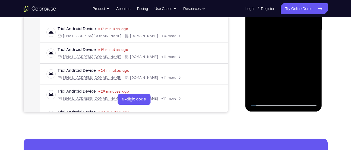
scroll to position [140, 0]
click at [270, 92] on div at bounding box center [283, 30] width 68 height 152
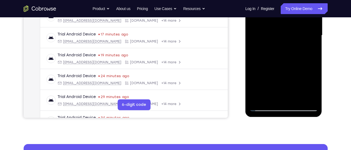
click at [254, 68] on div at bounding box center [283, 36] width 68 height 152
click at [309, 44] on div at bounding box center [283, 36] width 68 height 152
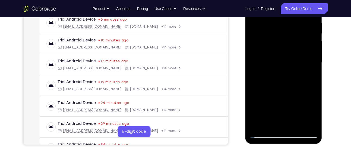
scroll to position [107, 0]
click at [284, 46] on div at bounding box center [283, 63] width 68 height 152
click at [296, 95] on div at bounding box center [283, 63] width 68 height 152
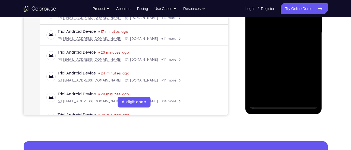
scroll to position [137, 0]
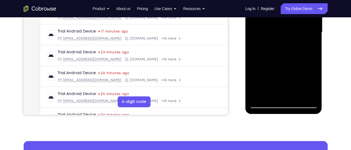
click at [310, 46] on div at bounding box center [283, 33] width 68 height 152
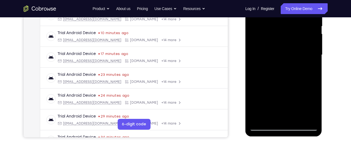
scroll to position [114, 0]
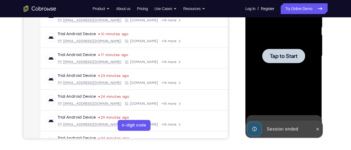
click at [279, 65] on div at bounding box center [283, 56] width 68 height 152
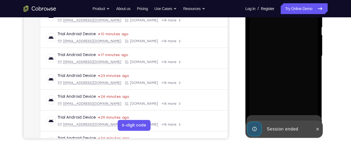
scroll to position [154, 0]
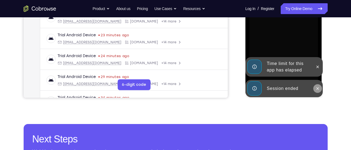
click at [320, 87] on button at bounding box center [317, 88] width 9 height 9
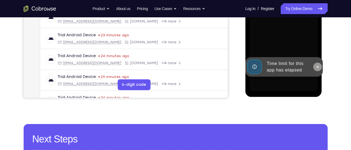
click at [318, 71] on button at bounding box center [317, 67] width 9 height 9
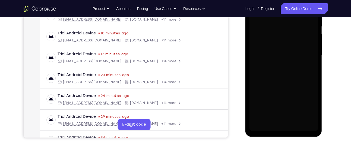
scroll to position [114, 0]
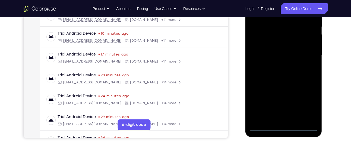
click at [281, 128] on div at bounding box center [283, 56] width 68 height 152
click at [306, 103] on div at bounding box center [283, 56] width 68 height 152
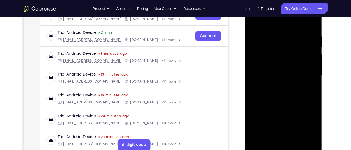
scroll to position [83, 0]
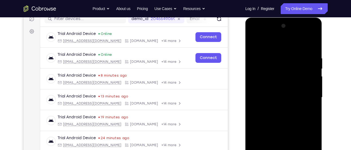
click at [283, 46] on div at bounding box center [283, 98] width 68 height 152
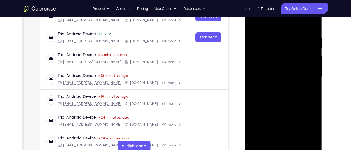
click at [257, 24] on div at bounding box center [283, 77] width 68 height 152
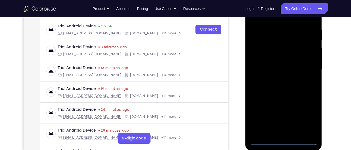
scroll to position [84, 0]
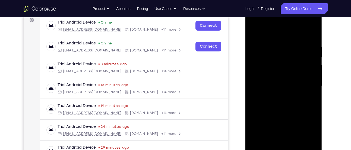
click at [308, 84] on div at bounding box center [283, 86] width 68 height 152
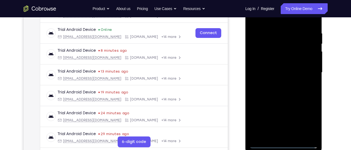
click at [279, 82] on div at bounding box center [283, 73] width 68 height 152
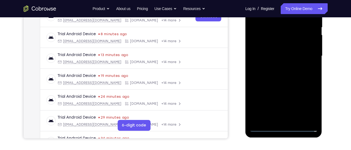
click at [285, 49] on div at bounding box center [283, 56] width 68 height 152
click at [281, 39] on div at bounding box center [283, 56] width 68 height 152
click at [275, 42] on div at bounding box center [283, 56] width 68 height 152
click at [254, 57] on div at bounding box center [283, 56] width 68 height 152
click at [262, 58] on div at bounding box center [283, 56] width 68 height 152
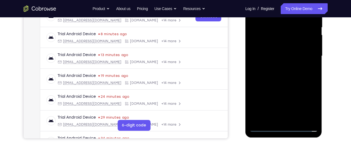
click at [256, 75] on div at bounding box center [283, 56] width 68 height 152
click at [264, 59] on div at bounding box center [283, 56] width 68 height 152
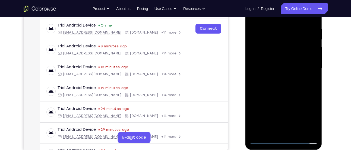
scroll to position [101, 0]
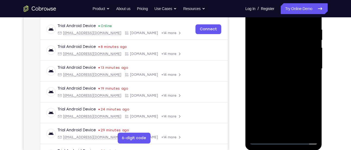
click at [280, 94] on div at bounding box center [283, 69] width 68 height 152
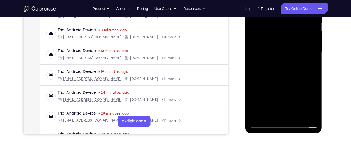
scroll to position [118, 0]
click at [297, 115] on div at bounding box center [283, 52] width 68 height 152
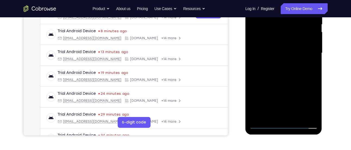
scroll to position [116, 0]
click at [283, 83] on div at bounding box center [283, 53] width 68 height 152
click at [290, 43] on div at bounding box center [283, 53] width 68 height 152
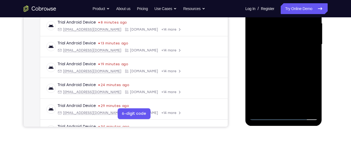
drag, startPoint x: 290, startPoint y: 90, endPoint x: 293, endPoint y: 64, distance: 26.5
click at [293, 64] on div at bounding box center [283, 45] width 68 height 152
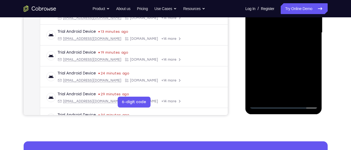
scroll to position [140, 0]
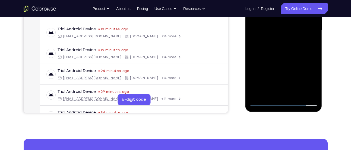
click at [271, 91] on div at bounding box center [283, 30] width 68 height 152
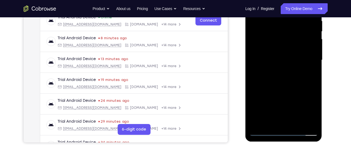
scroll to position [109, 0]
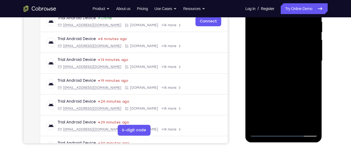
click at [270, 122] on div at bounding box center [283, 61] width 68 height 152
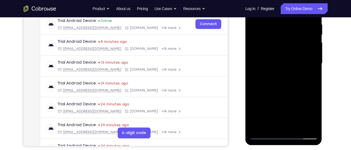
scroll to position [115, 0]
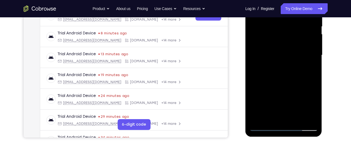
click at [297, 87] on div at bounding box center [283, 55] width 68 height 152
click at [294, 66] on div at bounding box center [283, 55] width 68 height 152
click at [298, 85] on div at bounding box center [283, 55] width 68 height 152
click at [309, 65] on div at bounding box center [283, 55] width 68 height 152
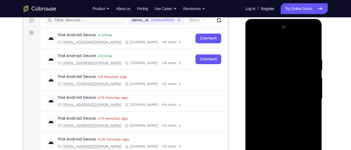
scroll to position [70, 0]
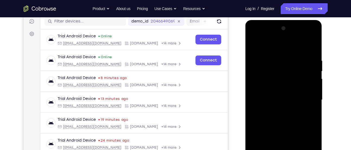
click at [251, 45] on div at bounding box center [283, 100] width 68 height 152
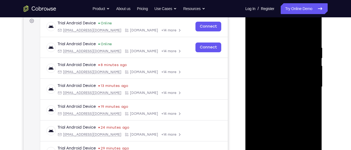
scroll to position [84, 0]
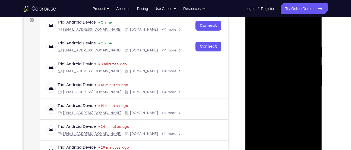
click at [277, 91] on div at bounding box center [283, 86] width 68 height 152
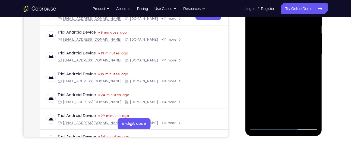
scroll to position [116, 0]
click at [270, 117] on div at bounding box center [283, 54] width 68 height 152
click at [311, 67] on div at bounding box center [283, 54] width 68 height 152
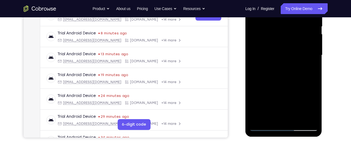
scroll to position [116, 0]
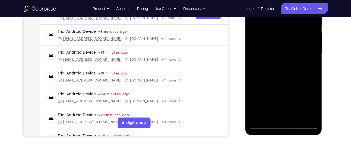
click at [271, 113] on div at bounding box center [283, 54] width 68 height 152
click at [310, 64] on div at bounding box center [283, 54] width 68 height 152
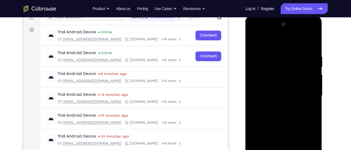
scroll to position [74, 0]
click at [254, 41] on div at bounding box center [283, 96] width 68 height 152
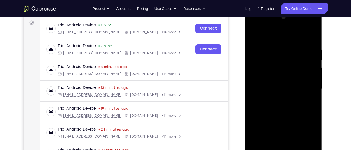
scroll to position [80, 0]
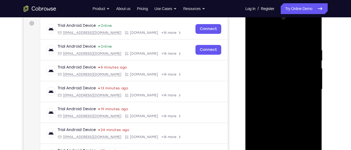
click at [255, 34] on div at bounding box center [283, 90] width 68 height 152
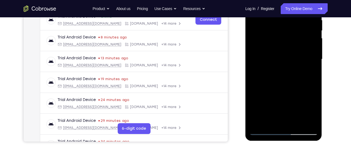
scroll to position [111, 0]
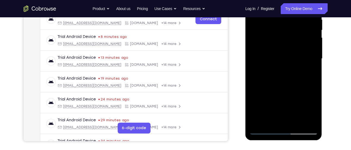
click at [315, 71] on div at bounding box center [283, 59] width 68 height 152
click at [315, 72] on div at bounding box center [283, 59] width 68 height 152
click at [314, 75] on div at bounding box center [283, 59] width 68 height 152
drag, startPoint x: 293, startPoint y: 94, endPoint x: 296, endPoint y: 29, distance: 65.2
click at [296, 29] on div at bounding box center [283, 59] width 68 height 152
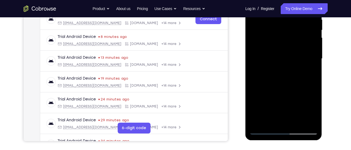
drag, startPoint x: 290, startPoint y: 52, endPoint x: 288, endPoint y: 132, distance: 80.4
click at [288, 132] on div at bounding box center [283, 59] width 68 height 152
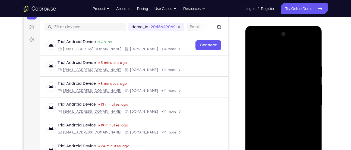
scroll to position [64, 0]
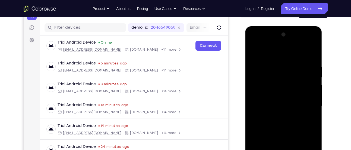
click at [314, 49] on div at bounding box center [283, 106] width 68 height 152
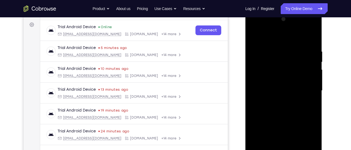
click at [266, 65] on div at bounding box center [283, 91] width 68 height 152
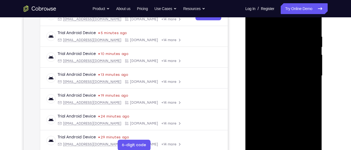
scroll to position [87, 0]
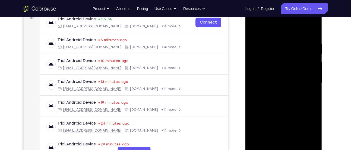
click at [254, 32] on div at bounding box center [283, 83] width 68 height 152
click at [254, 28] on div at bounding box center [283, 83] width 68 height 152
click at [275, 35] on div at bounding box center [283, 83] width 68 height 152
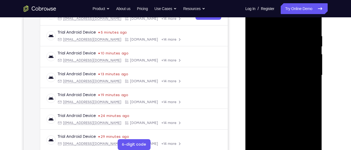
scroll to position [94, 0]
click at [309, 72] on div at bounding box center [283, 76] width 68 height 152
click at [311, 85] on div at bounding box center [283, 76] width 68 height 152
click at [315, 80] on div at bounding box center [283, 76] width 68 height 152
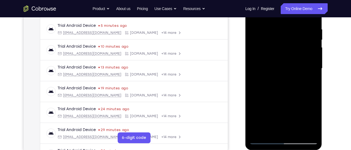
click at [312, 76] on div at bounding box center [283, 69] width 68 height 152
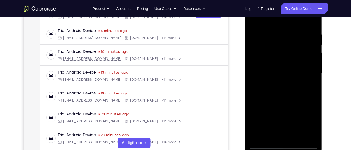
click at [312, 81] on div at bounding box center [283, 74] width 68 height 152
click at [309, 75] on div at bounding box center [283, 74] width 68 height 152
click at [309, 77] on div at bounding box center [283, 74] width 68 height 152
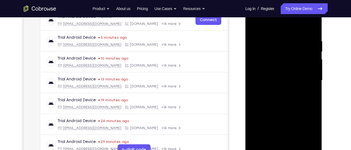
click at [310, 82] on div at bounding box center [283, 81] width 68 height 152
click at [309, 90] on div at bounding box center [283, 81] width 68 height 152
click at [308, 84] on div at bounding box center [283, 81] width 68 height 152
click at [257, 89] on div at bounding box center [283, 81] width 68 height 152
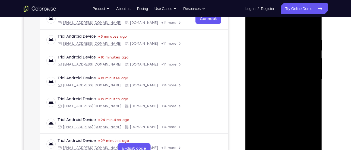
scroll to position [90, 0]
click at [310, 78] on div at bounding box center [283, 80] width 68 height 152
click at [307, 80] on div at bounding box center [283, 80] width 68 height 152
click at [304, 89] on div at bounding box center [283, 80] width 68 height 152
click at [311, 72] on div at bounding box center [283, 80] width 68 height 152
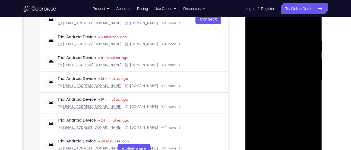
drag, startPoint x: 306, startPoint y: 74, endPoint x: 248, endPoint y: 78, distance: 58.2
click at [248, 78] on div at bounding box center [283, 81] width 77 height 162
drag, startPoint x: 304, startPoint y: 80, endPoint x: 250, endPoint y: 88, distance: 54.7
click at [250, 88] on div at bounding box center [283, 80] width 68 height 152
drag, startPoint x: 309, startPoint y: 81, endPoint x: 277, endPoint y: 89, distance: 32.9
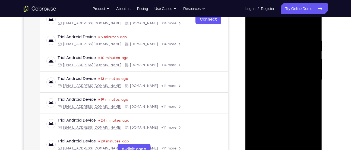
click at [277, 89] on div at bounding box center [283, 80] width 68 height 152
drag, startPoint x: 315, startPoint y: 88, endPoint x: 279, endPoint y: 93, distance: 36.4
click at [279, 93] on div at bounding box center [283, 80] width 68 height 152
drag, startPoint x: 312, startPoint y: 91, endPoint x: 271, endPoint y: 95, distance: 42.0
click at [271, 95] on div at bounding box center [283, 80] width 68 height 152
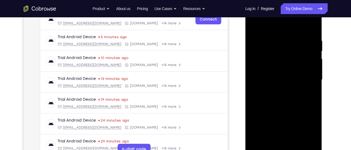
click at [312, 27] on div at bounding box center [283, 80] width 68 height 152
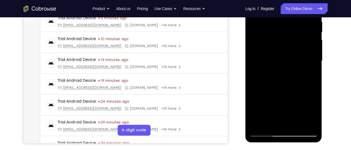
scroll to position [109, 0]
drag, startPoint x: 295, startPoint y: 97, endPoint x: 305, endPoint y: 21, distance: 77.6
click at [305, 21] on div at bounding box center [283, 61] width 68 height 152
drag, startPoint x: 287, startPoint y: 77, endPoint x: 293, endPoint y: 24, distance: 53.0
click at [293, 24] on div at bounding box center [283, 61] width 68 height 152
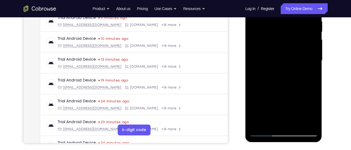
drag, startPoint x: 283, startPoint y: 93, endPoint x: 290, endPoint y: 27, distance: 66.4
click at [290, 27] on div at bounding box center [283, 61] width 68 height 152
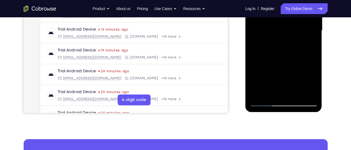
scroll to position [143, 0]
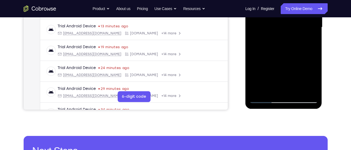
drag, startPoint x: 280, startPoint y: 80, endPoint x: 286, endPoint y: 23, distance: 57.1
click at [286, 23] on div at bounding box center [283, 27] width 68 height 152
drag, startPoint x: 285, startPoint y: 73, endPoint x: 288, endPoint y: 10, distance: 62.5
click at [288, 10] on div at bounding box center [283, 27] width 68 height 152
click at [312, 92] on div at bounding box center [283, 27] width 68 height 152
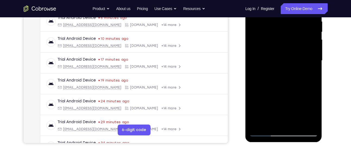
scroll to position [91, 0]
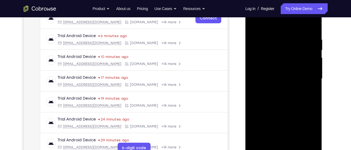
click at [251, 24] on div at bounding box center [283, 79] width 68 height 152
drag, startPoint x: 281, startPoint y: 79, endPoint x: 296, endPoint y: -11, distance: 91.4
click at [296, 0] on html "Online web based iOS Simulators and Android Emulators. Run iPhone, iPad, Mobile…" at bounding box center [283, 80] width 77 height 163
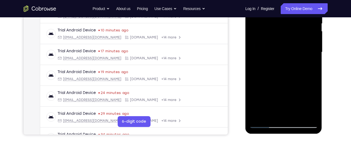
scroll to position [118, 0]
click at [263, 100] on div at bounding box center [283, 52] width 68 height 152
click at [280, 59] on div at bounding box center [283, 52] width 68 height 152
